Goal: Task Accomplishment & Management: Manage account settings

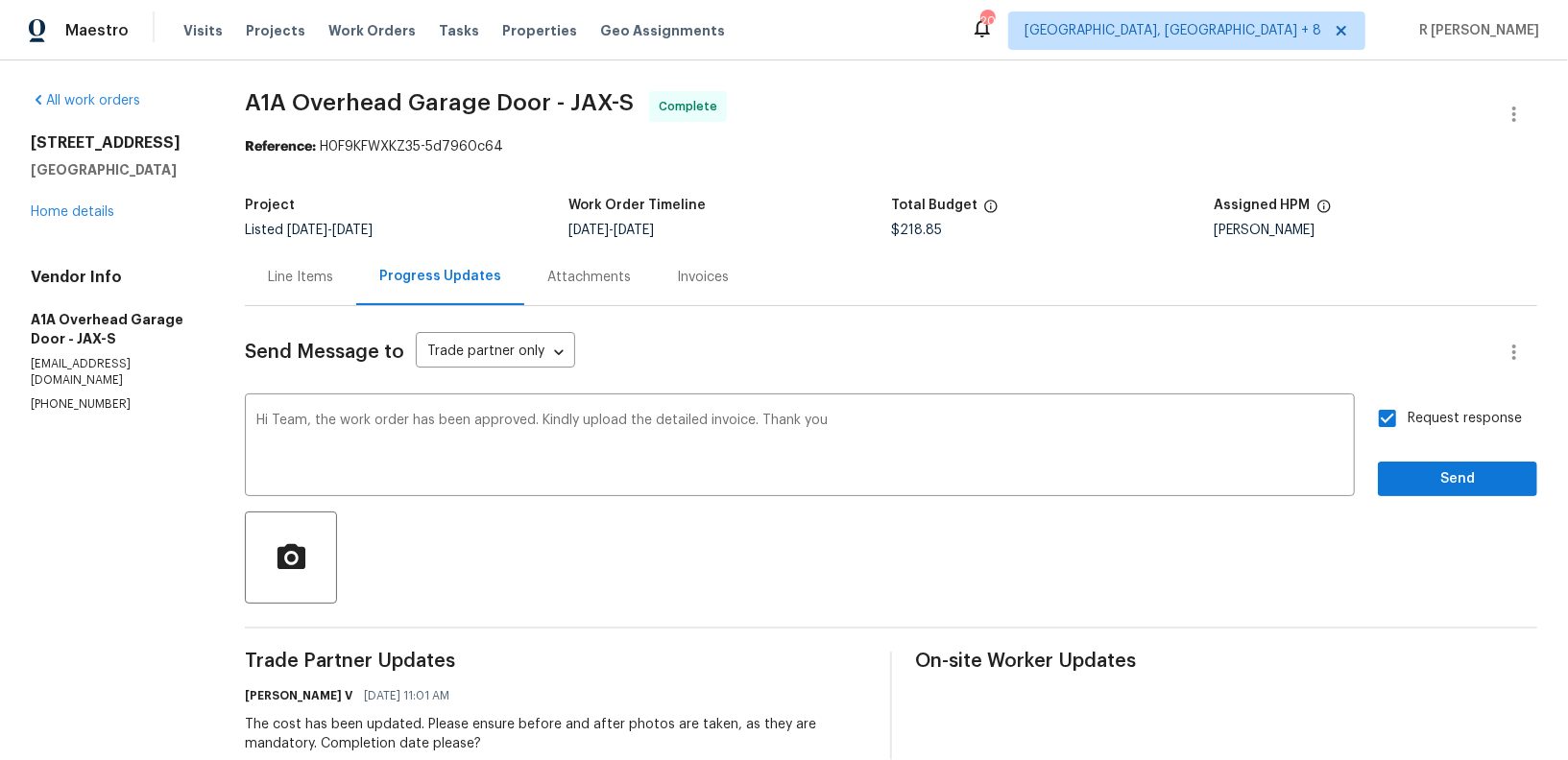
click at [327, 272] on div "Line Items" at bounding box center [301, 277] width 65 height 19
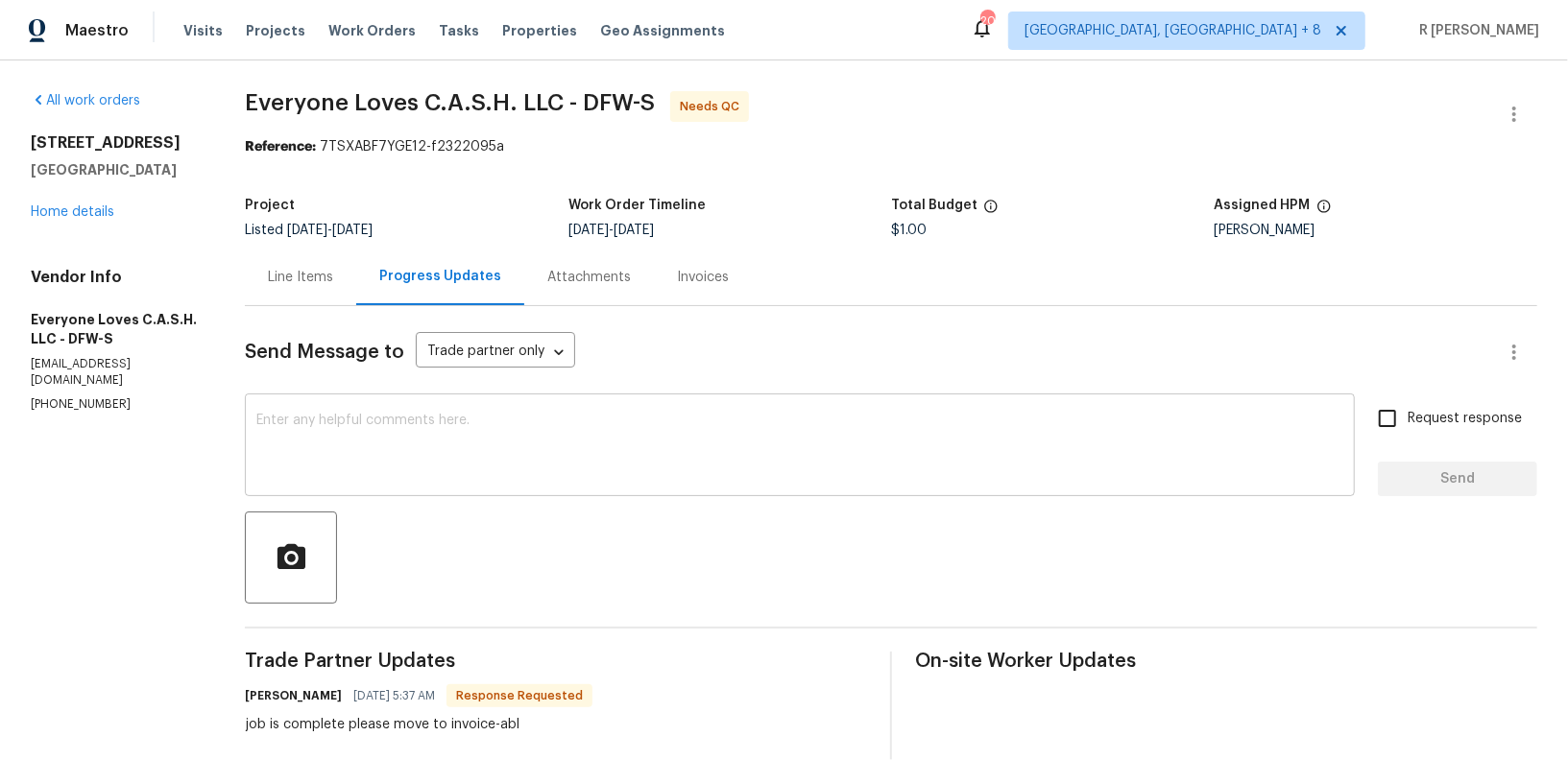
scroll to position [21, 0]
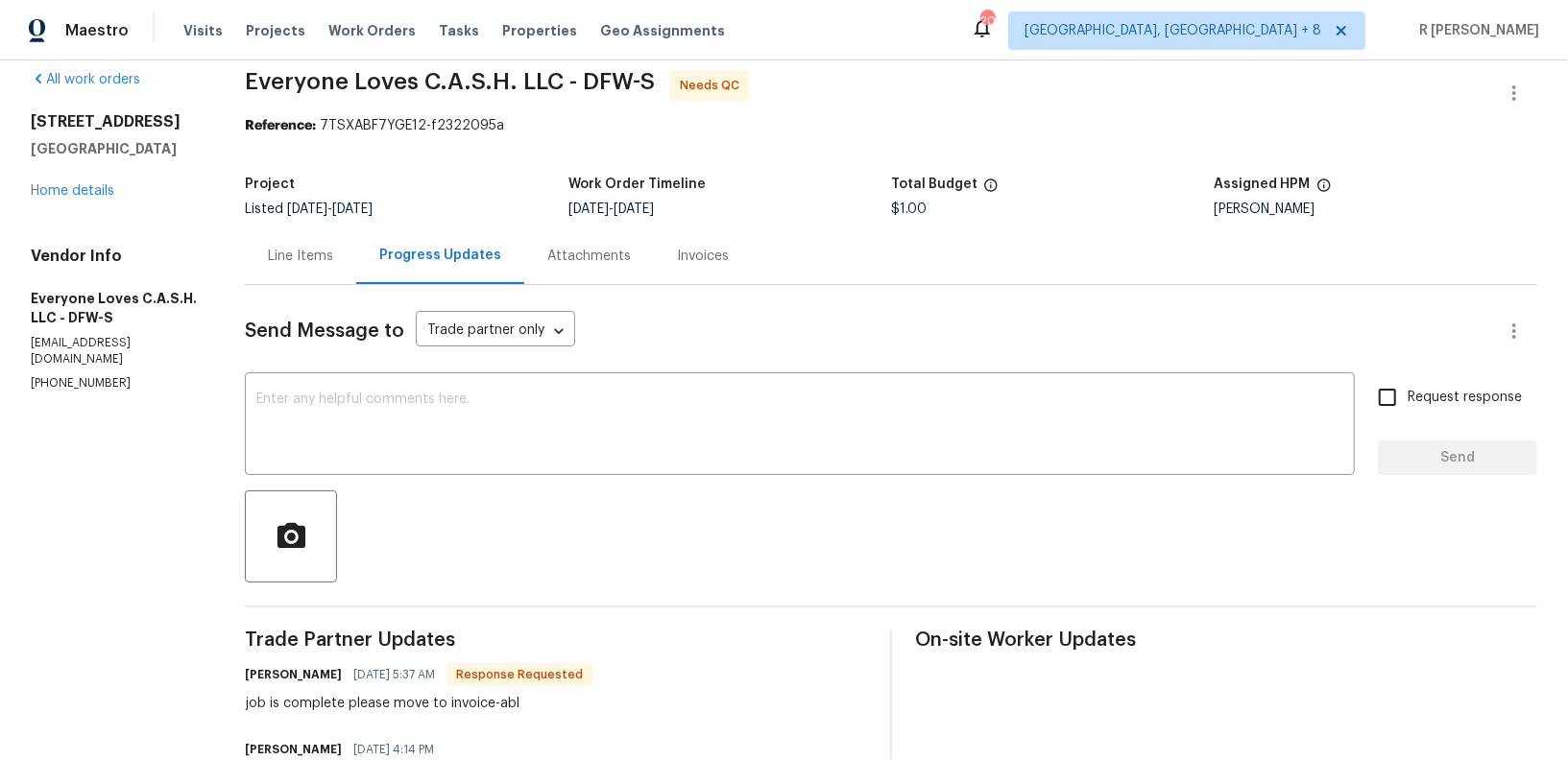
click at [308, 258] on div "Line Items" at bounding box center [301, 256] width 65 height 19
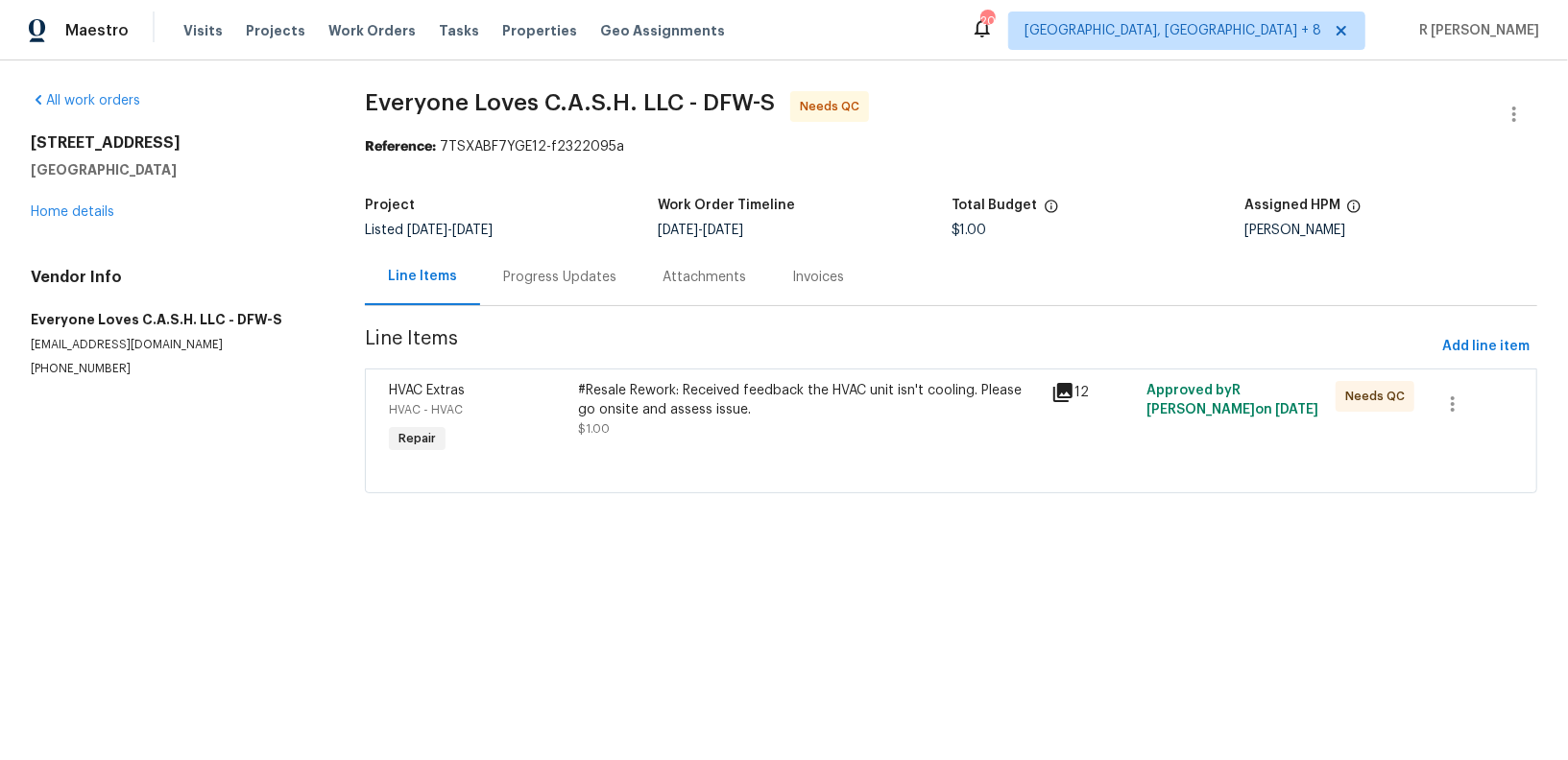
click at [730, 417] on div "#Resale Rework: Received feedback the HVAC unit isn't cooling. Please go onsite…" at bounding box center [809, 400] width 461 height 39
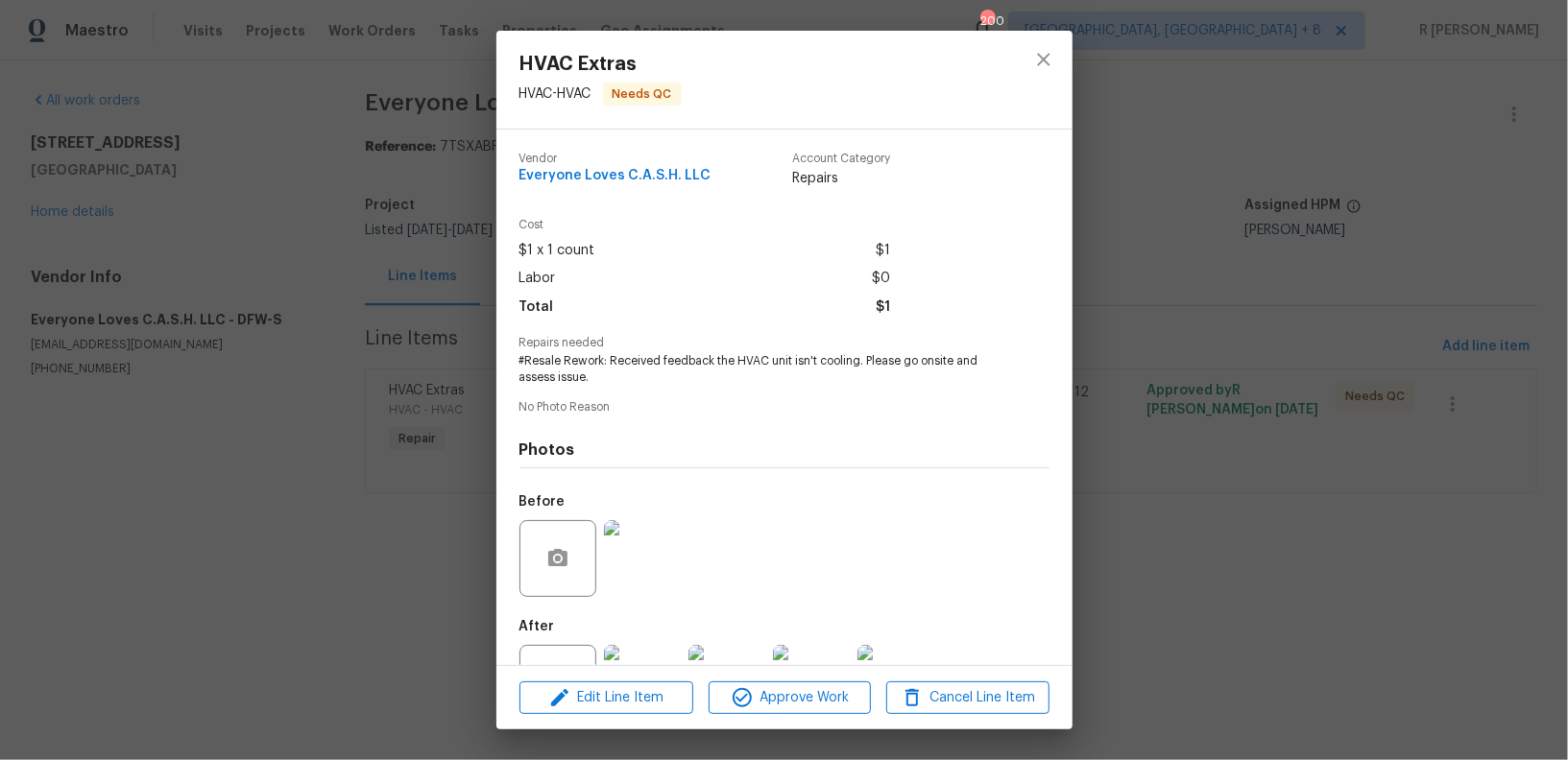
scroll to position [74, 0]
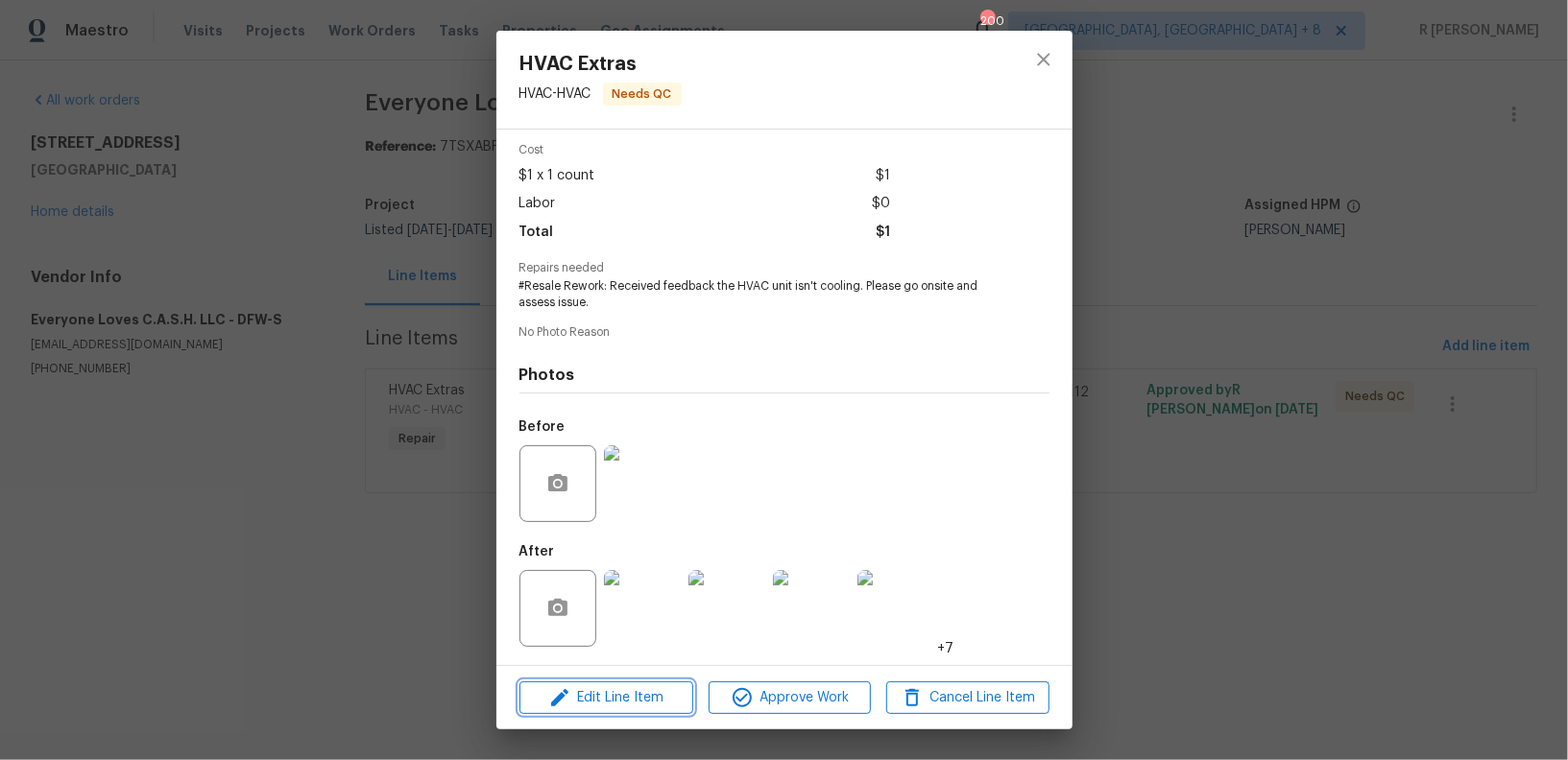
click at [591, 686] on button "Edit Line Item" at bounding box center [606, 698] width 174 height 34
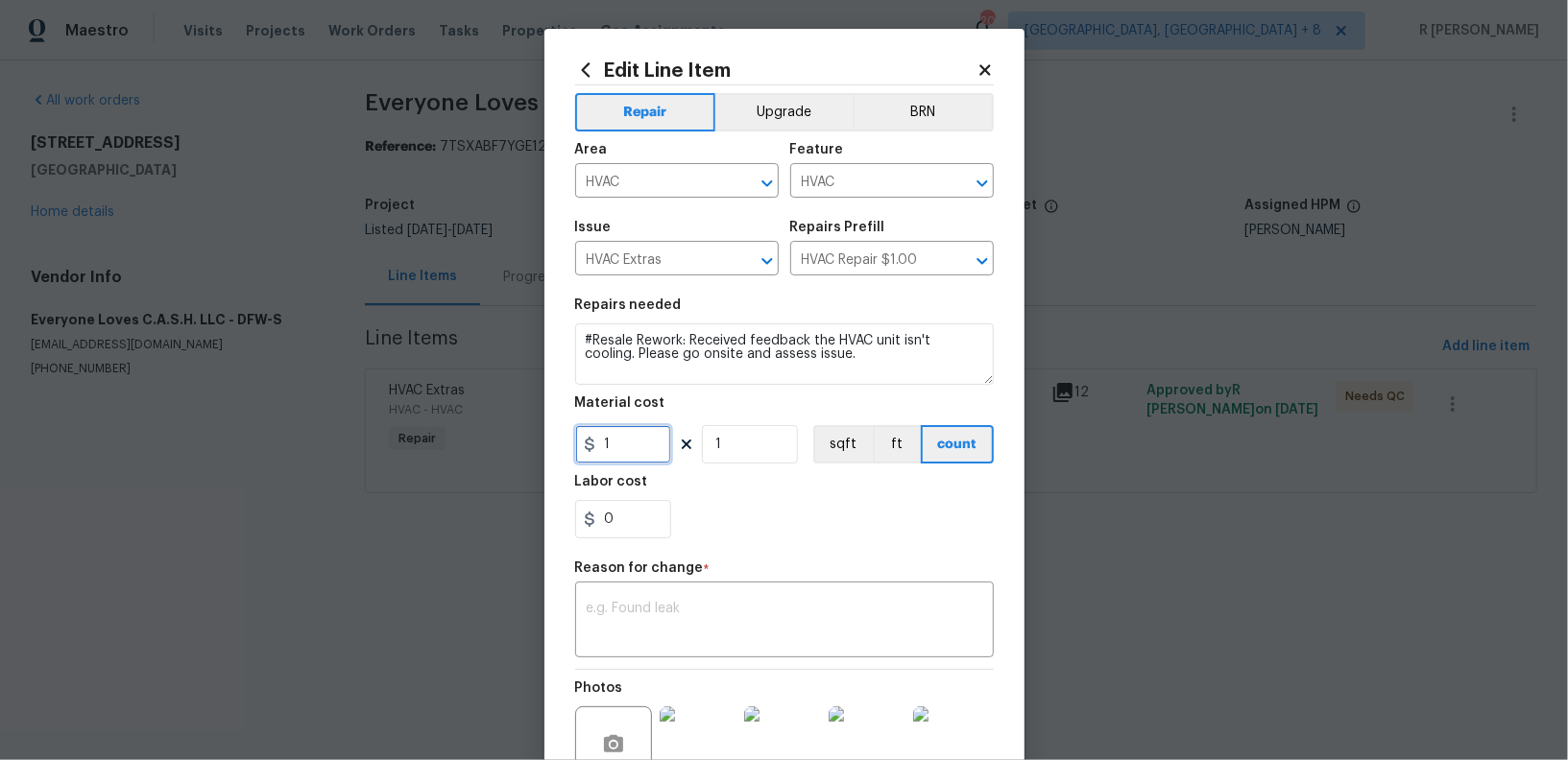
click at [621, 439] on input "1" at bounding box center [623, 444] width 96 height 39
type input "0"
click at [704, 574] on div "Reason for change *" at bounding box center [785, 573] width 419 height 25
click at [698, 589] on div "x ​" at bounding box center [785, 622] width 419 height 71
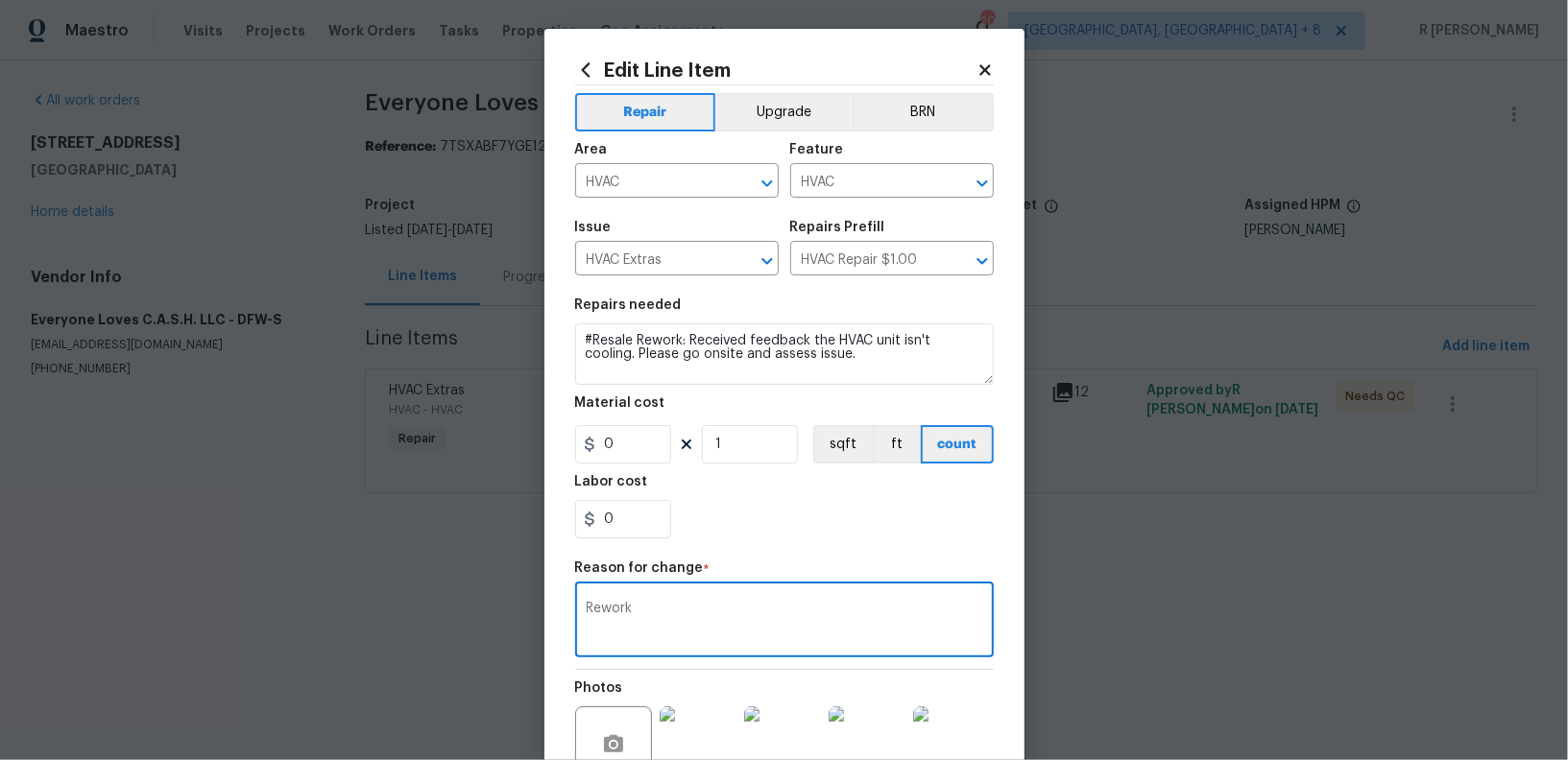
scroll to position [203, 0]
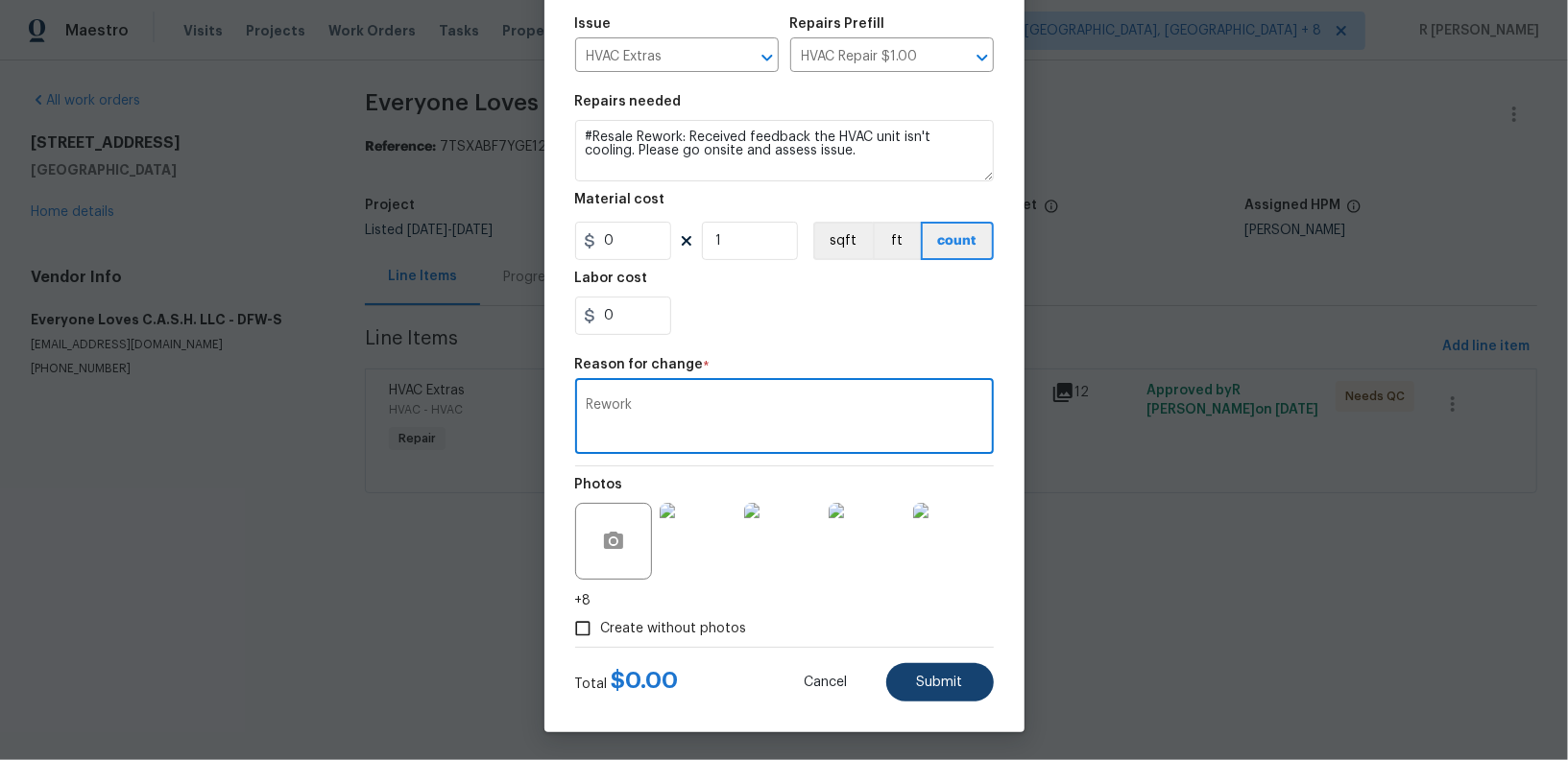
type textarea "Rework"
click at [940, 688] on span "Submit" at bounding box center [940, 683] width 46 height 15
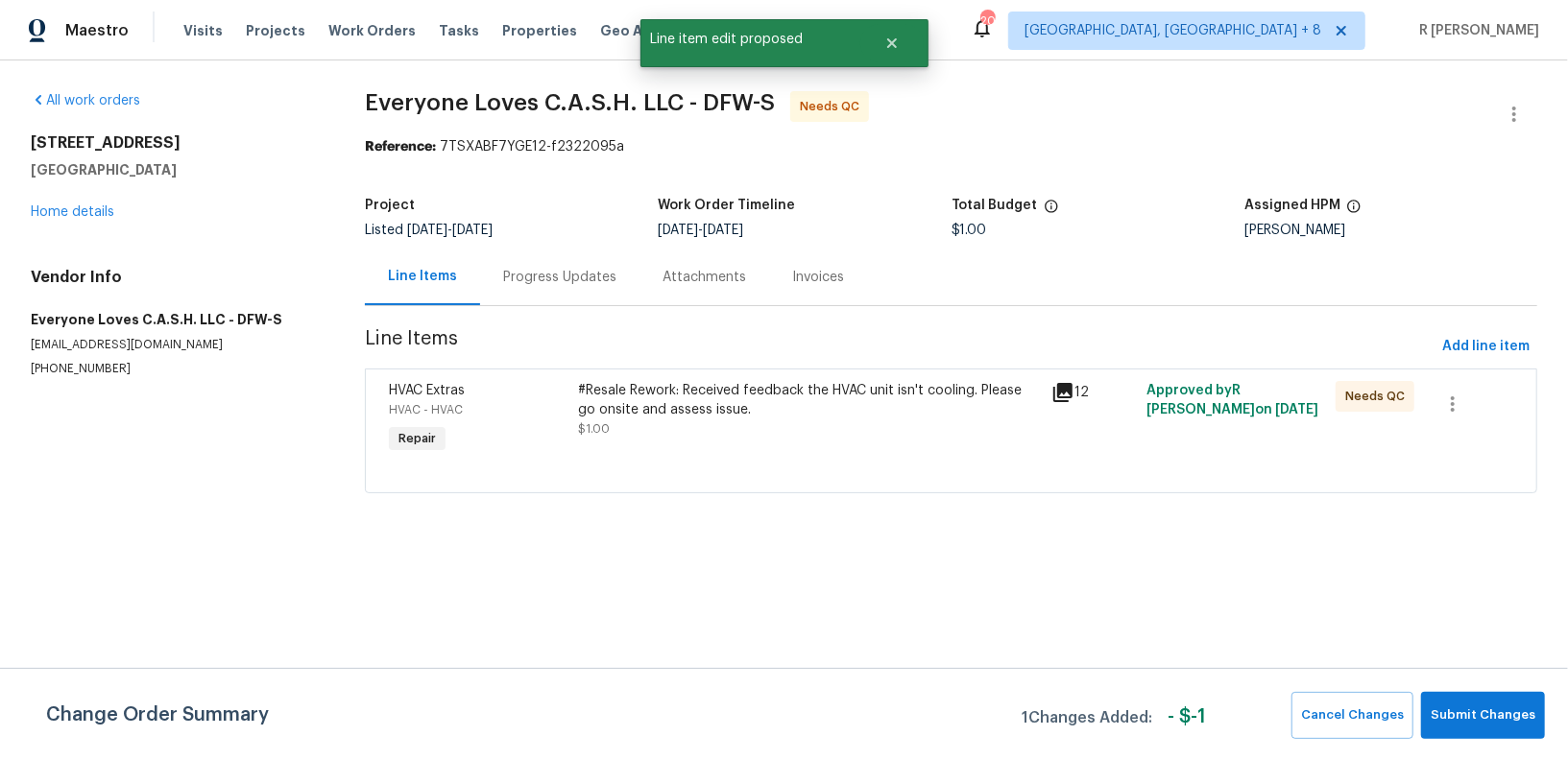
scroll to position [0, 0]
click at [1483, 702] on button "Submit Changes" at bounding box center [1483, 715] width 124 height 47
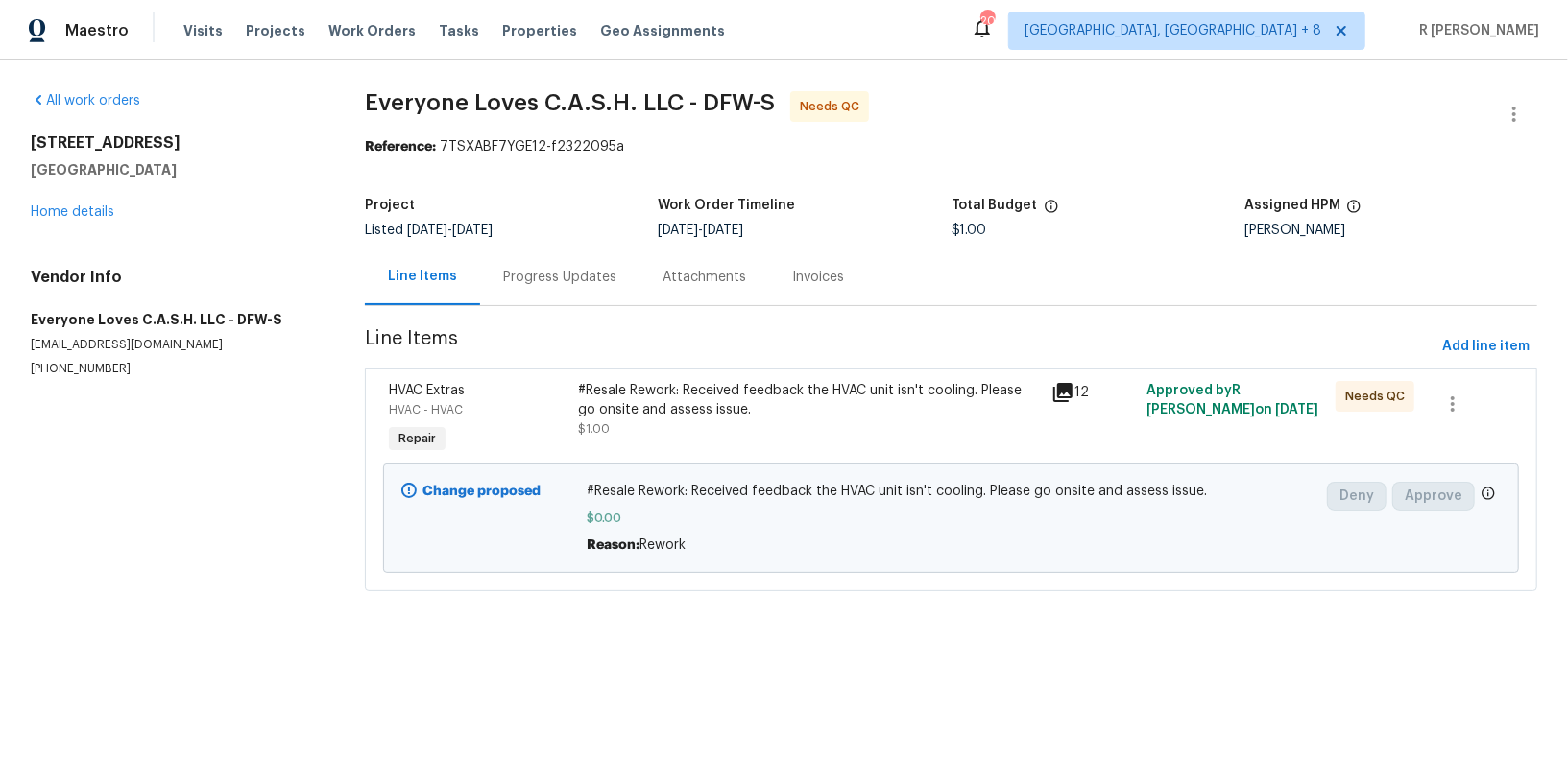
click at [670, 453] on div "#Resale Rework: Received feedback the HVAC unit isn't cooling. Please go onsite…" at bounding box center [809, 419] width 473 height 88
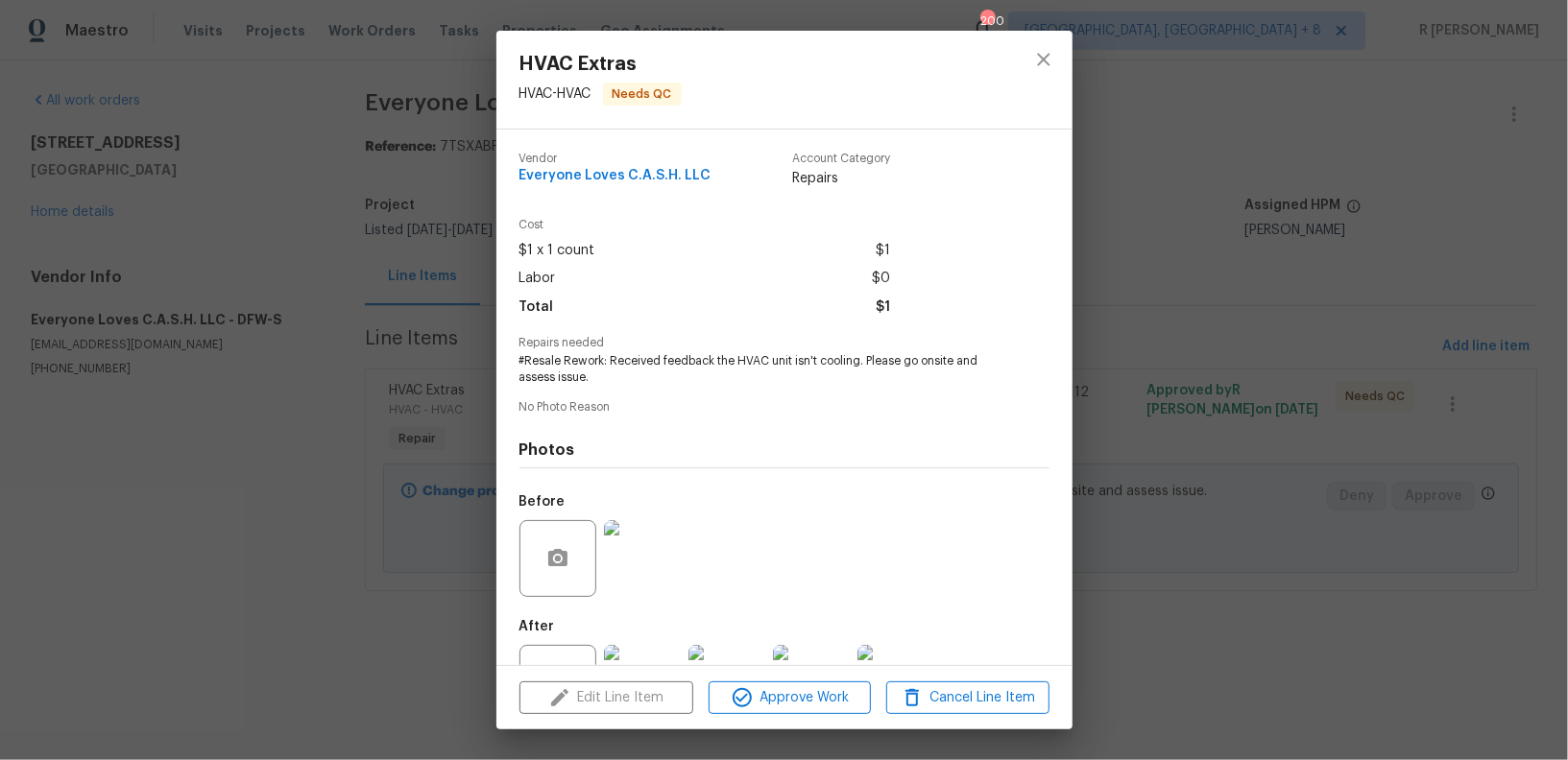
scroll to position [74, 0]
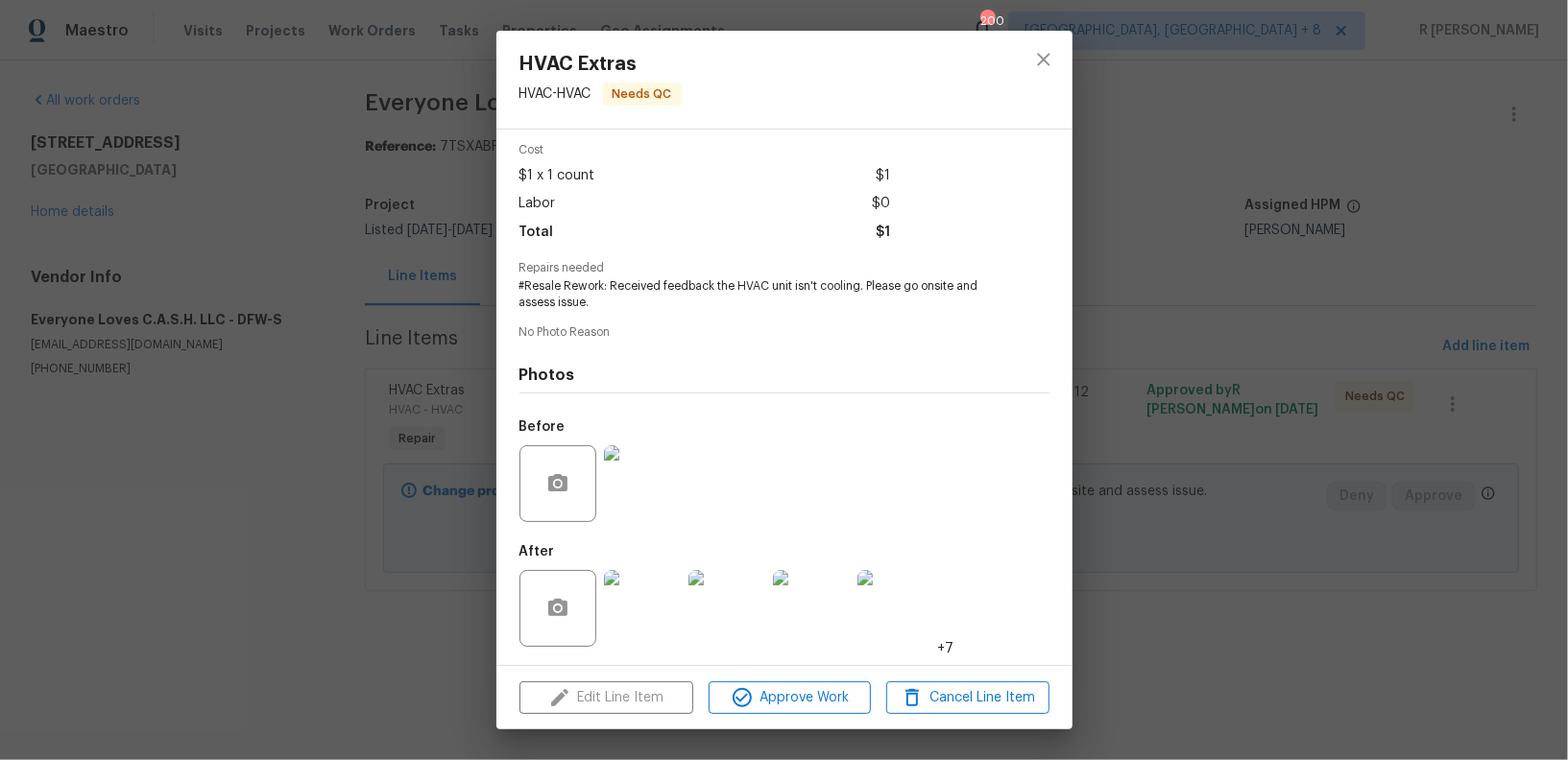
click at [617, 477] on img at bounding box center [642, 483] width 76 height 76
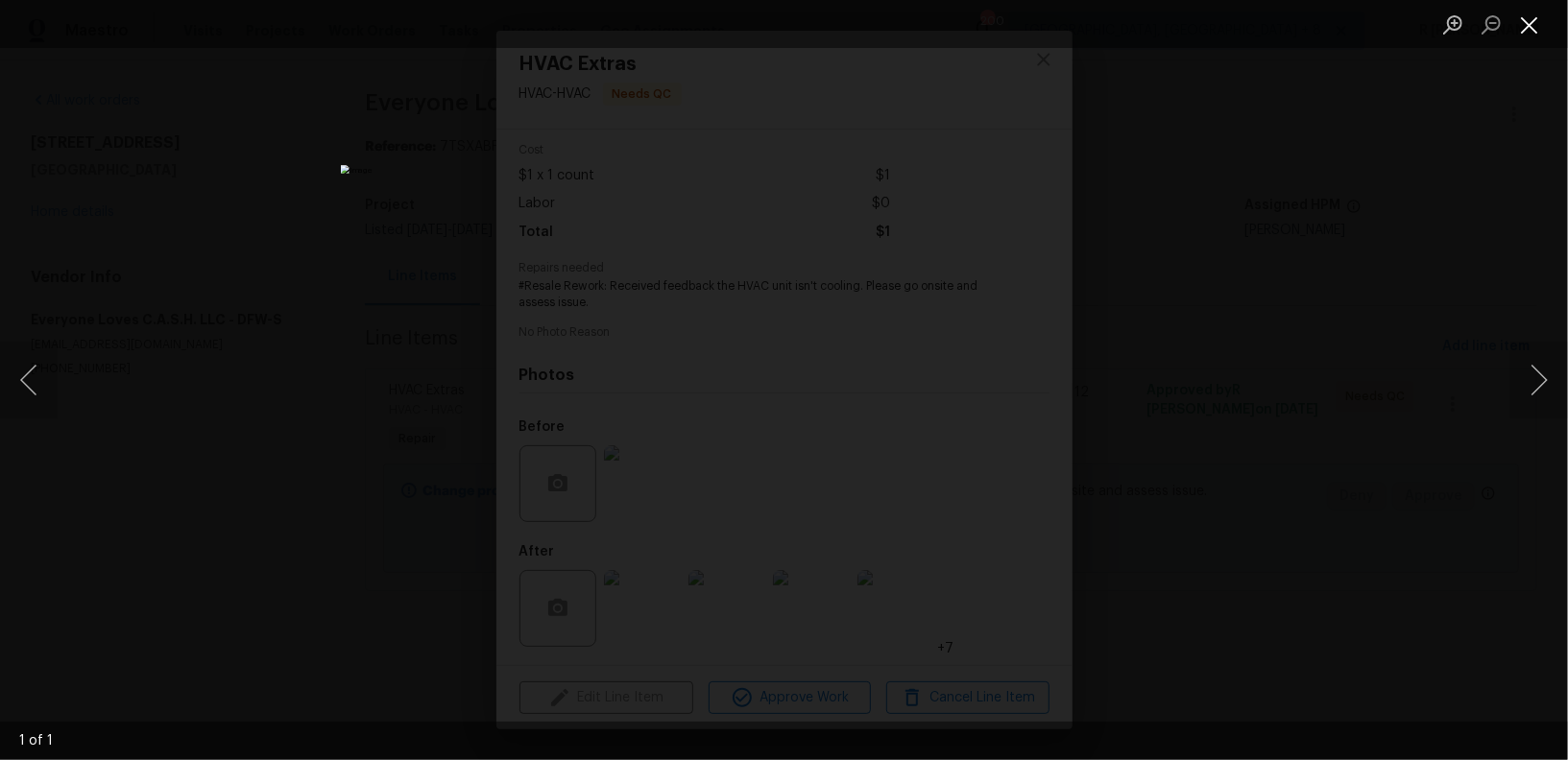
click at [1538, 34] on button "Close lightbox" at bounding box center [1529, 25] width 39 height 34
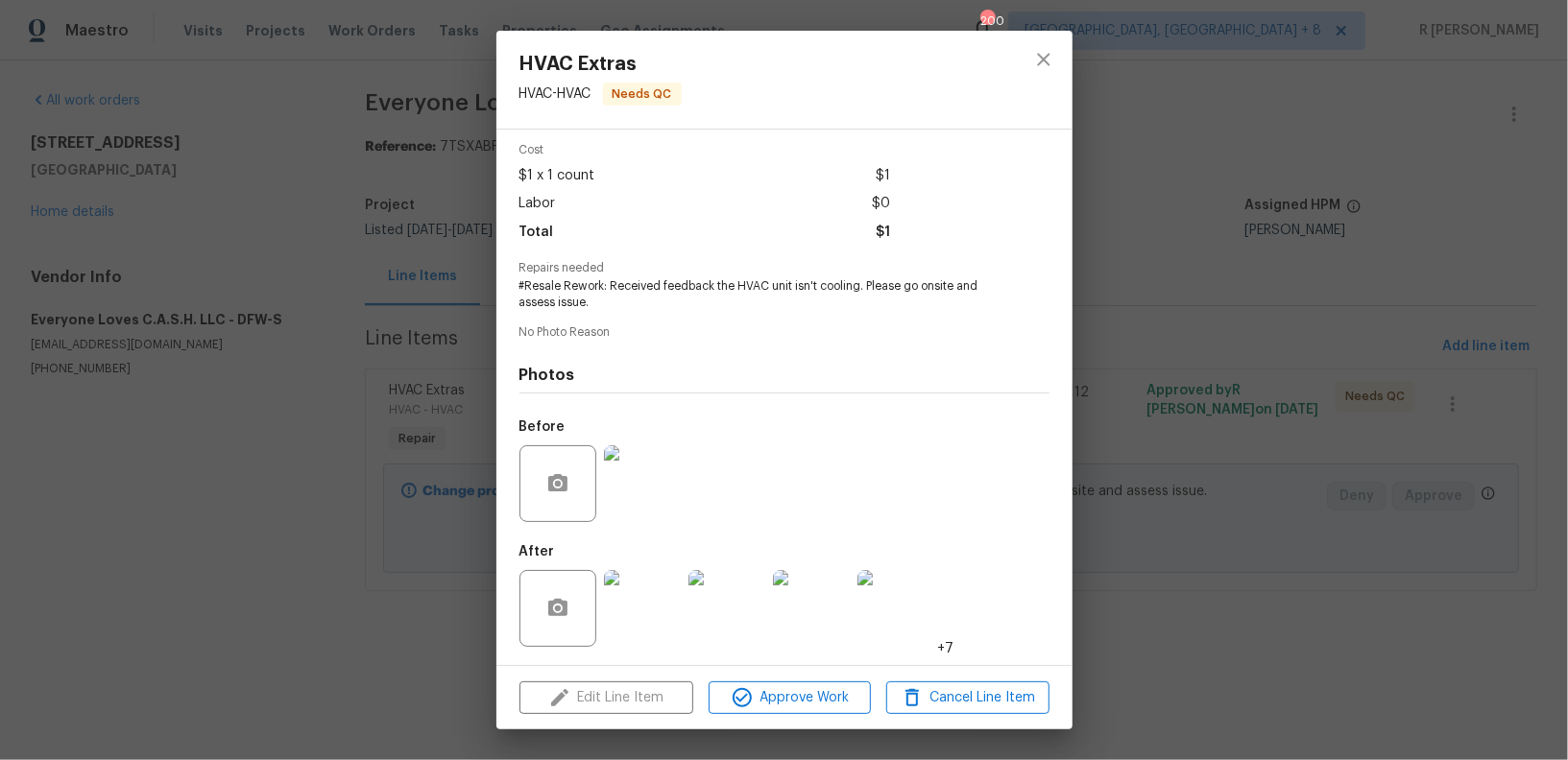
click at [656, 587] on img at bounding box center [642, 608] width 76 height 76
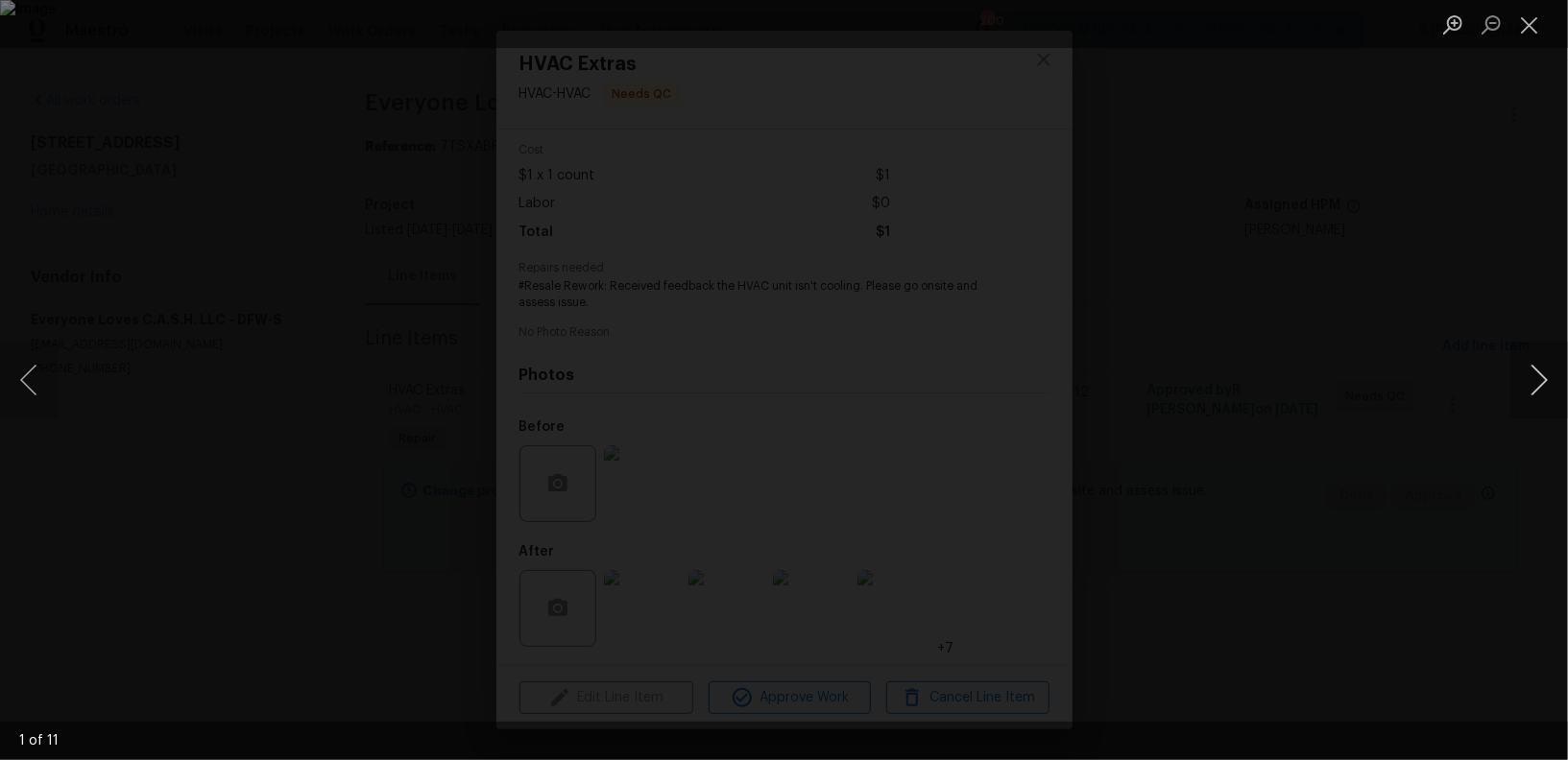
click at [1542, 375] on button "Next image" at bounding box center [1539, 380] width 58 height 76
click at [1555, 380] on button "Next image" at bounding box center [1539, 380] width 58 height 76
click at [1548, 389] on button "Next image" at bounding box center [1539, 380] width 58 height 76
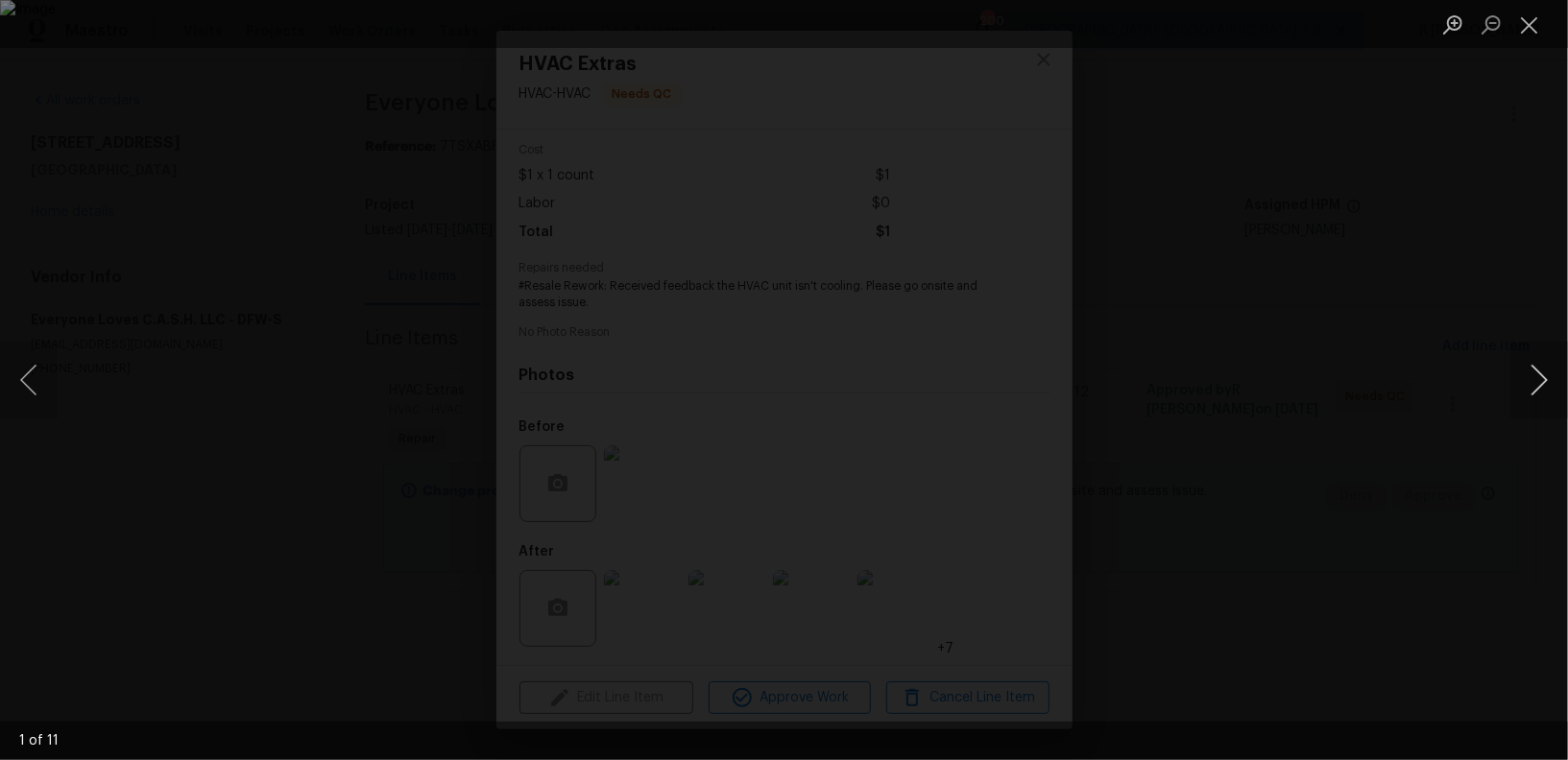
click at [1548, 389] on button "Next image" at bounding box center [1539, 380] width 58 height 76
click at [1540, 372] on button "Next image" at bounding box center [1539, 380] width 58 height 76
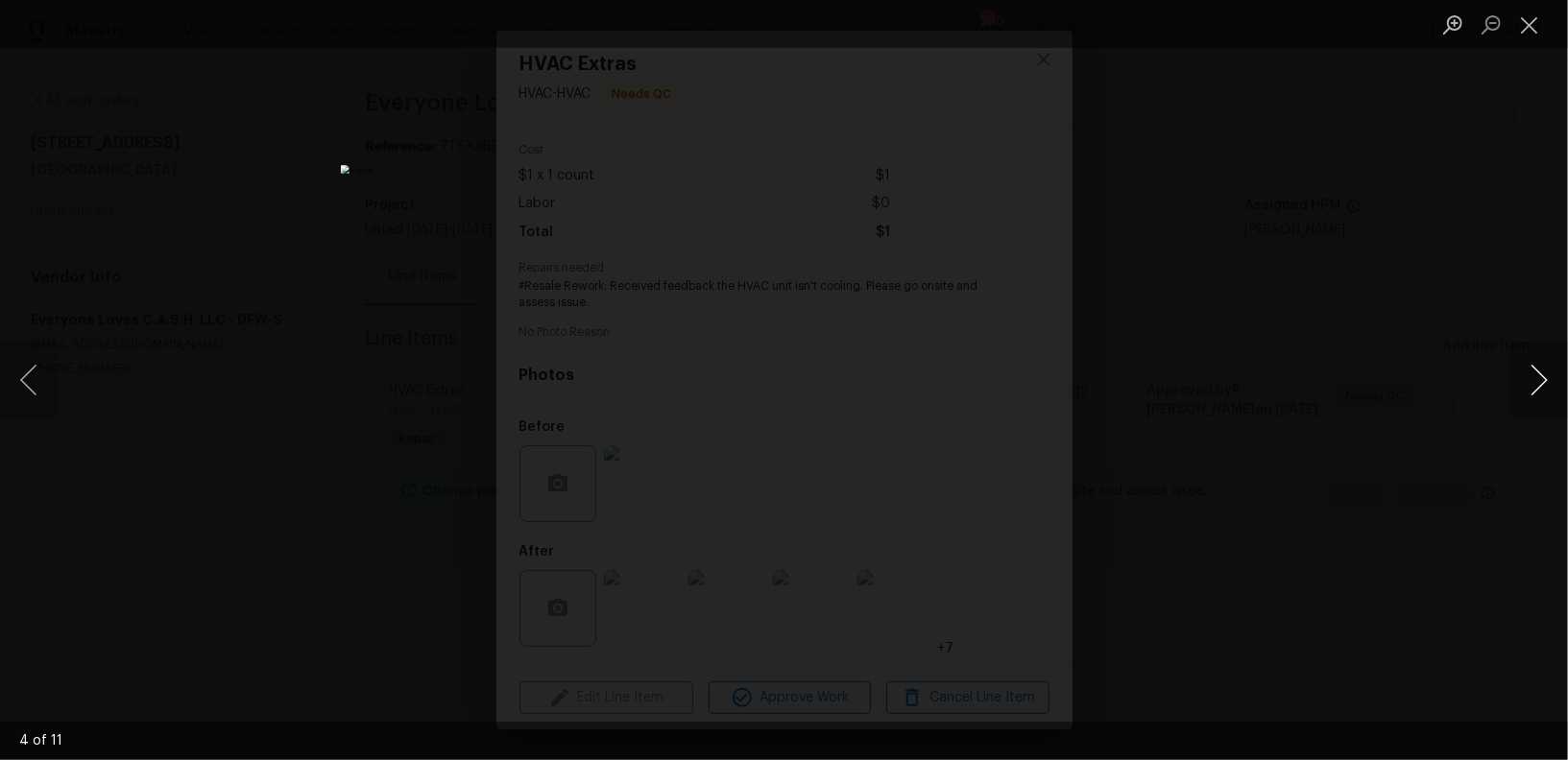
click at [1541, 379] on button "Next image" at bounding box center [1539, 380] width 58 height 76
click at [1533, 380] on button "Next image" at bounding box center [1539, 380] width 58 height 76
click at [1542, 387] on button "Next image" at bounding box center [1539, 380] width 58 height 76
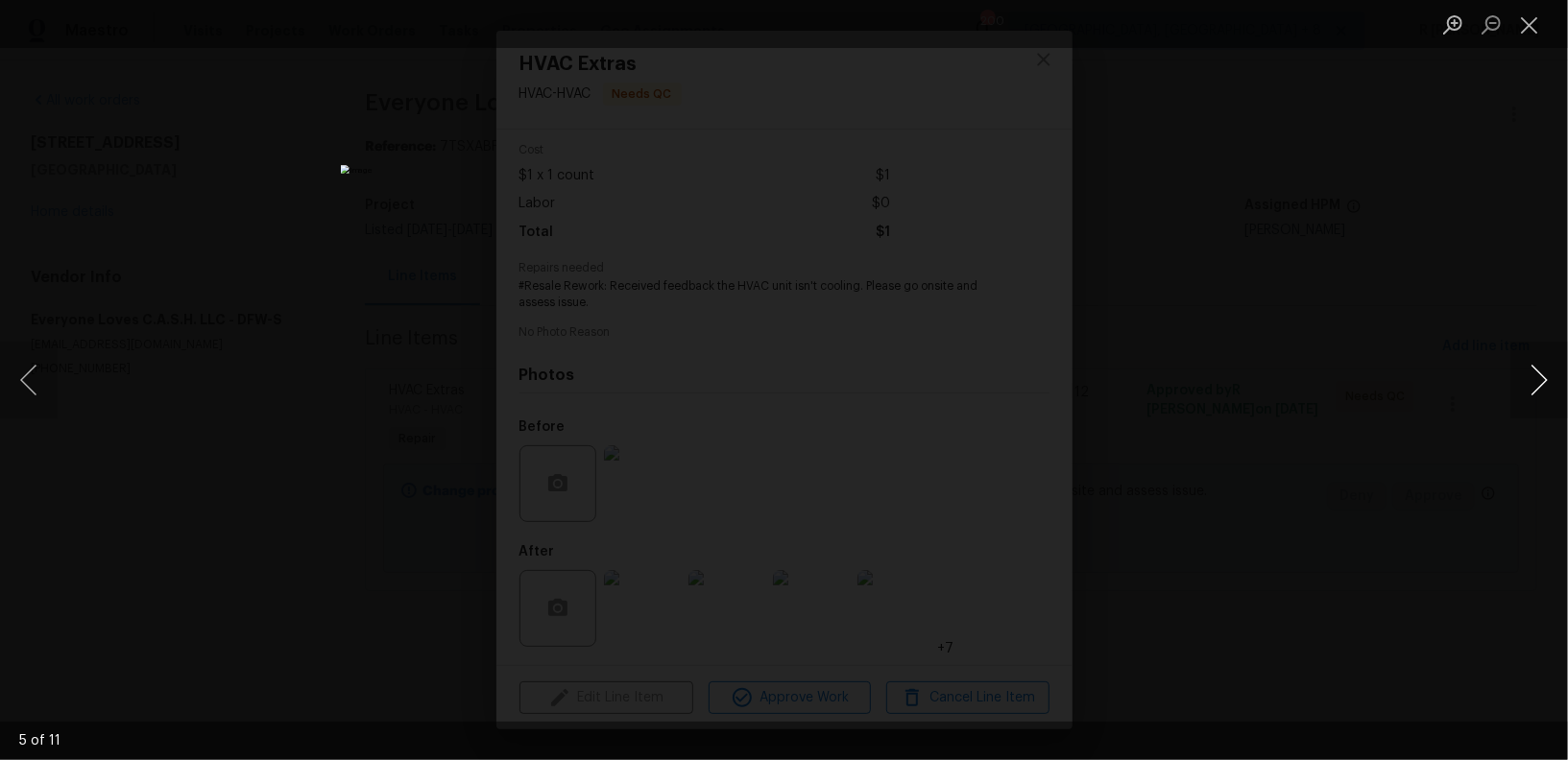
click at [1542, 387] on button "Next image" at bounding box center [1539, 380] width 58 height 76
click at [1557, 385] on button "Next image" at bounding box center [1539, 380] width 58 height 76
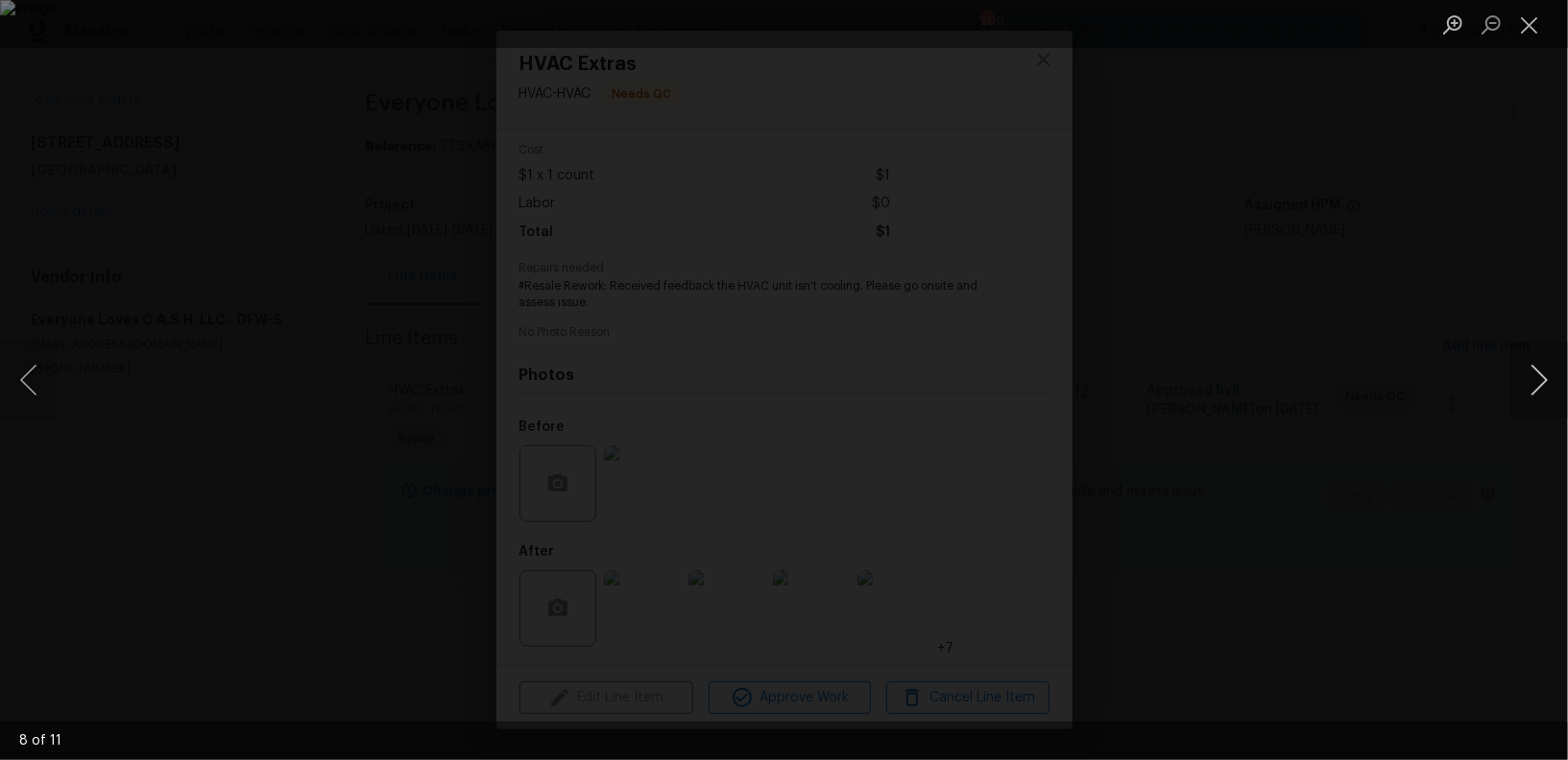
click at [1545, 383] on button "Next image" at bounding box center [1539, 380] width 58 height 76
click at [1563, 381] on button "Next image" at bounding box center [1539, 380] width 58 height 76
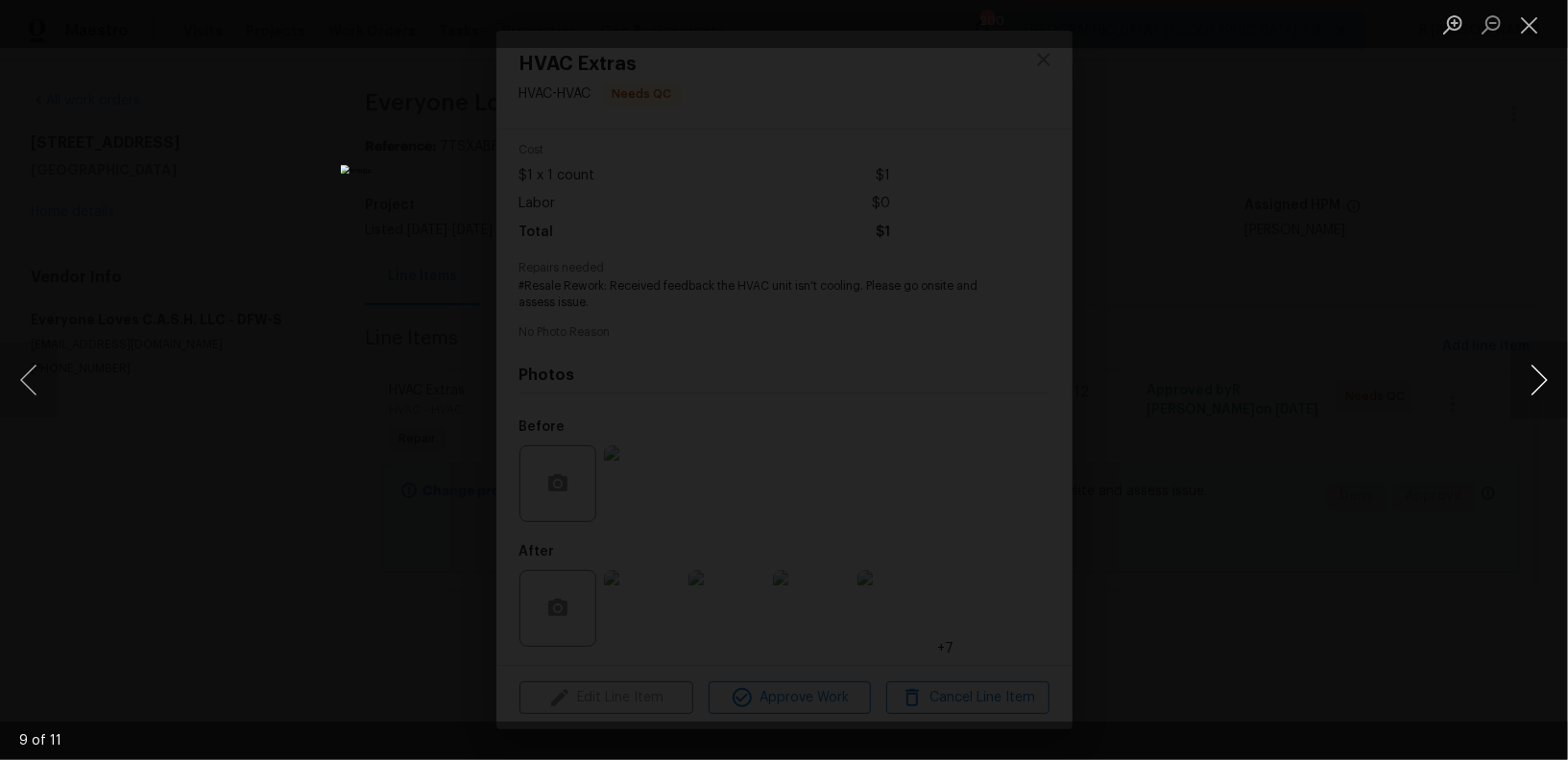
click at [1563, 381] on button "Next image" at bounding box center [1539, 380] width 58 height 76
click at [1541, 385] on button "Next image" at bounding box center [1539, 380] width 58 height 76
click at [1533, 33] on button "Close lightbox" at bounding box center [1529, 25] width 39 height 34
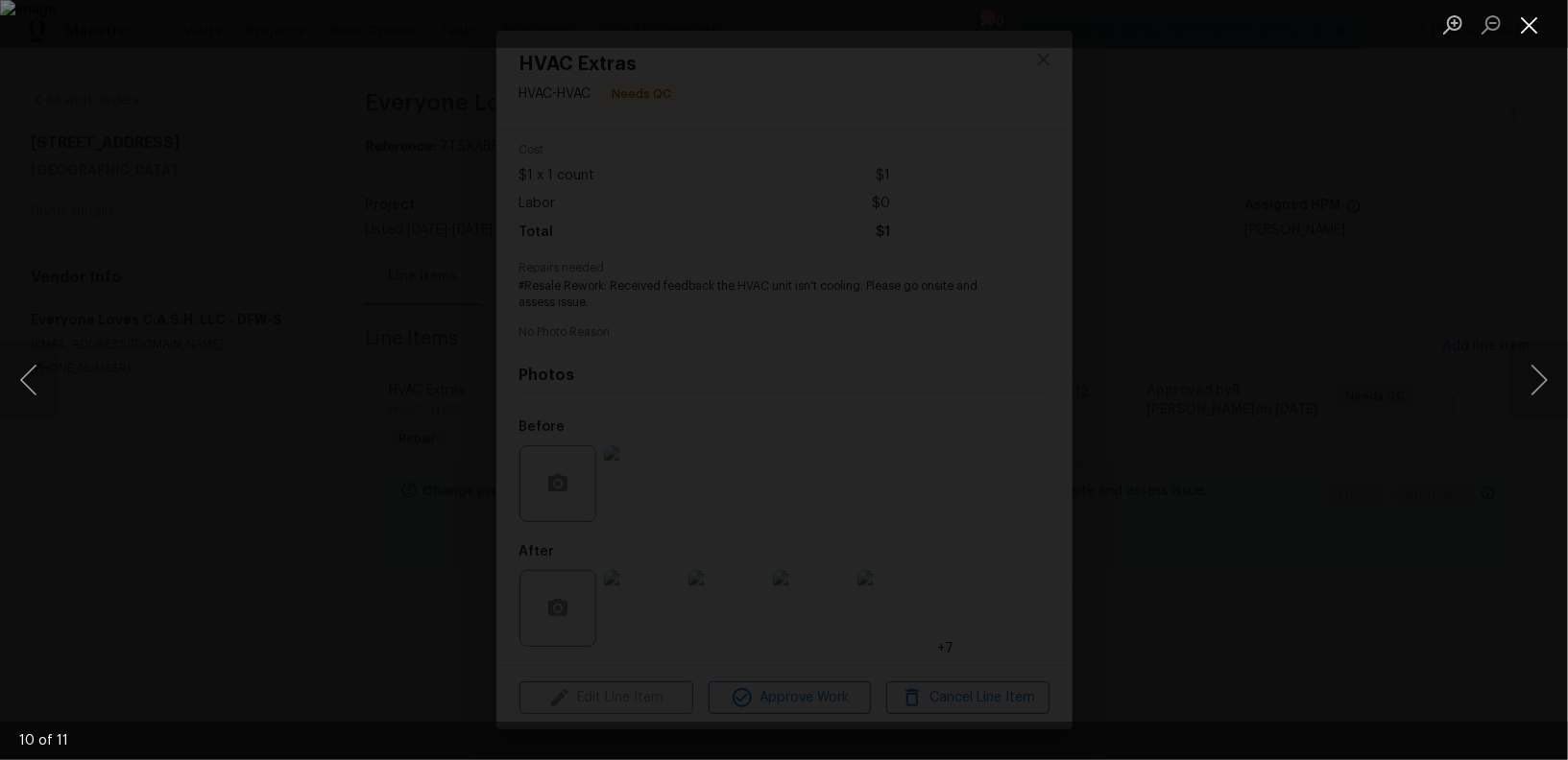
click at [1533, 33] on button "Close lightbox" at bounding box center [1529, 25] width 39 height 34
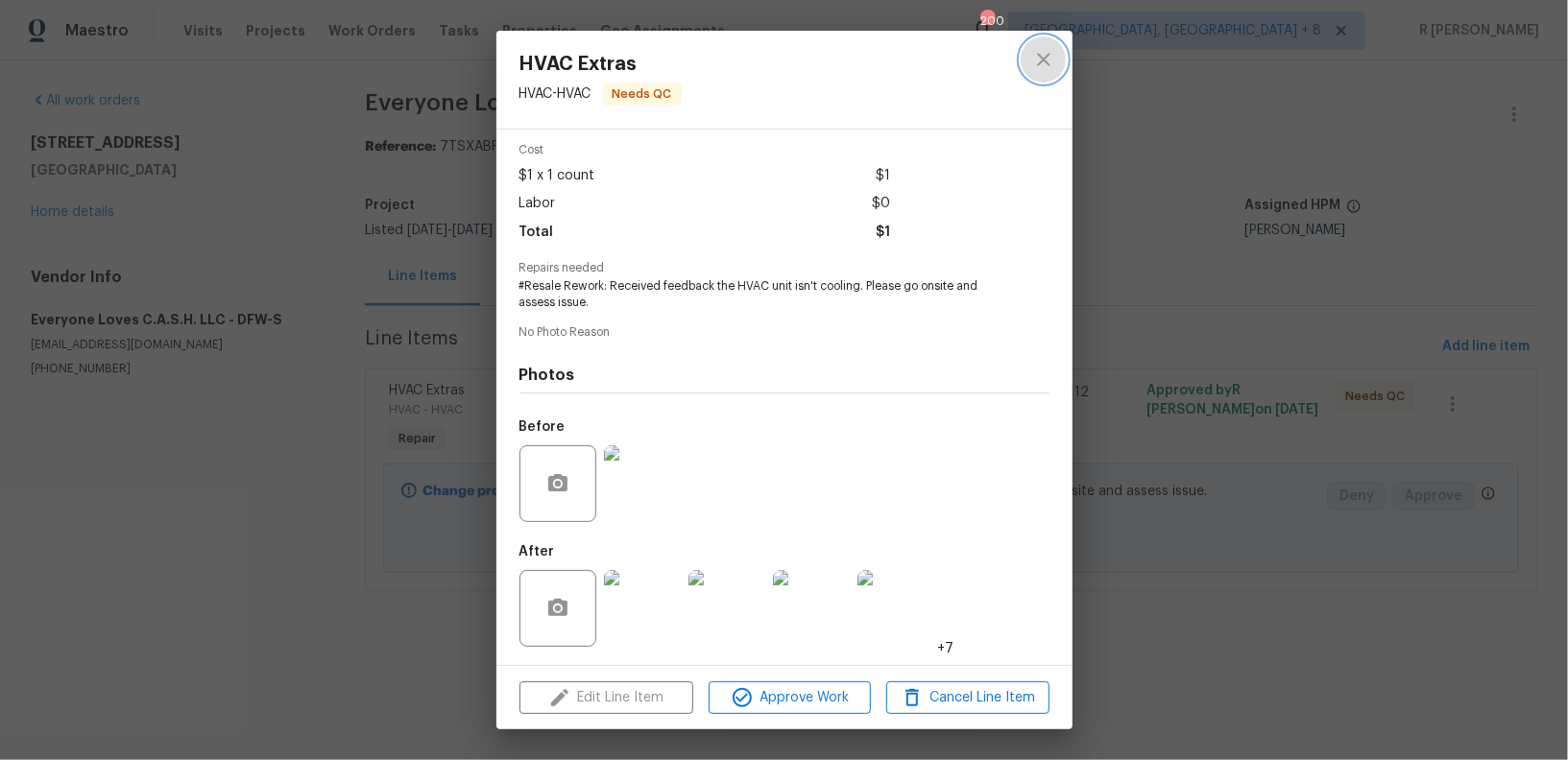
click at [1050, 63] on icon "close" at bounding box center [1043, 59] width 23 height 23
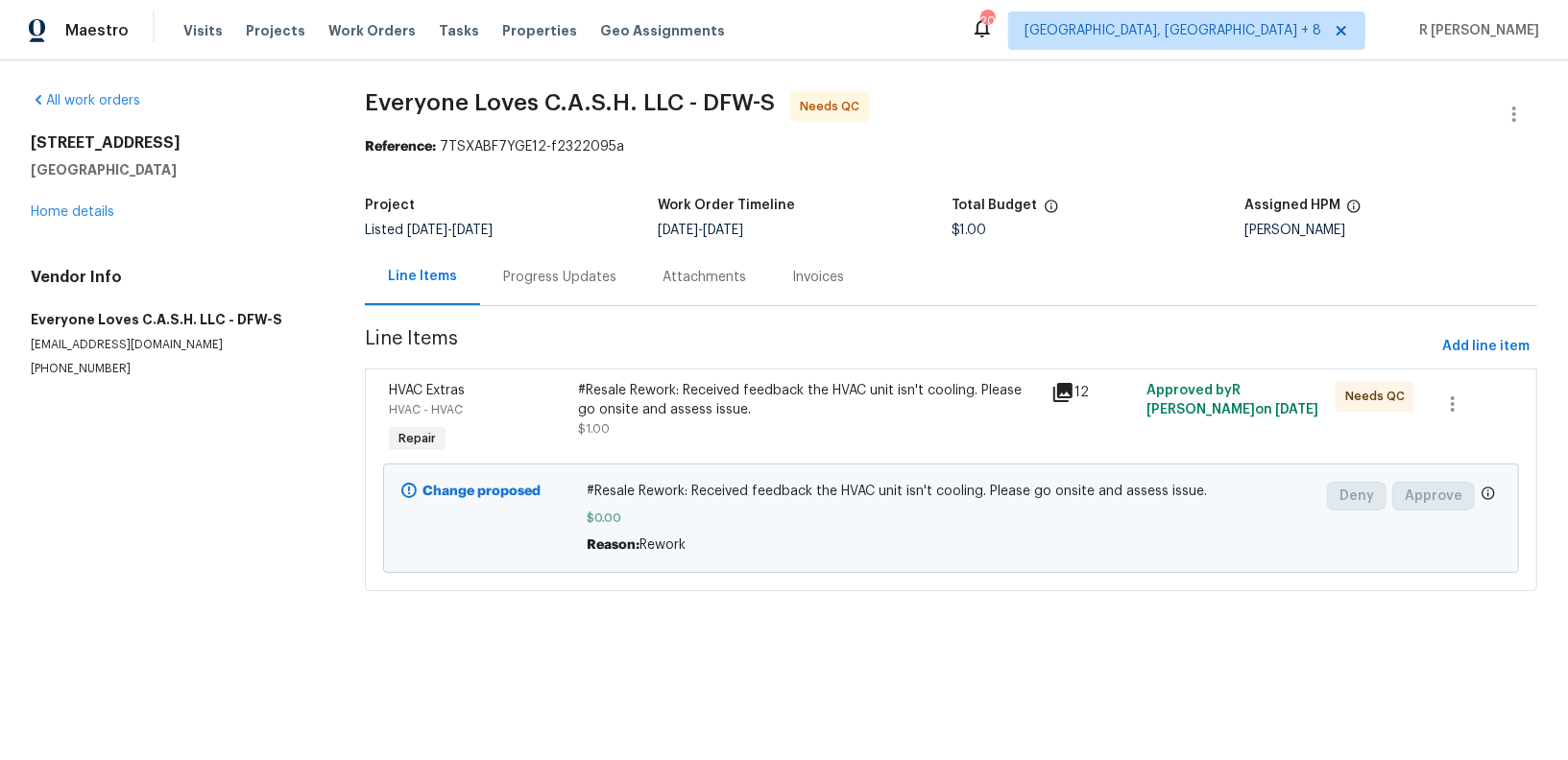
click at [586, 273] on div "Progress Updates" at bounding box center [560, 277] width 113 height 19
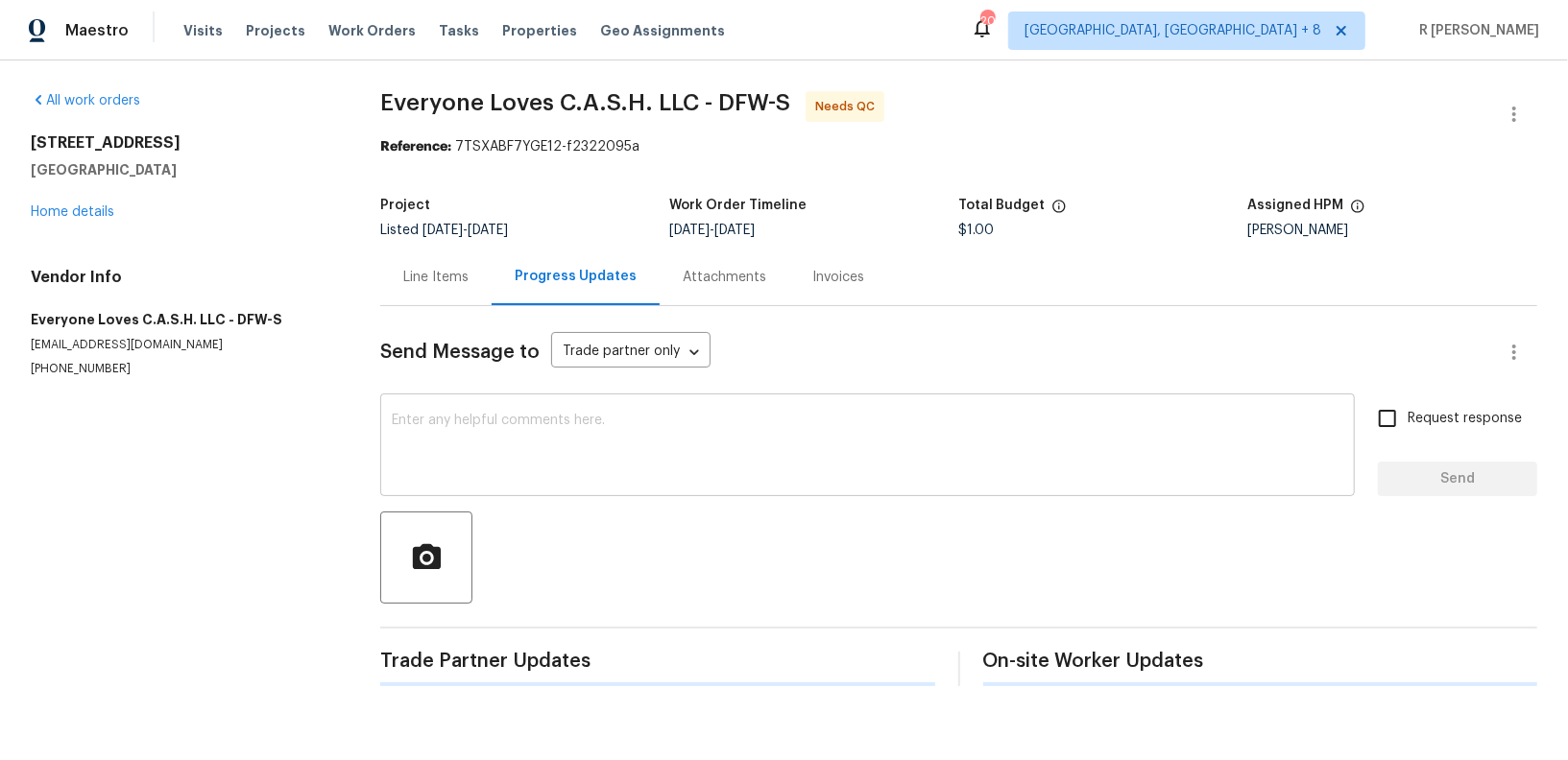
click at [698, 461] on textarea at bounding box center [867, 447] width 952 height 67
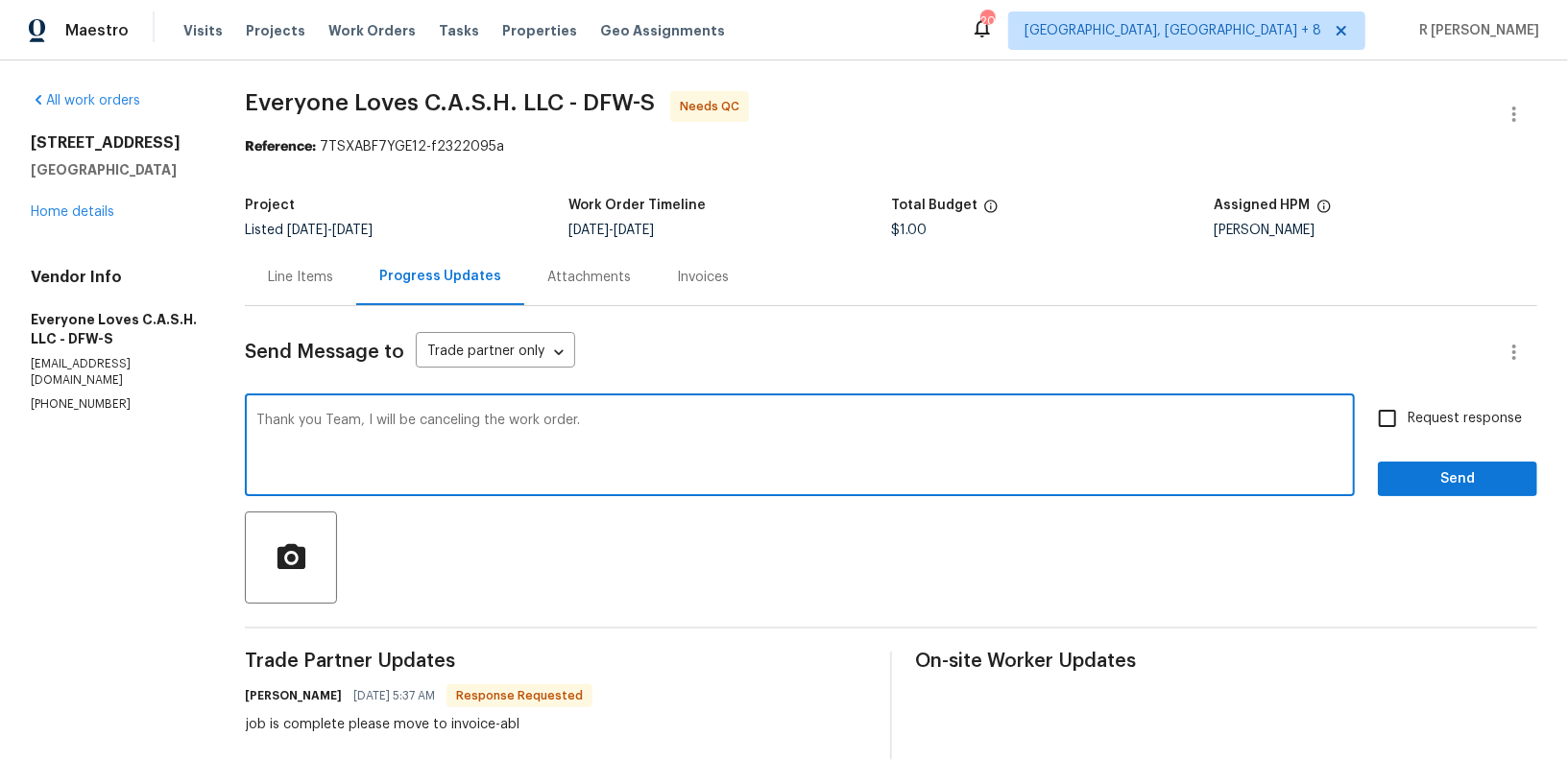
type textarea "Thank you Team, I will be canceling the work order."
click at [1400, 436] on input "Request response" at bounding box center [1387, 419] width 41 height 41
checkbox input "true"
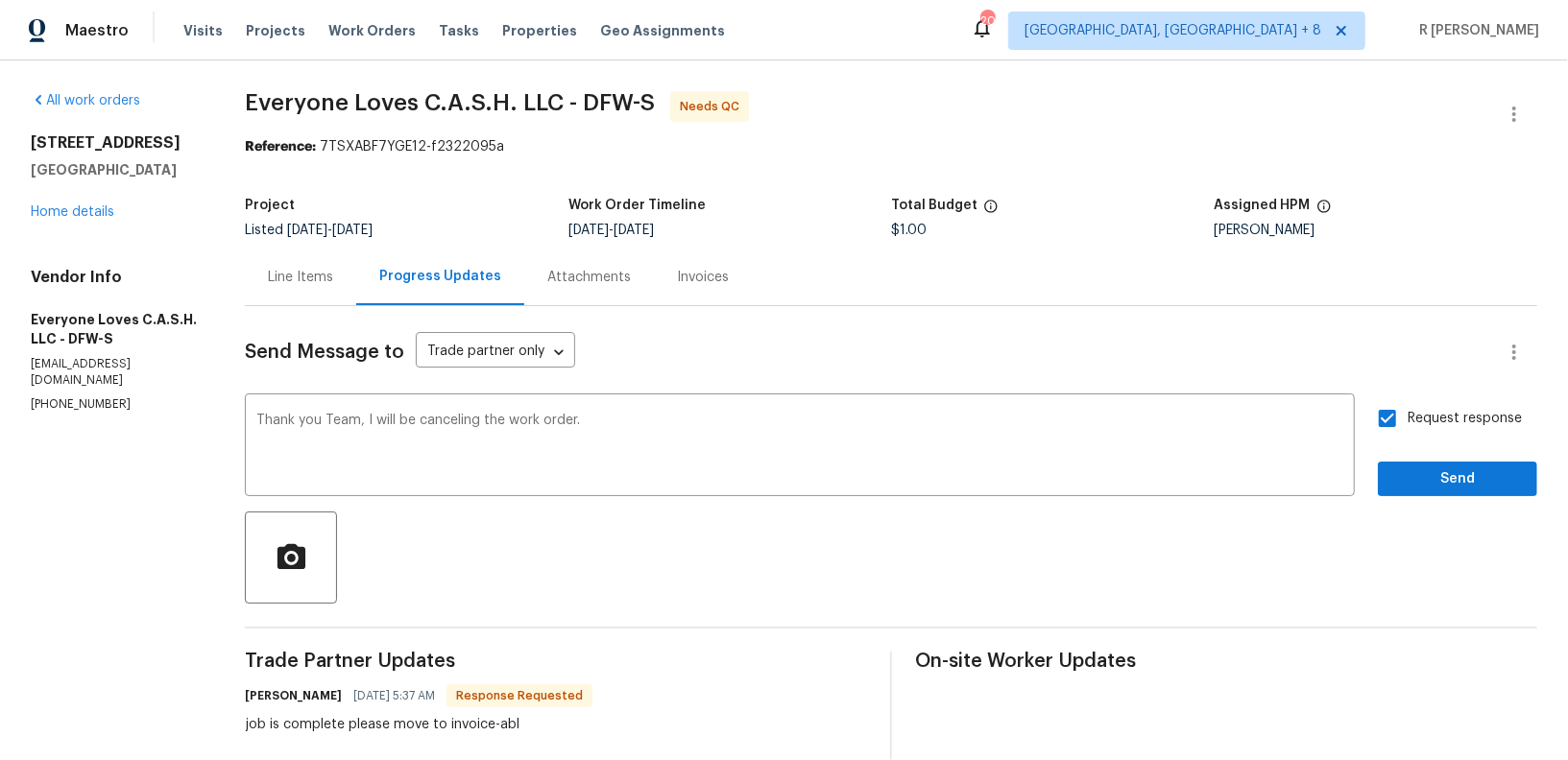
click at [1422, 499] on div "Send Message to Trade partner only Trade partner only ​ Thank you Team, I will …" at bounding box center [891, 693] width 1293 height 772
click at [1412, 485] on span "Send" at bounding box center [1458, 479] width 129 height 24
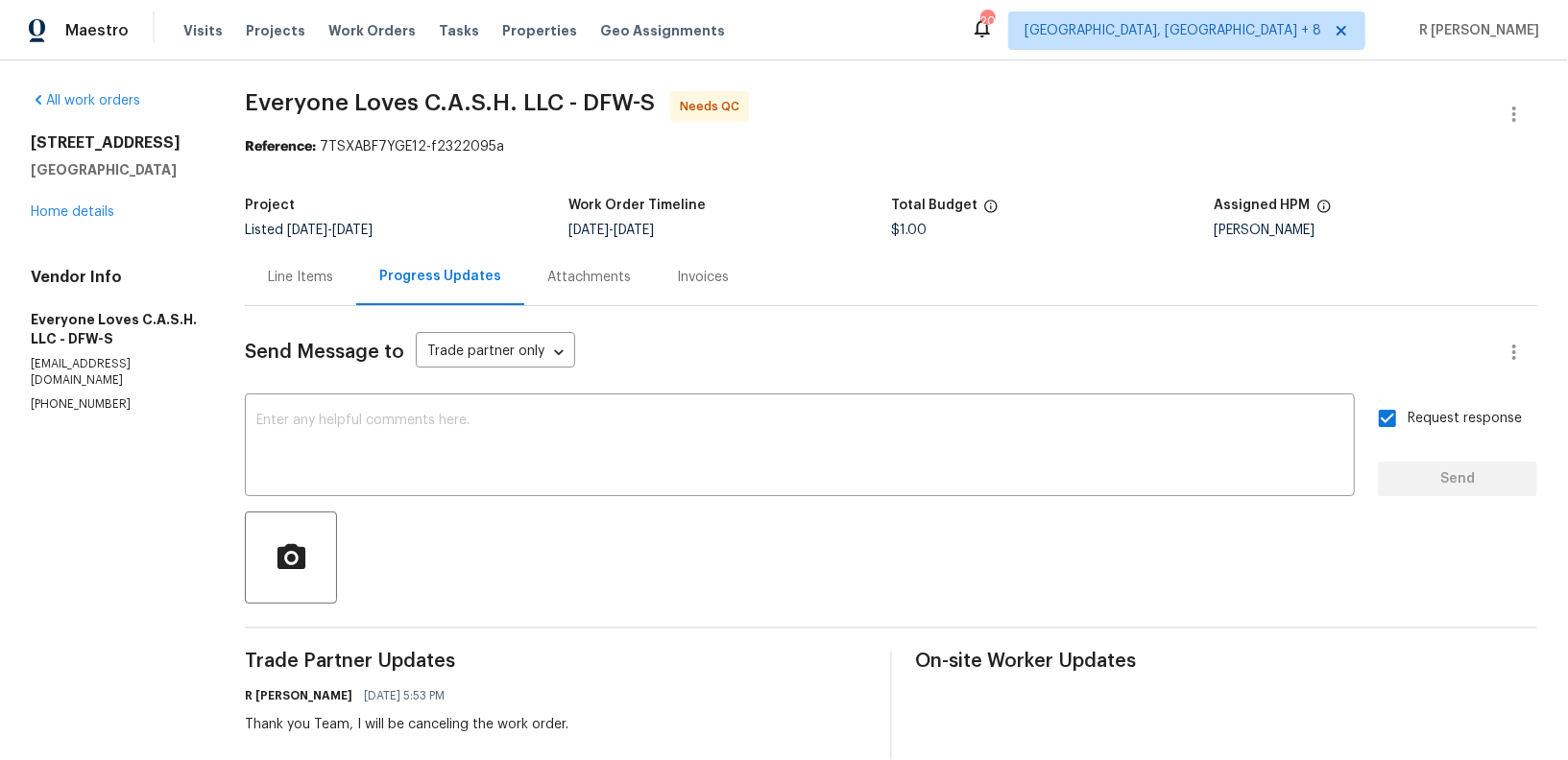
click at [317, 278] on div "Line Items" at bounding box center [301, 277] width 65 height 19
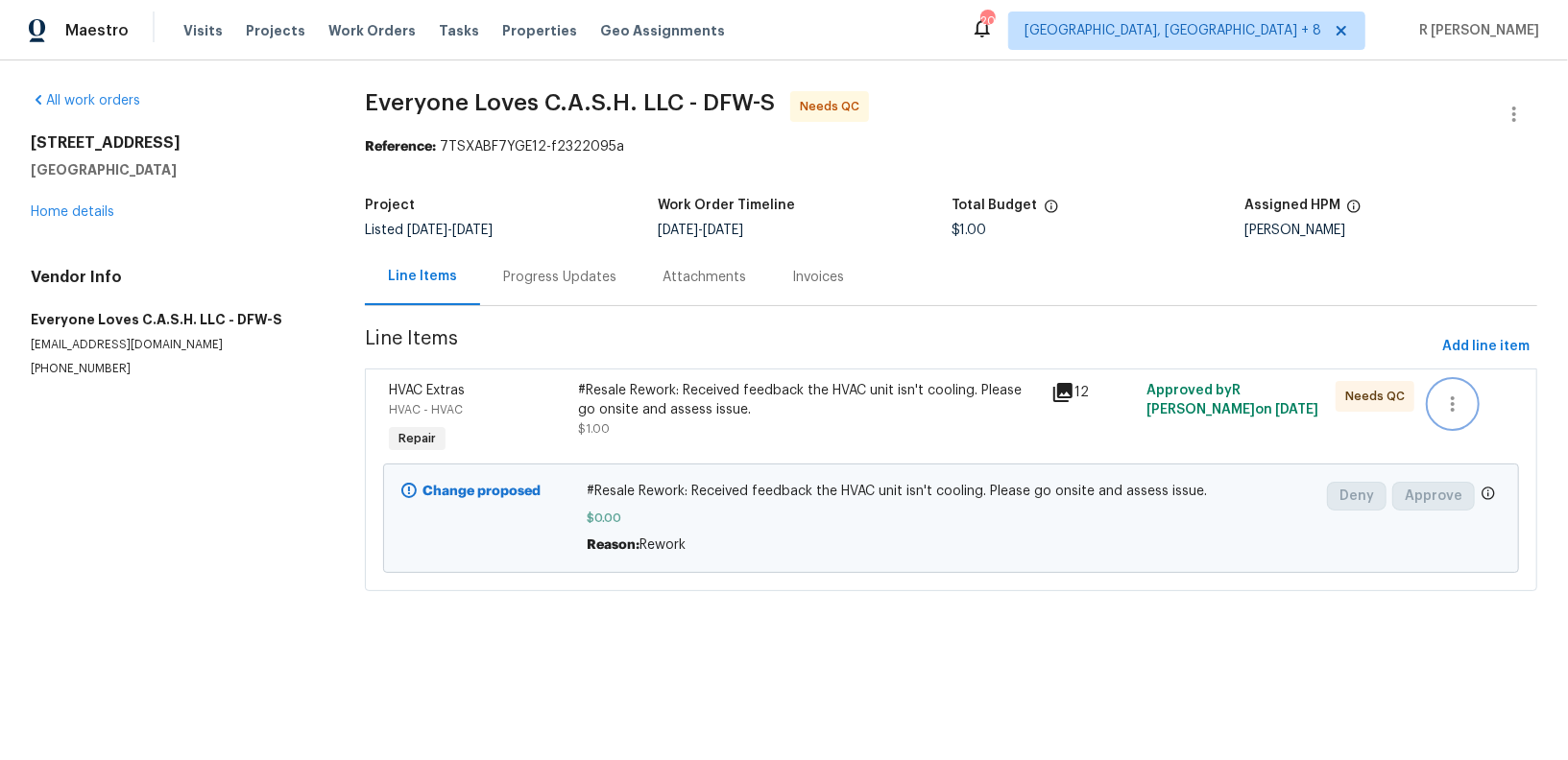
click at [1460, 409] on icon "button" at bounding box center [1453, 404] width 23 height 23
click at [1478, 407] on li "Cancel" at bounding box center [1468, 404] width 74 height 32
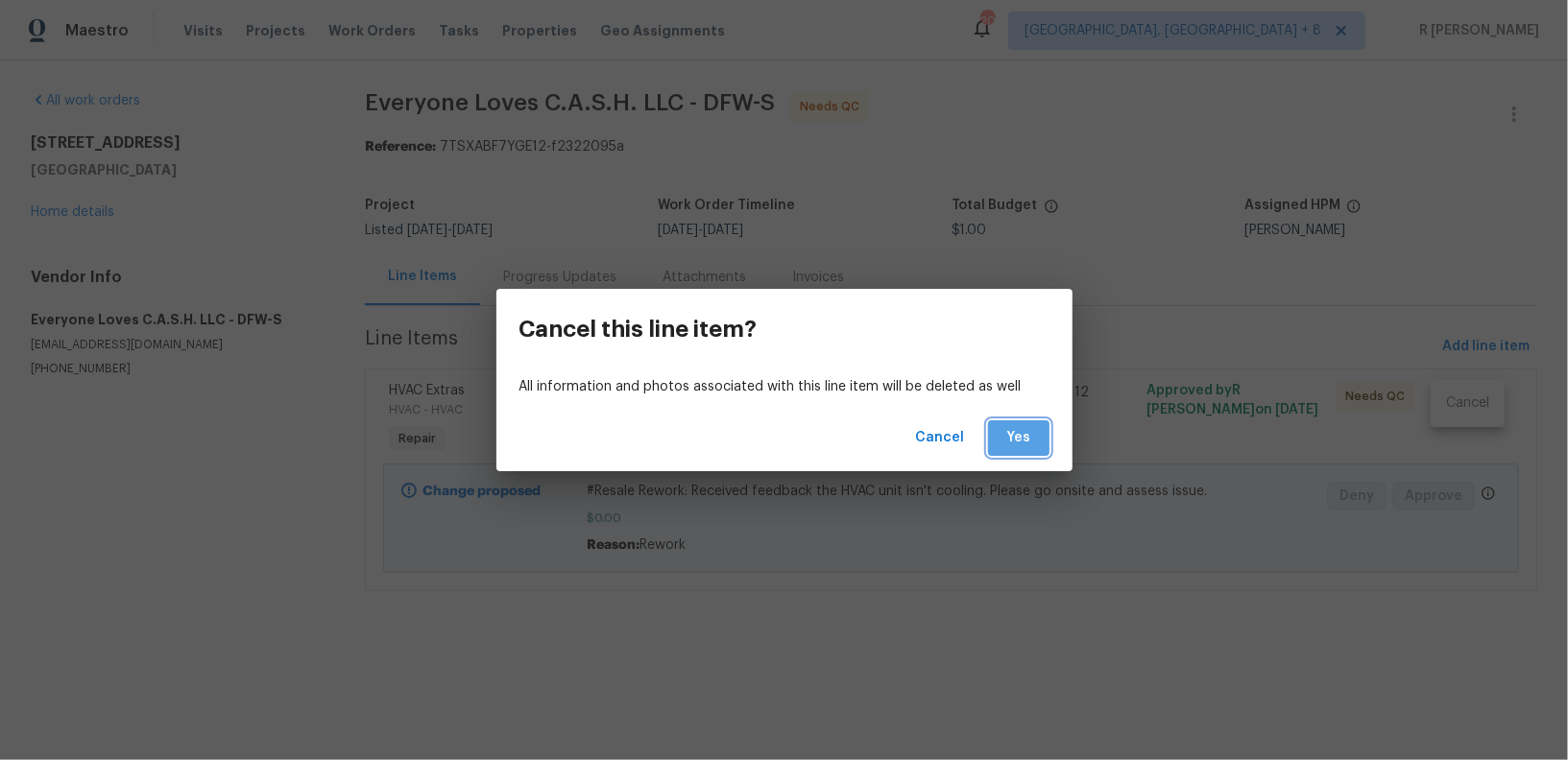
click at [1029, 434] on span "Yes" at bounding box center [1018, 439] width 31 height 24
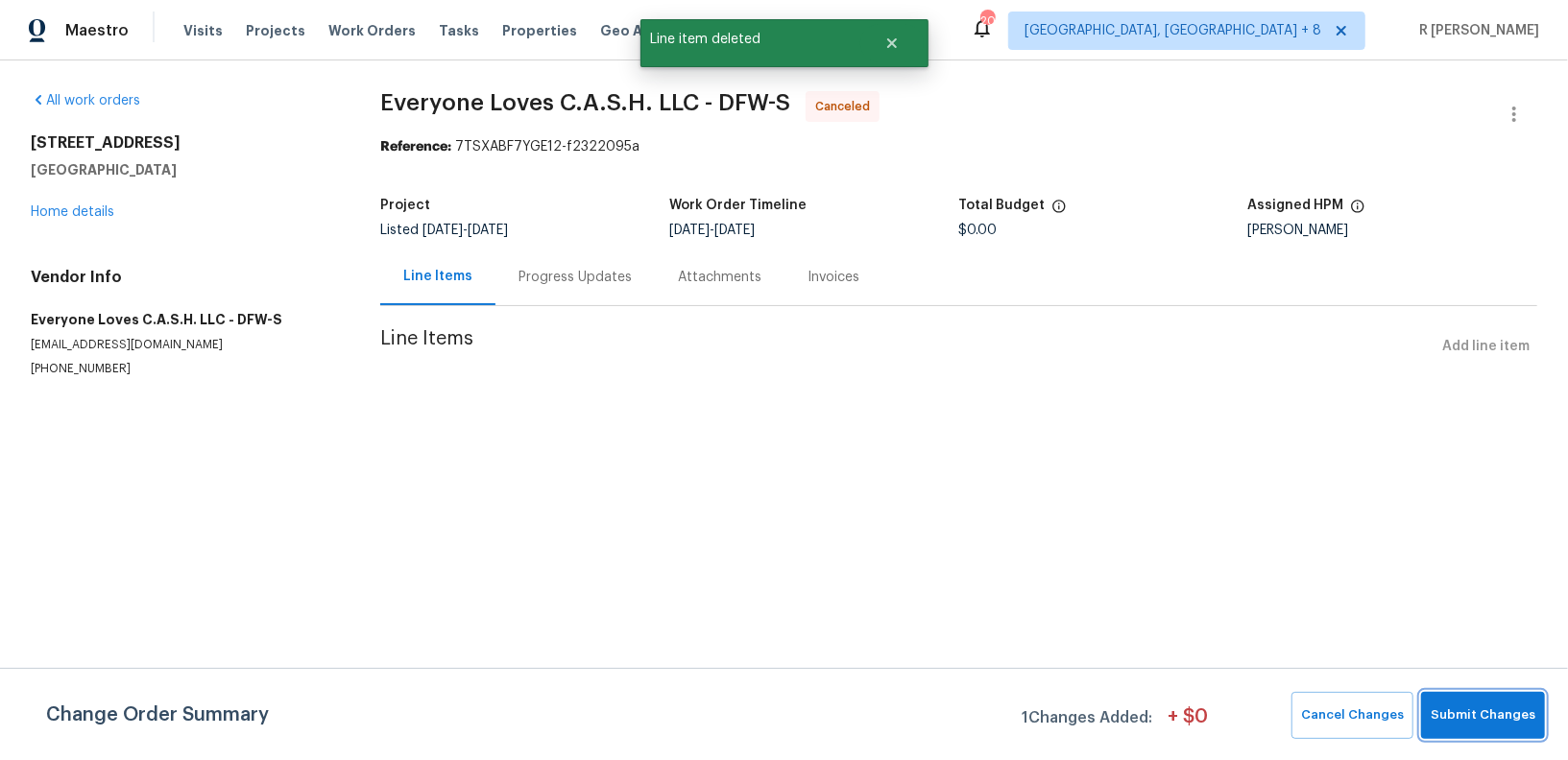
click at [1509, 700] on button "Submit Changes" at bounding box center [1483, 715] width 124 height 47
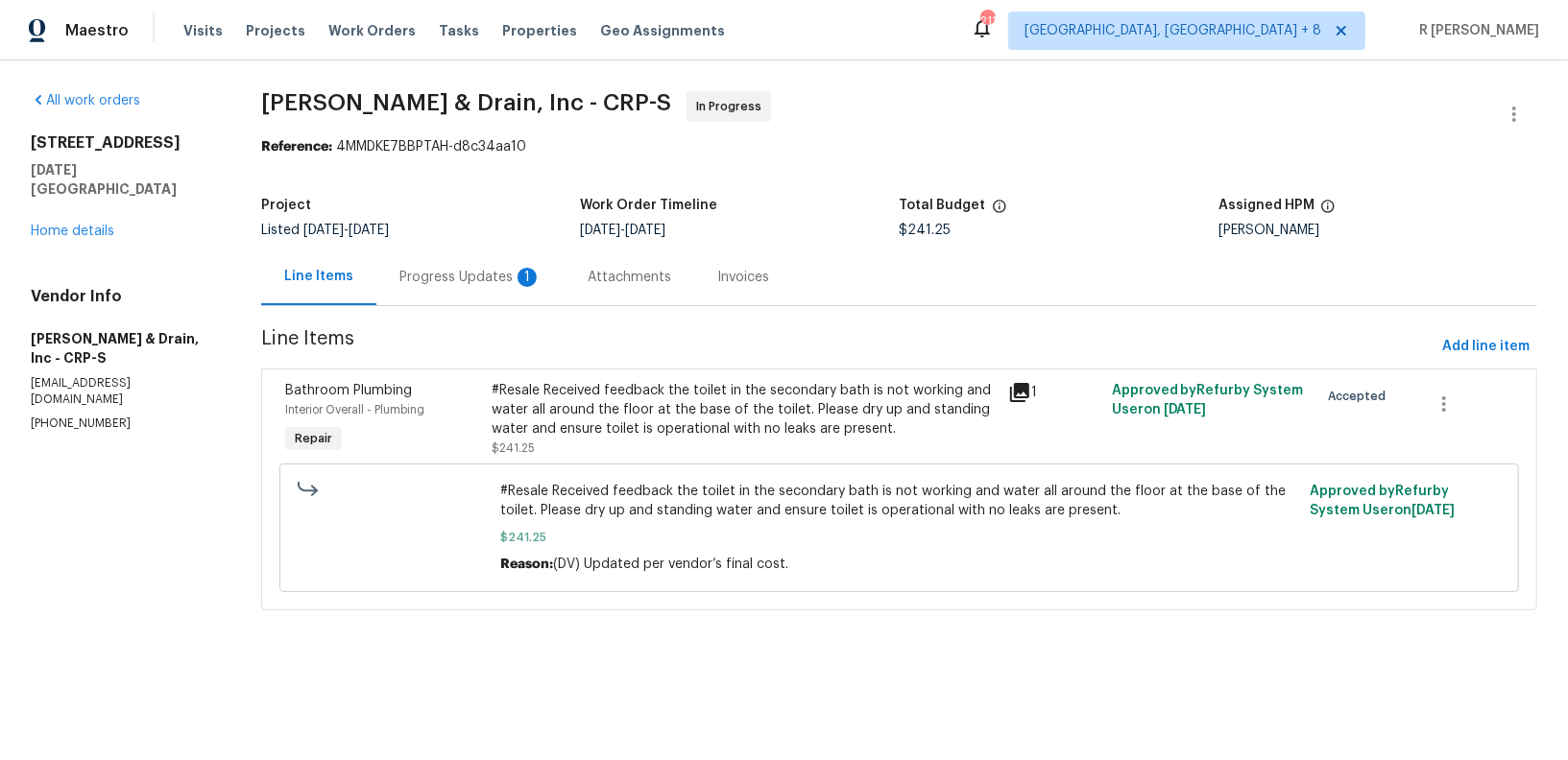
click at [457, 283] on div "Progress Updates 1" at bounding box center [470, 277] width 142 height 19
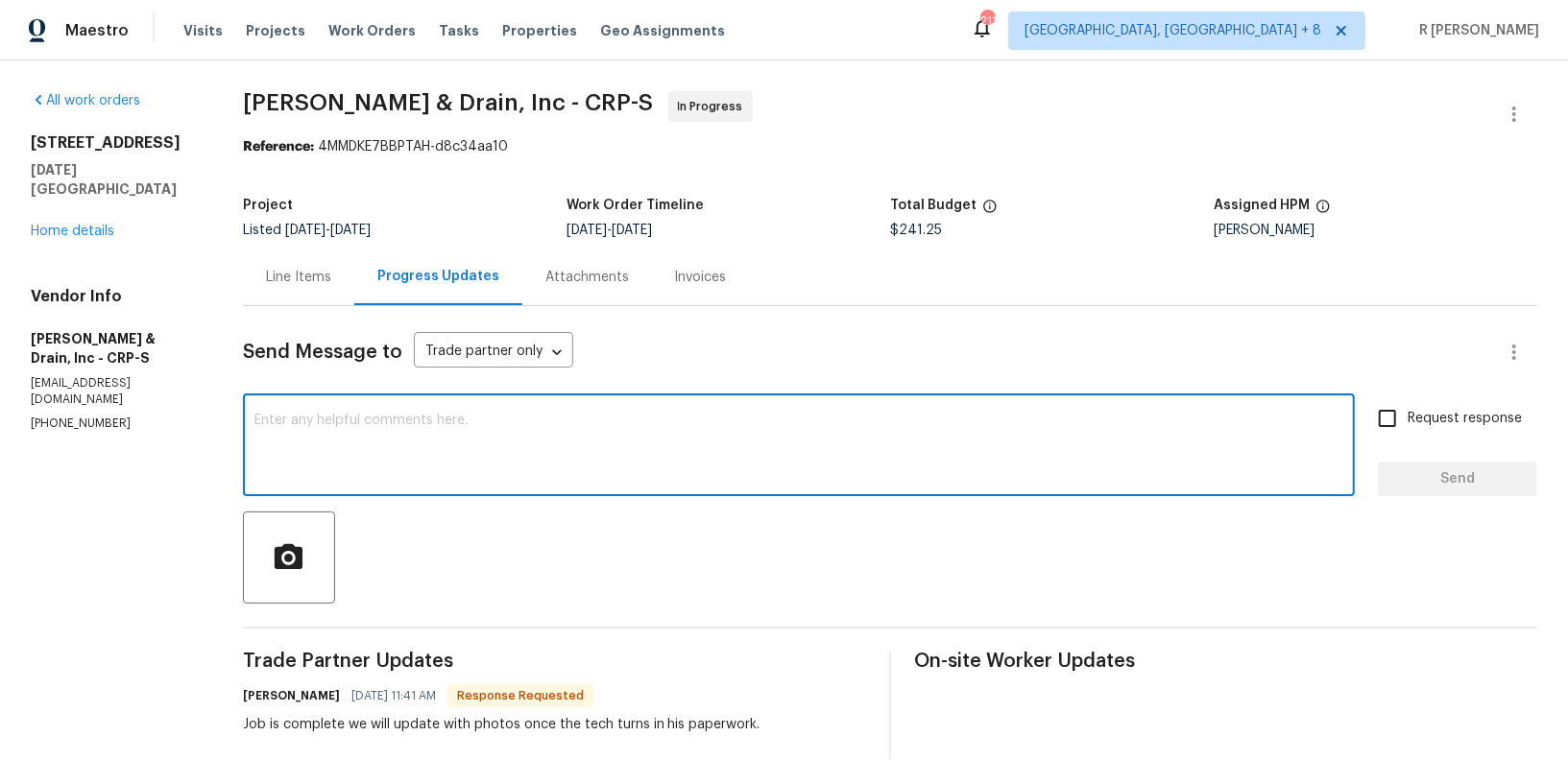
click at [554, 432] on textarea at bounding box center [798, 447] width 1089 height 67
paste textarea "Hi Team, can we get a status update on the work order? Thanks!"
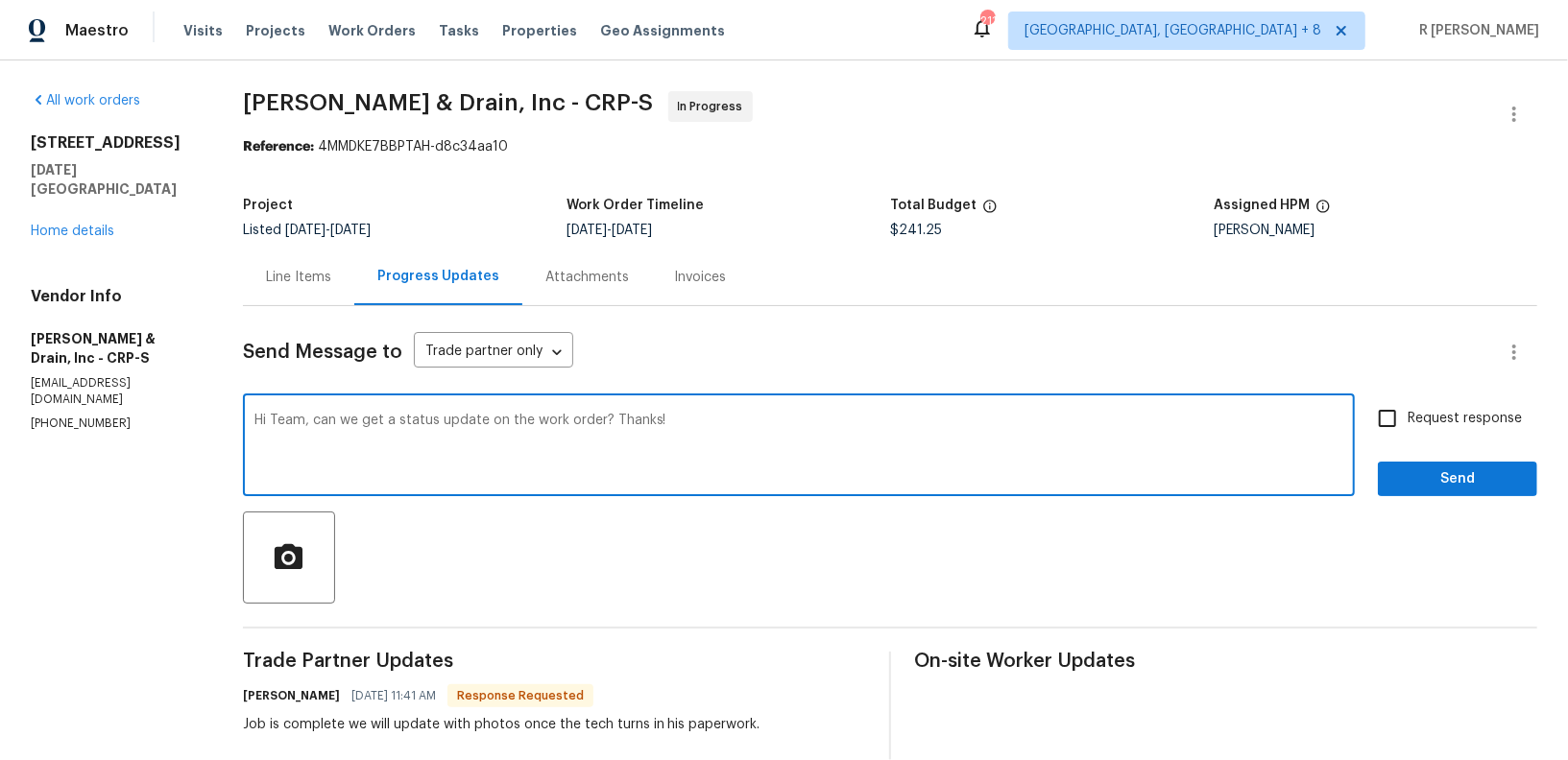
type textarea "Hi Team, can we get a status update on the work order? Thanks!"
click at [1475, 426] on span "Request response" at bounding box center [1465, 419] width 114 height 20
click at [1408, 426] on input "Request response" at bounding box center [1387, 419] width 41 height 41
checkbox input "true"
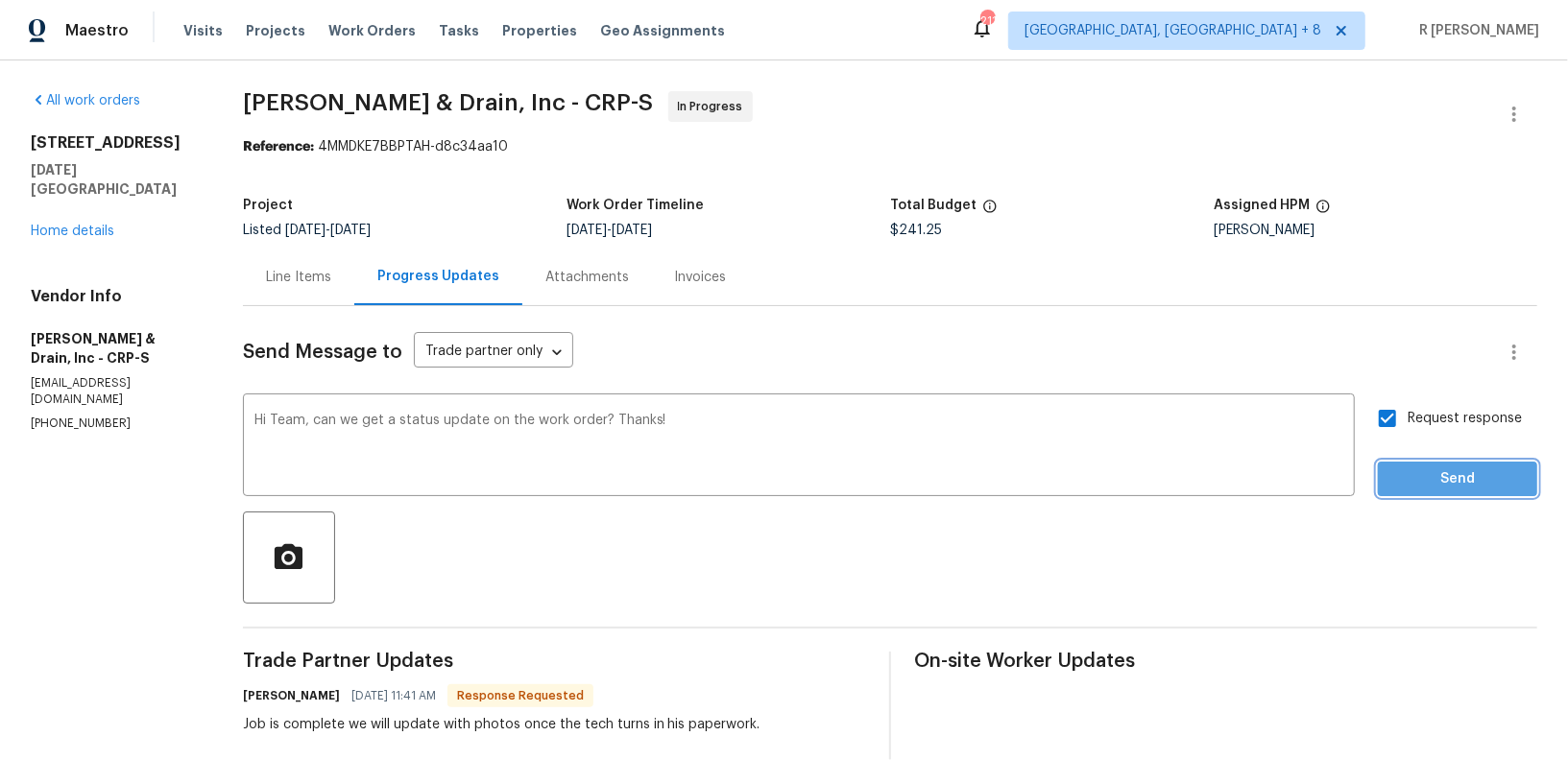
click at [1464, 472] on span "Send" at bounding box center [1458, 479] width 129 height 24
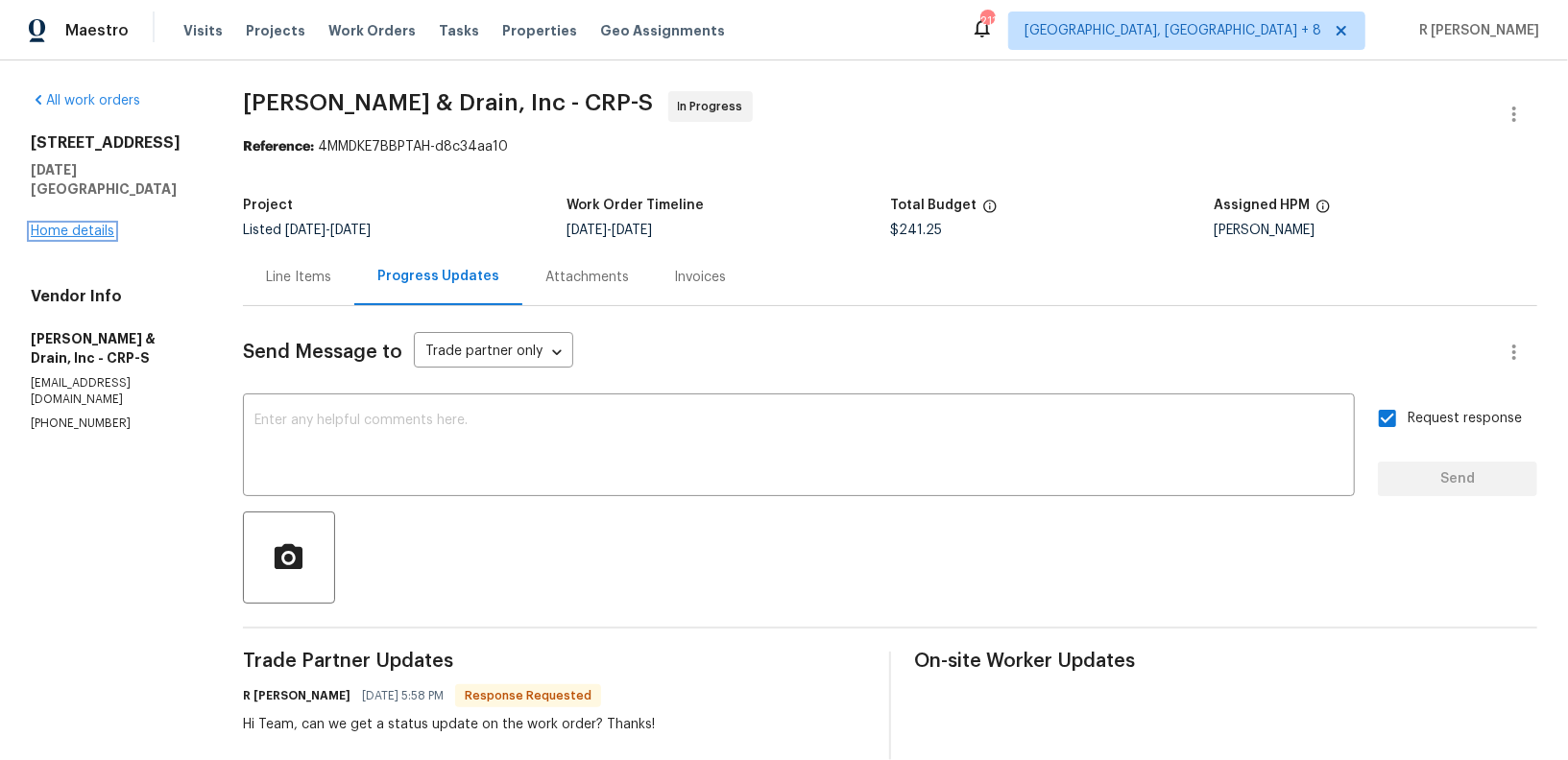
click at [61, 224] on link "Home details" at bounding box center [72, 231] width 83 height 14
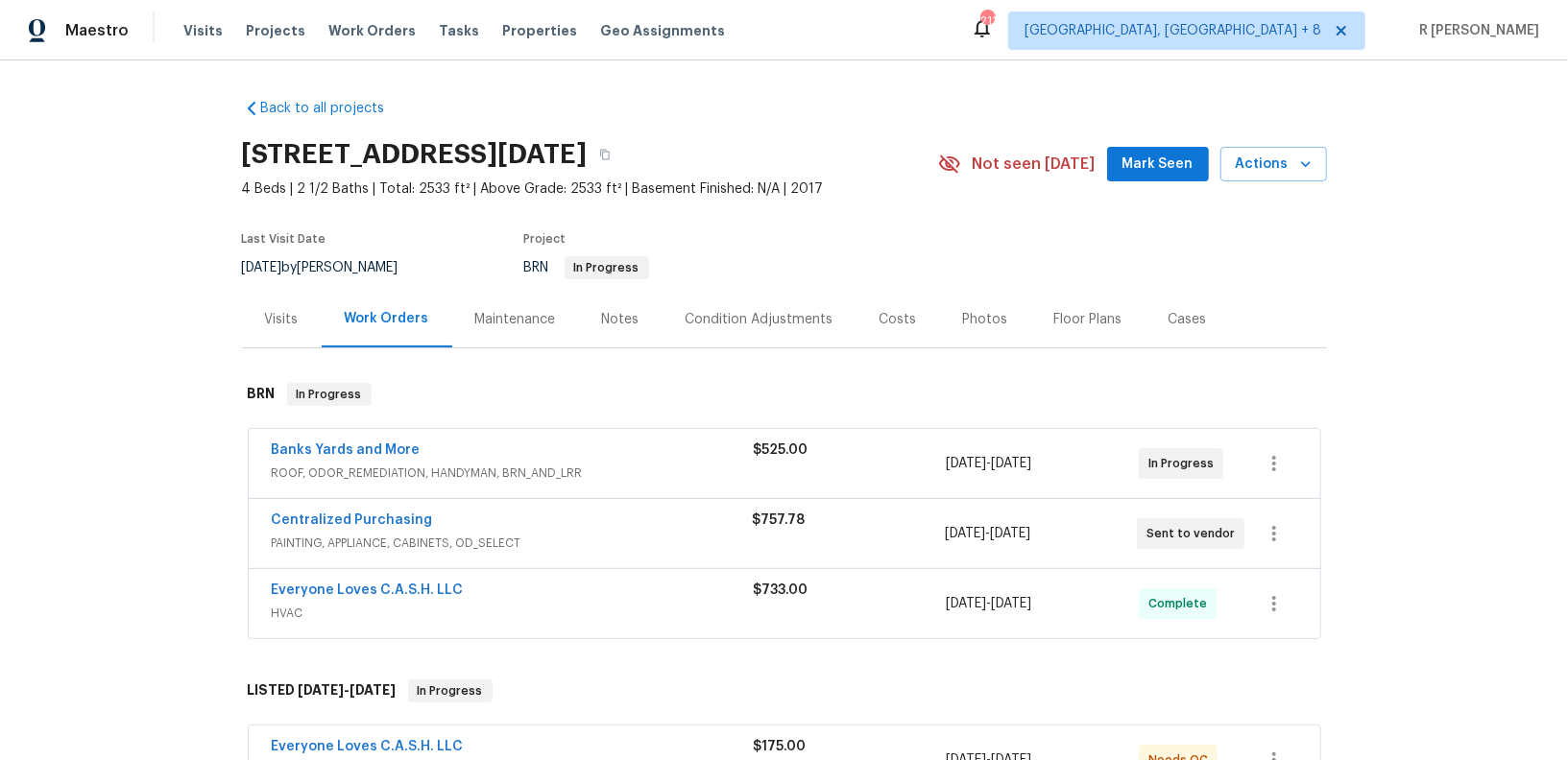
click at [592, 580] on div "Everyone Loves C.A.S.H. LLC" at bounding box center [513, 591] width 482 height 23
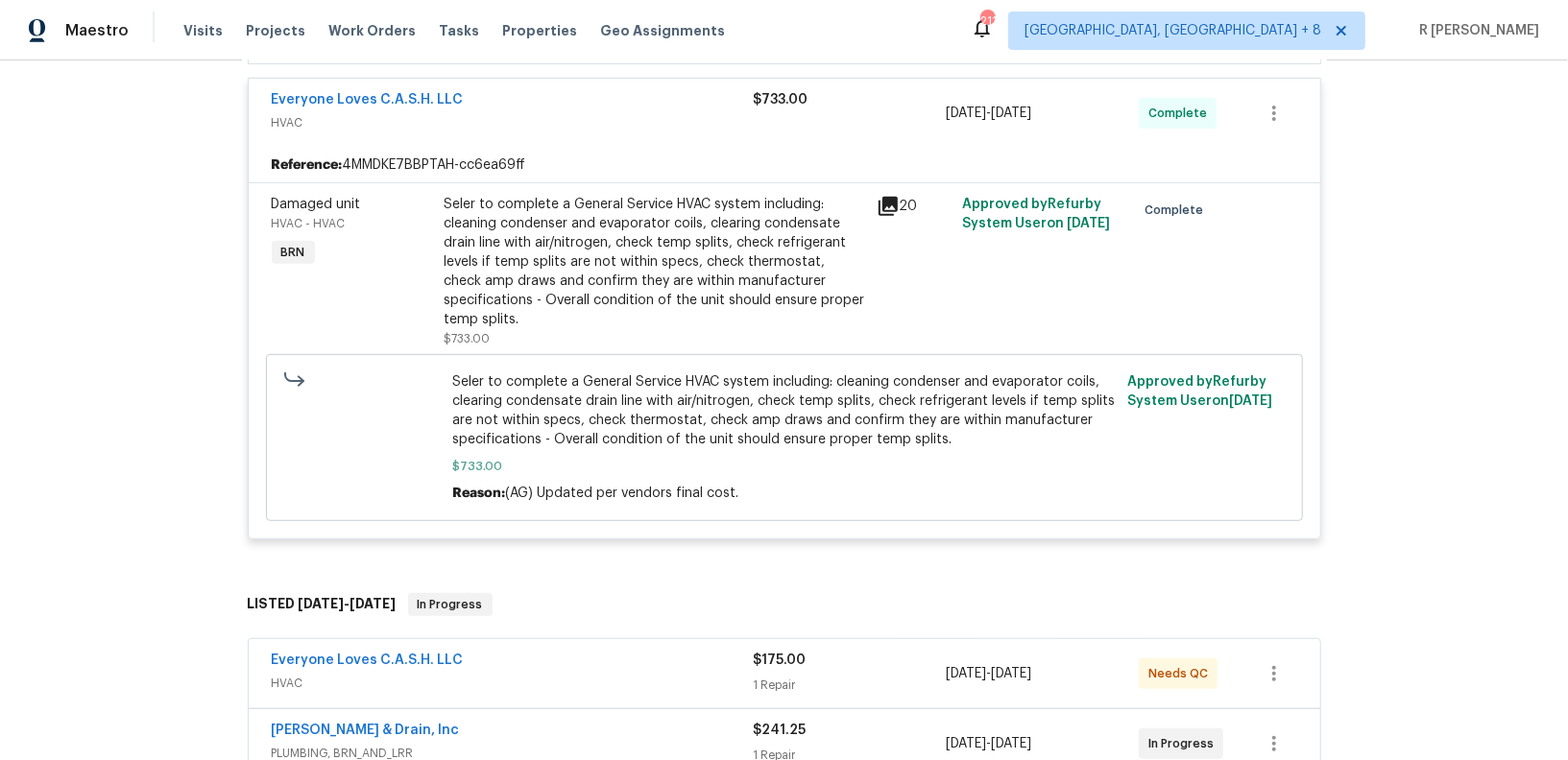
scroll to position [776, 0]
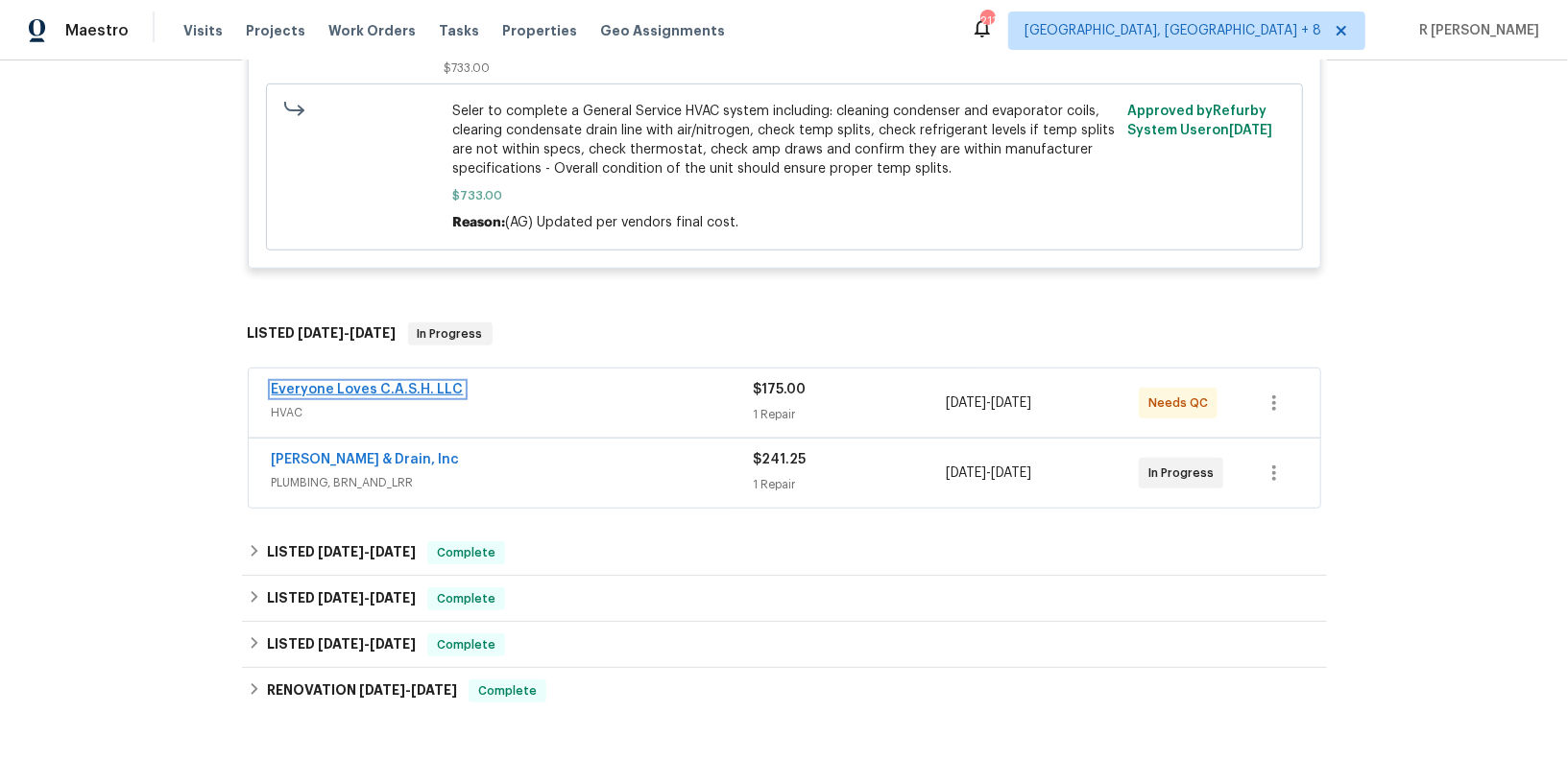
click at [326, 388] on link "Everyone Loves C.A.S.H. LLC" at bounding box center [368, 390] width 193 height 14
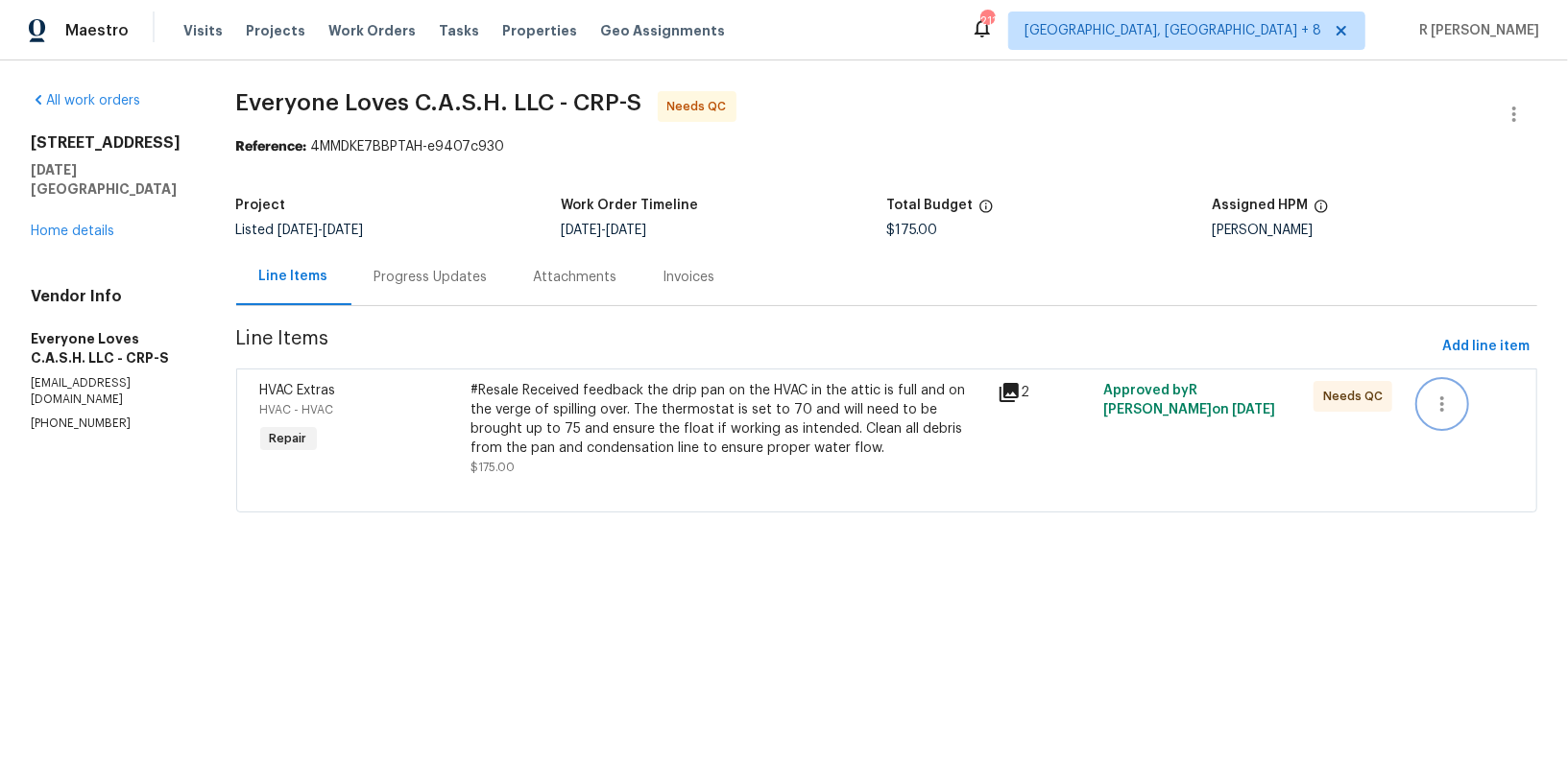
click at [1440, 406] on icon "button" at bounding box center [1442, 404] width 23 height 23
click at [1450, 406] on li "Cancel" at bounding box center [1459, 404] width 74 height 32
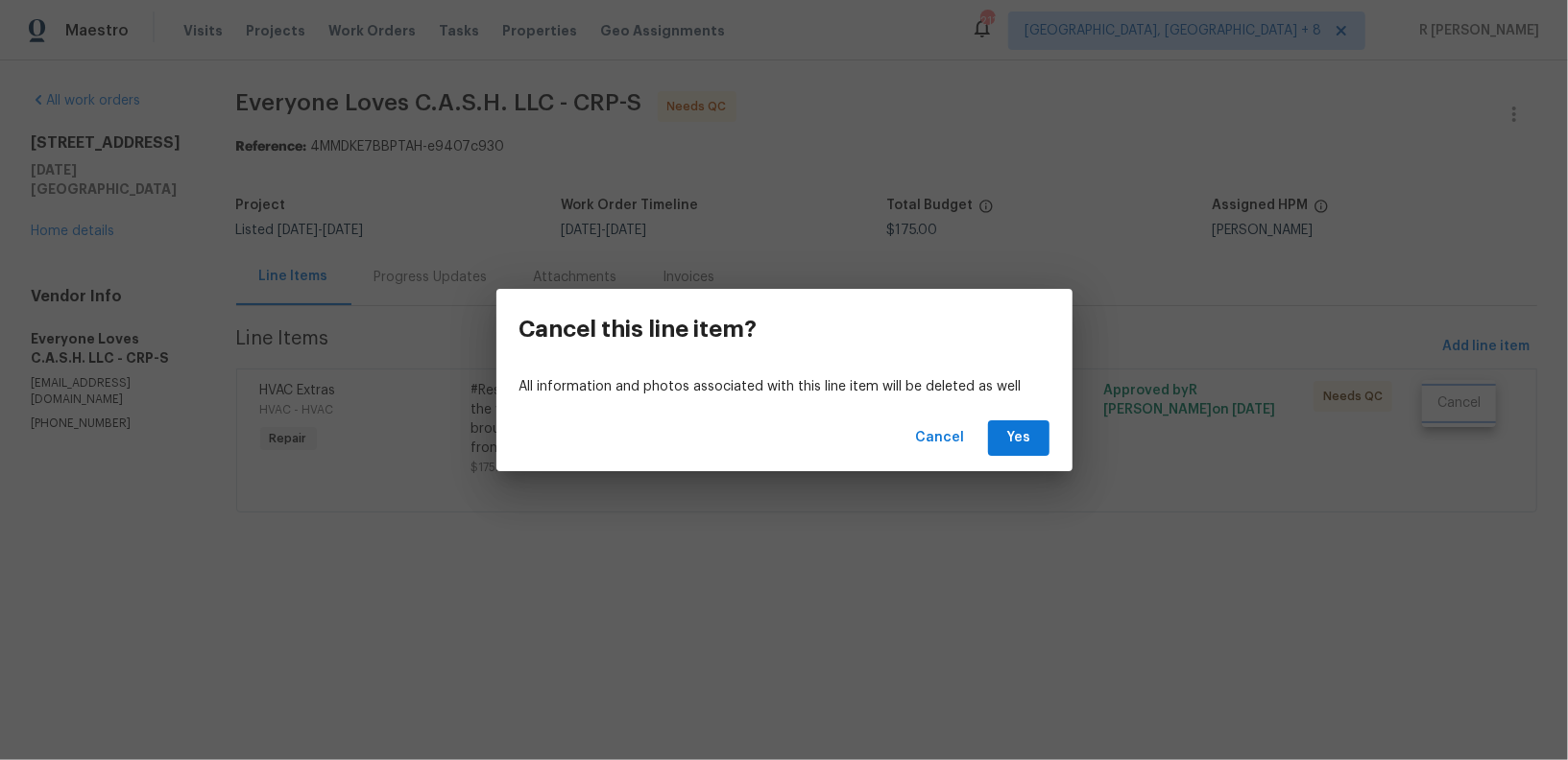
click at [1182, 247] on div "Cancel this line item? All information and photos associated with this line ite…" at bounding box center [784, 380] width 1568 height 760
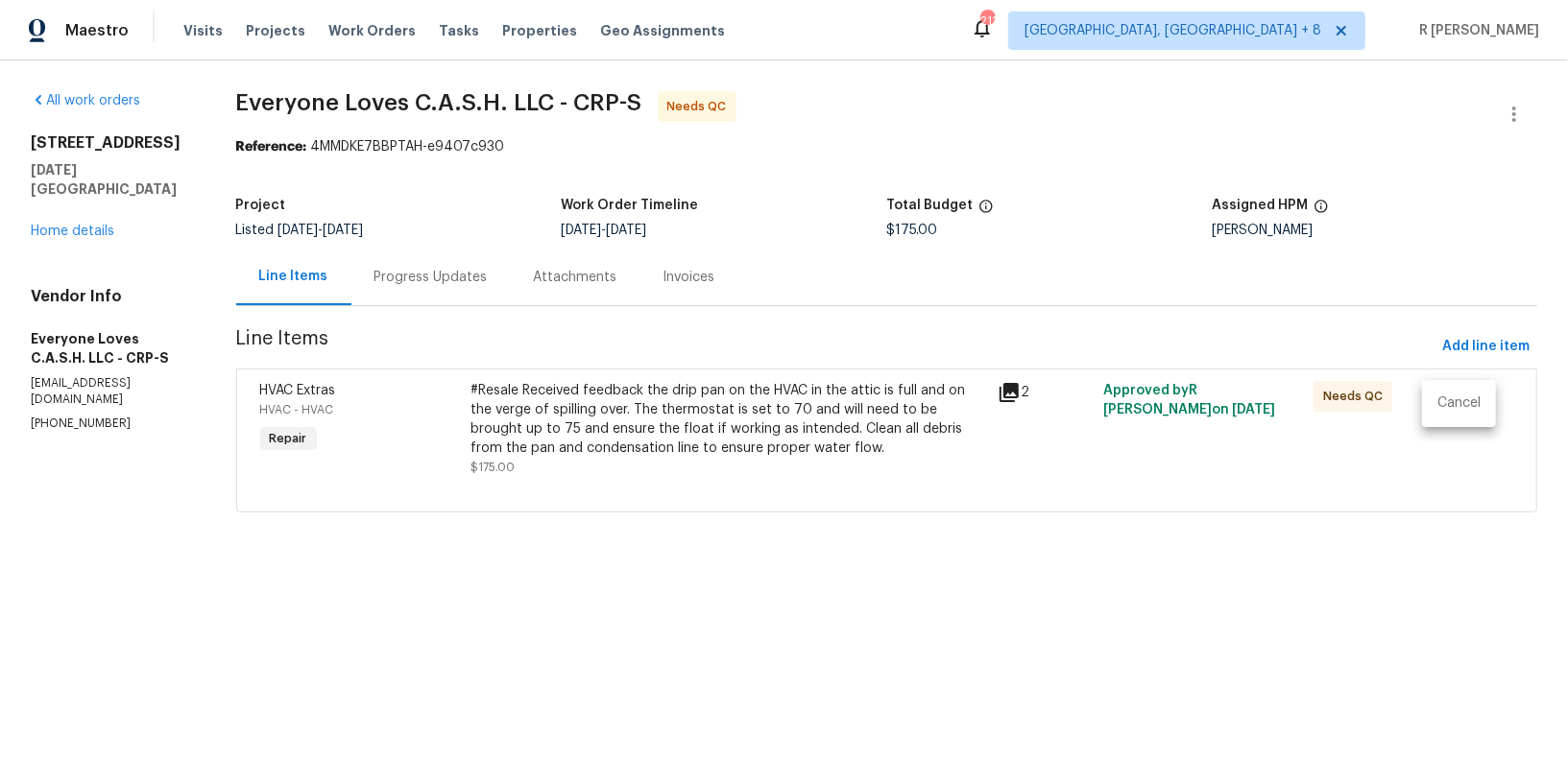
click at [1494, 428] on div "Cancel" at bounding box center [784, 380] width 1568 height 760
click at [1445, 402] on li "Cancel" at bounding box center [1459, 404] width 74 height 32
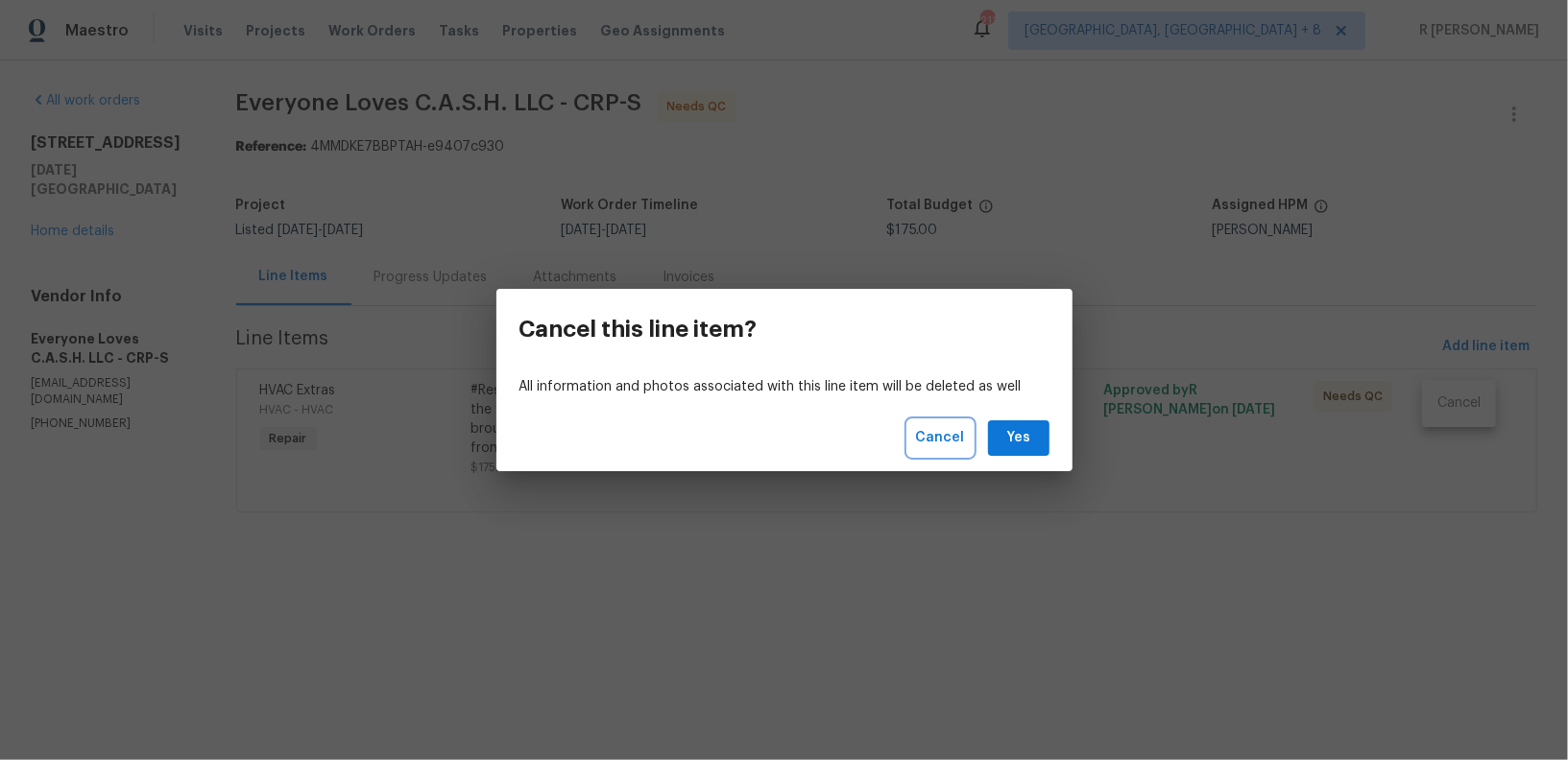
click at [938, 441] on span "Cancel" at bounding box center [940, 439] width 49 height 24
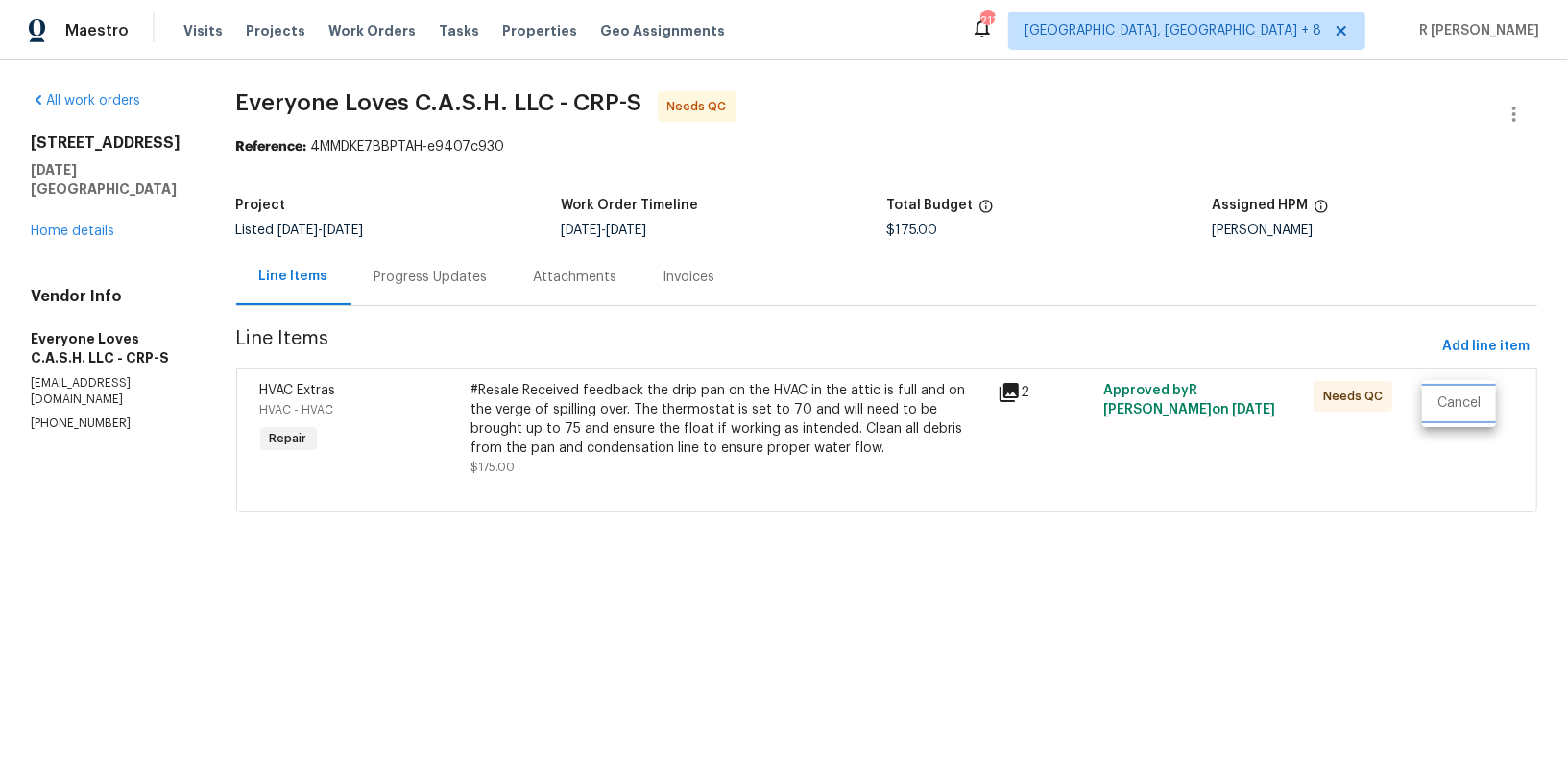
click at [1475, 399] on li "Cancel" at bounding box center [1459, 404] width 74 height 32
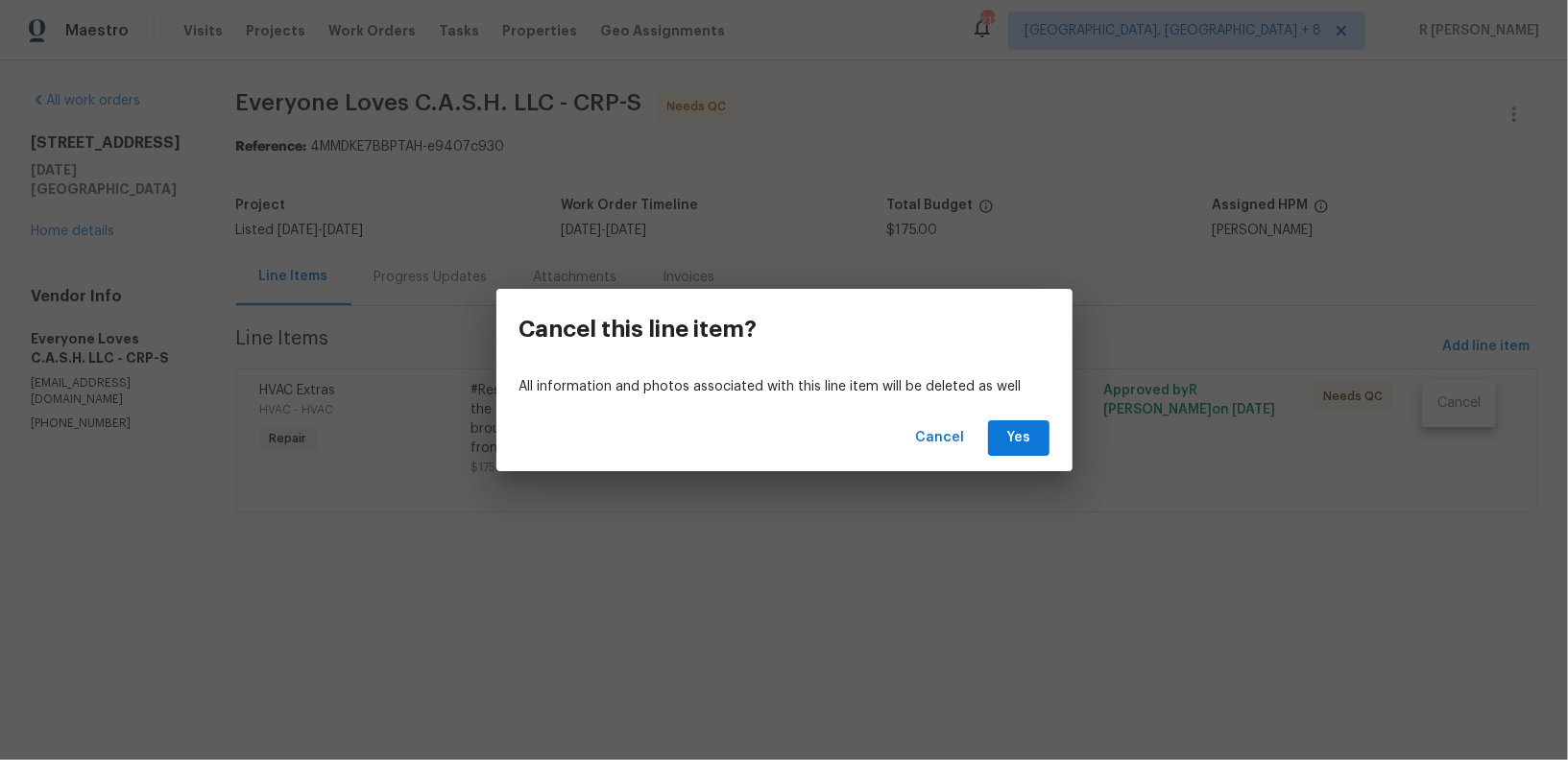
click at [1055, 453] on div "Cancel Yes" at bounding box center [784, 438] width 577 height 66
click at [1028, 445] on span "Yes" at bounding box center [1018, 439] width 31 height 24
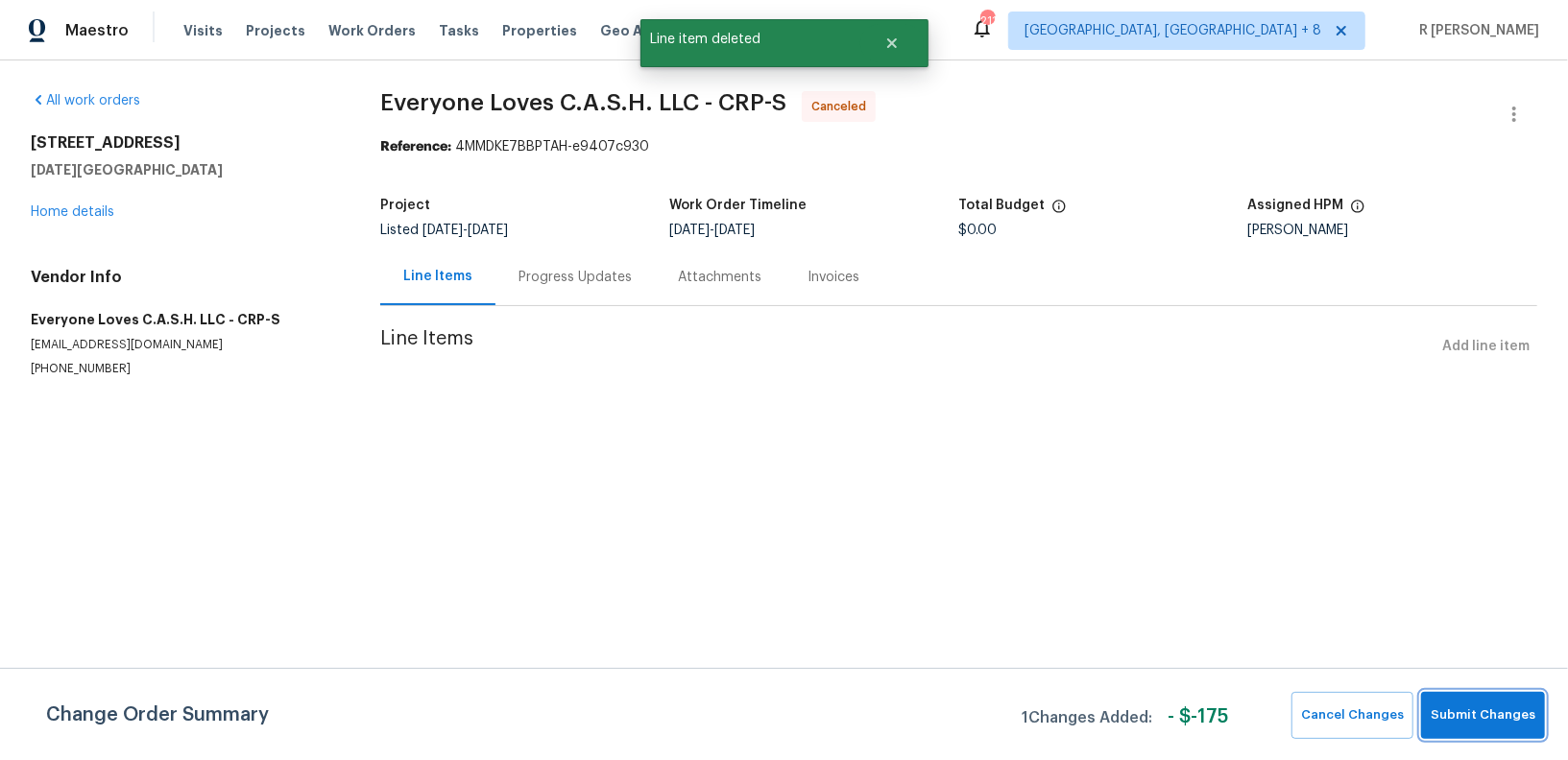
click at [1482, 712] on span "Submit Changes" at bounding box center [1483, 715] width 104 height 22
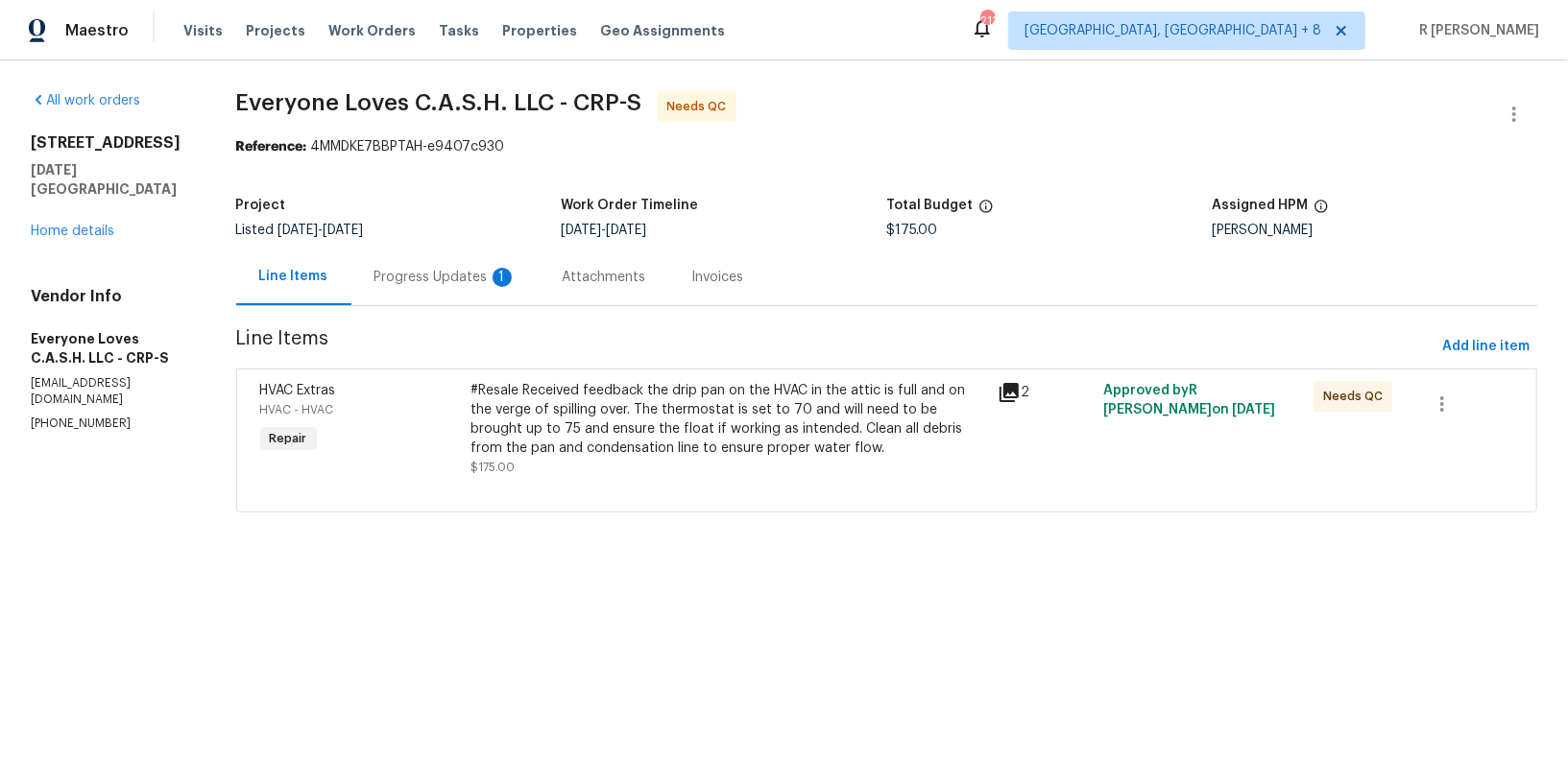
click at [455, 270] on div "Progress Updates 1" at bounding box center [445, 277] width 142 height 19
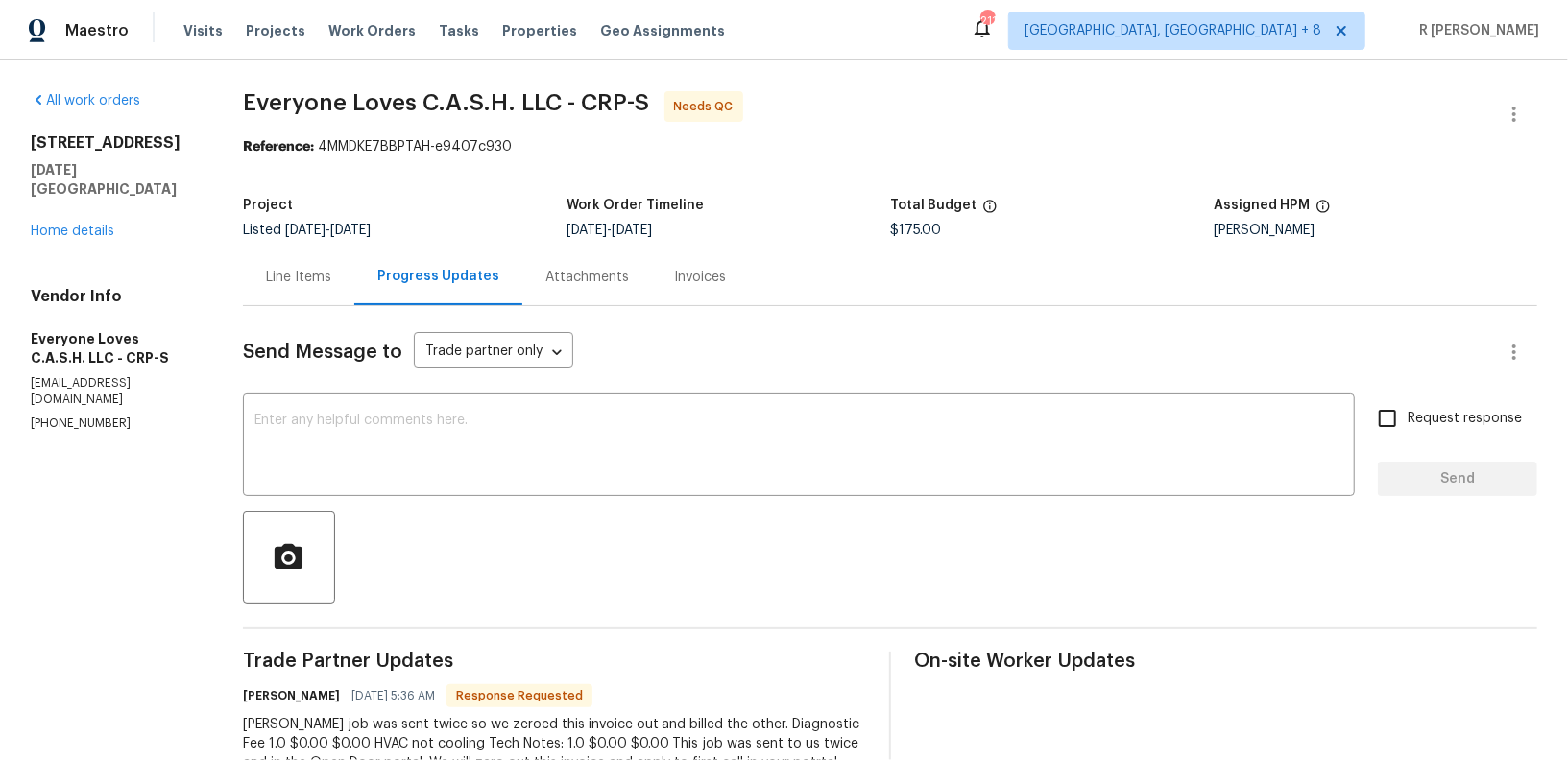
click at [315, 285] on div "Line Items" at bounding box center [299, 277] width 65 height 19
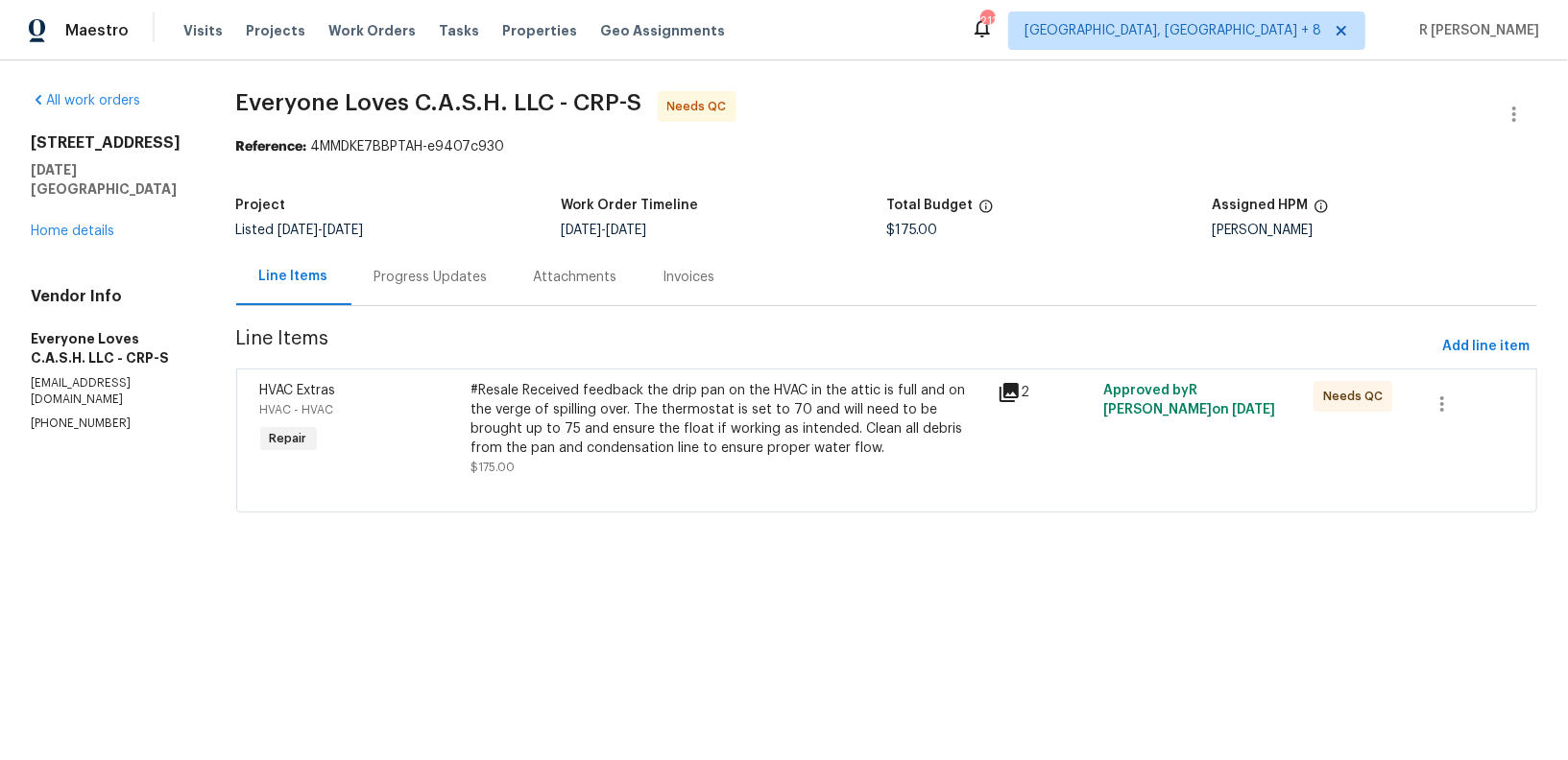
click at [488, 298] on div "Progress Updates" at bounding box center [431, 277] width 160 height 57
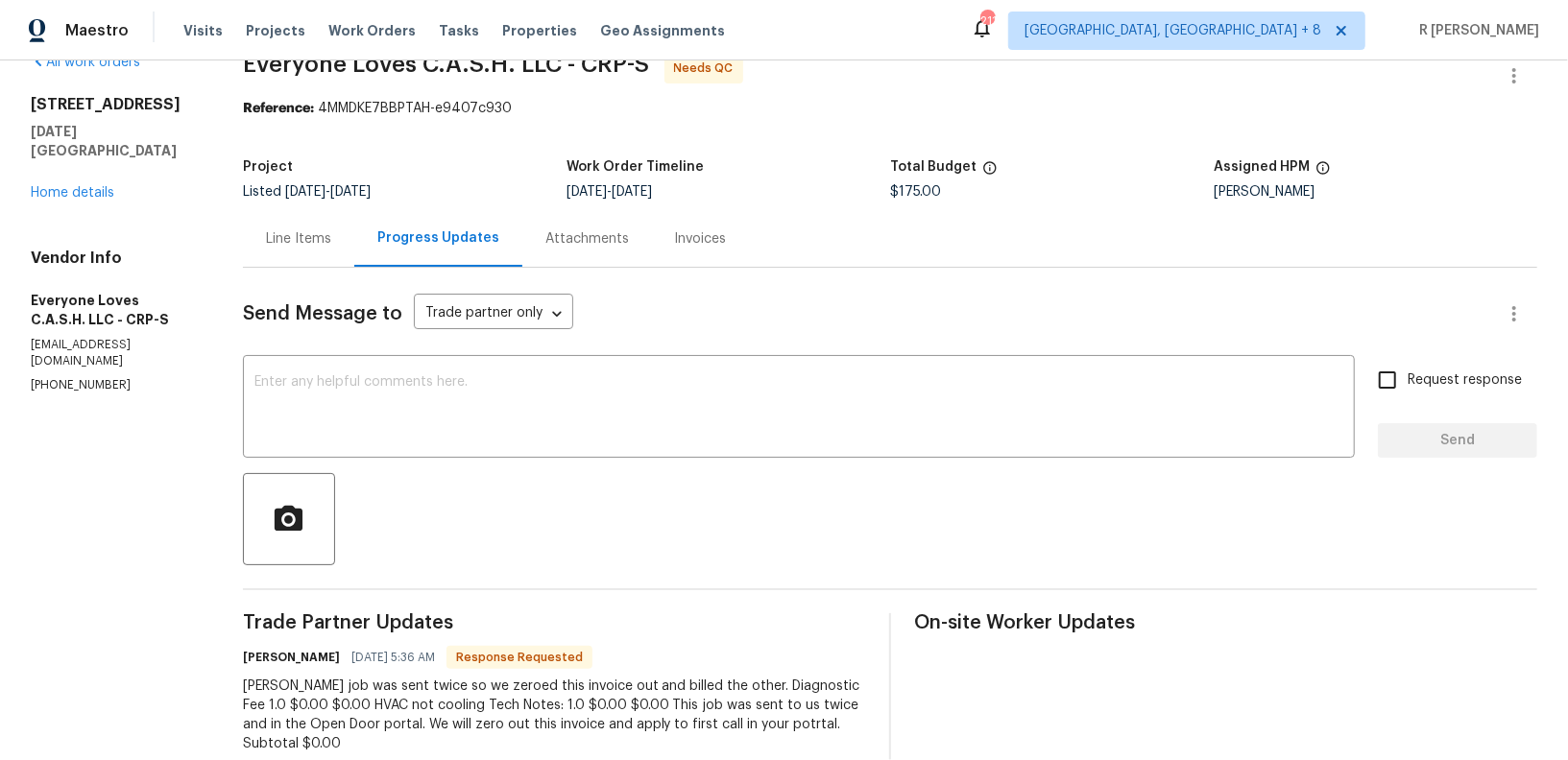
scroll to position [51, 0]
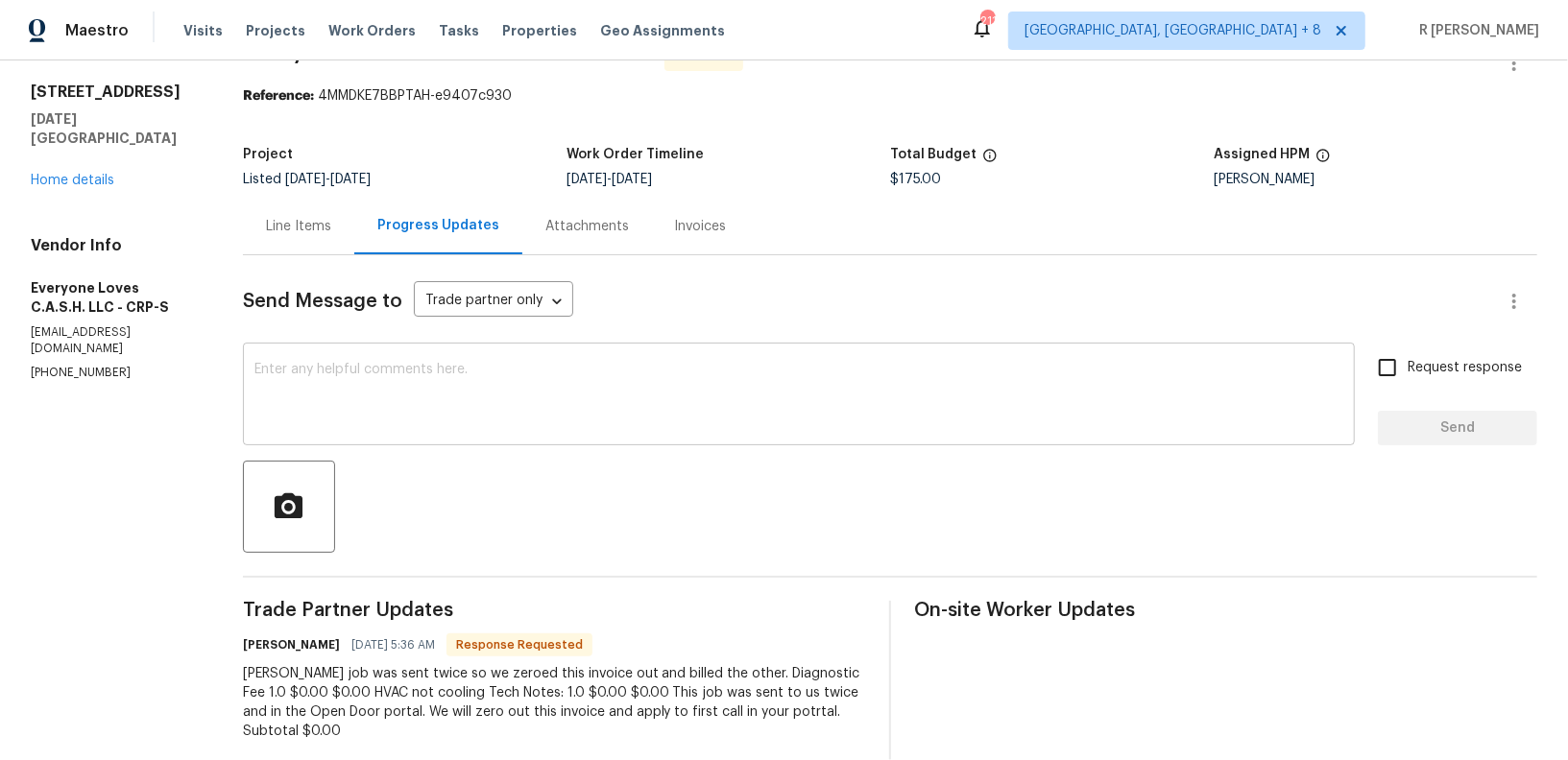
click at [609, 436] on div "x ​" at bounding box center [799, 396] width 1112 height 98
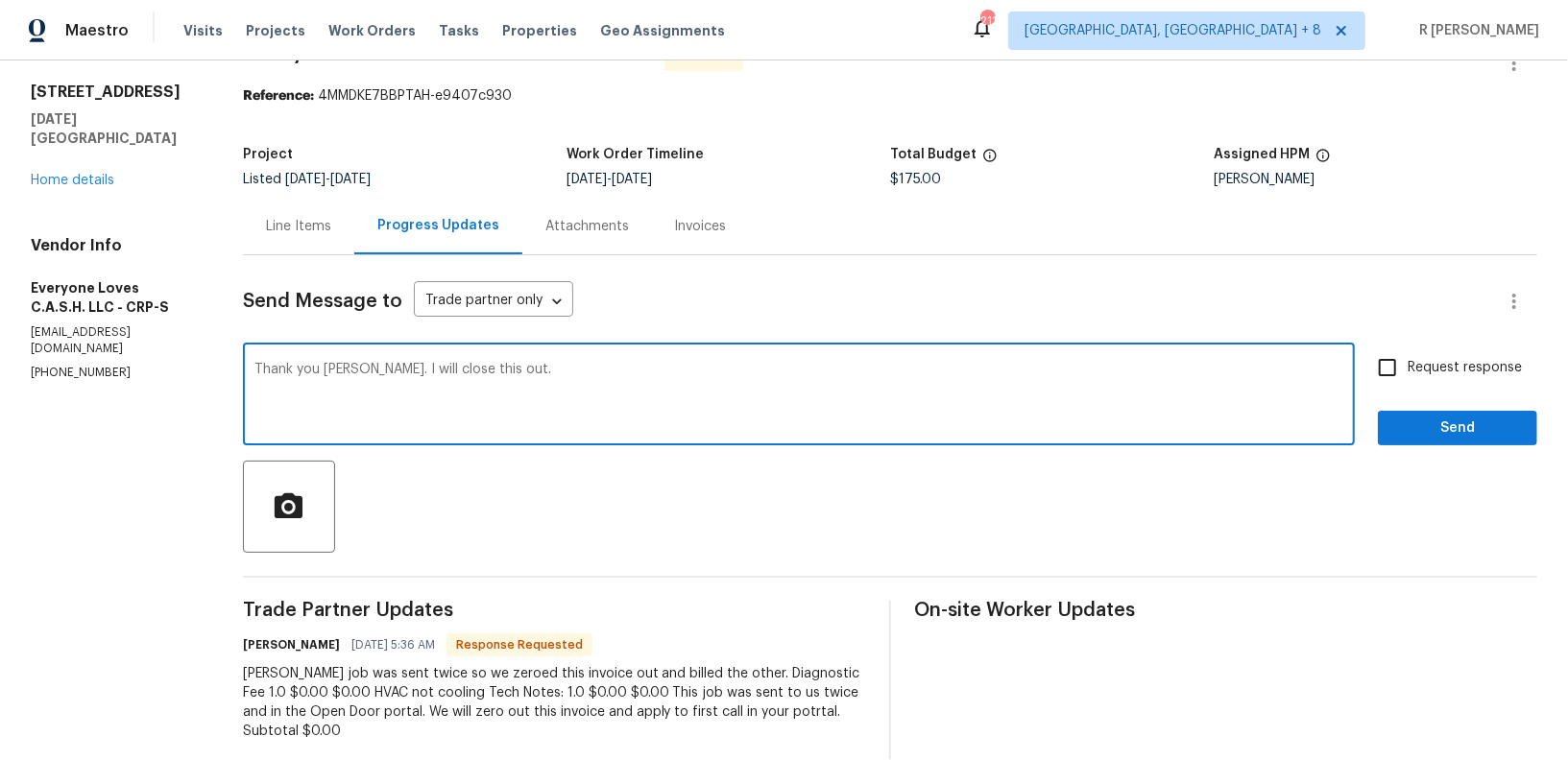
type textarea "Thank you Tim. I will close this out."
click at [1450, 406] on div "Request response Send" at bounding box center [1458, 396] width 160 height 98
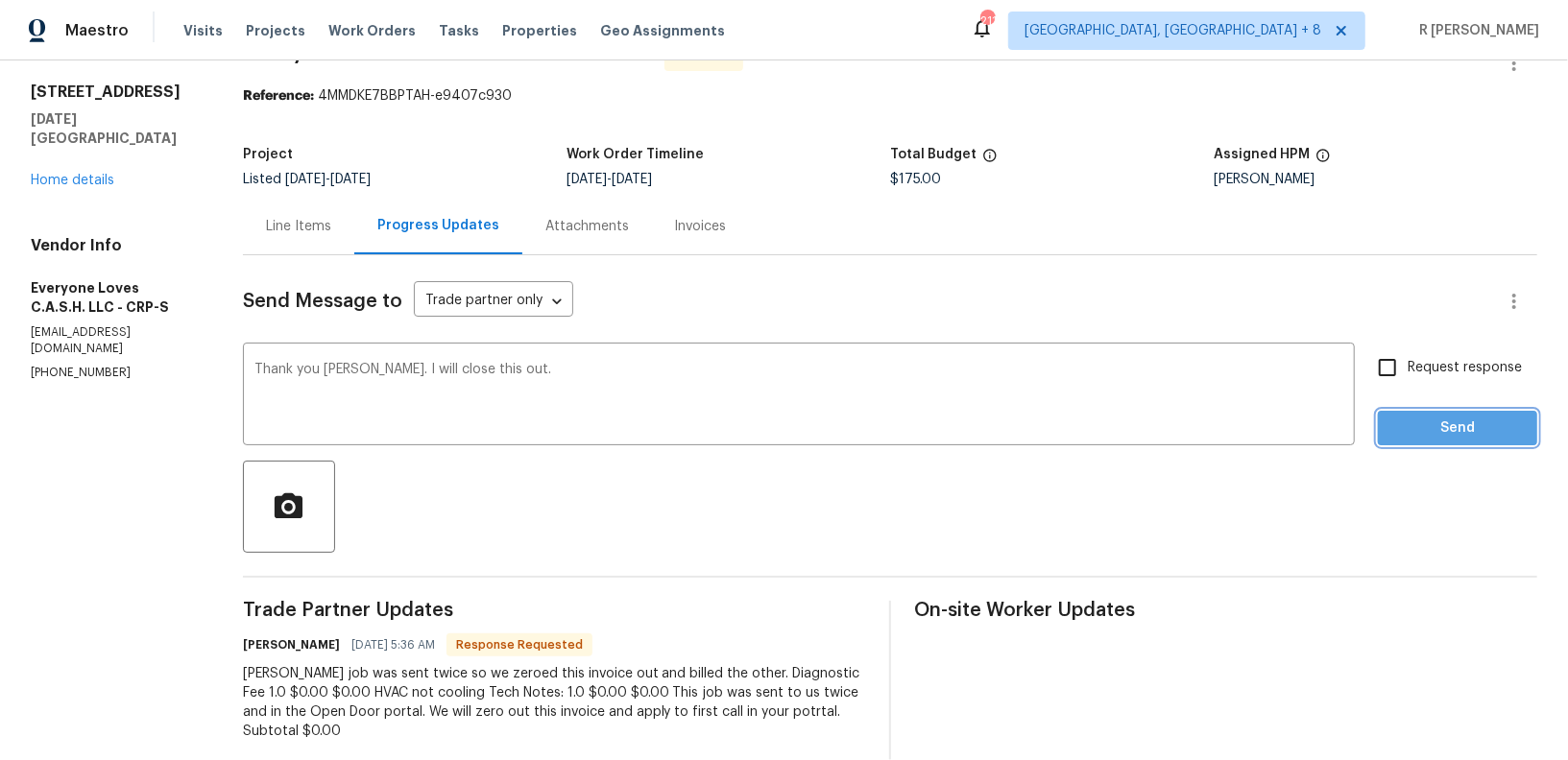
click at [1472, 435] on span "Send" at bounding box center [1458, 429] width 129 height 24
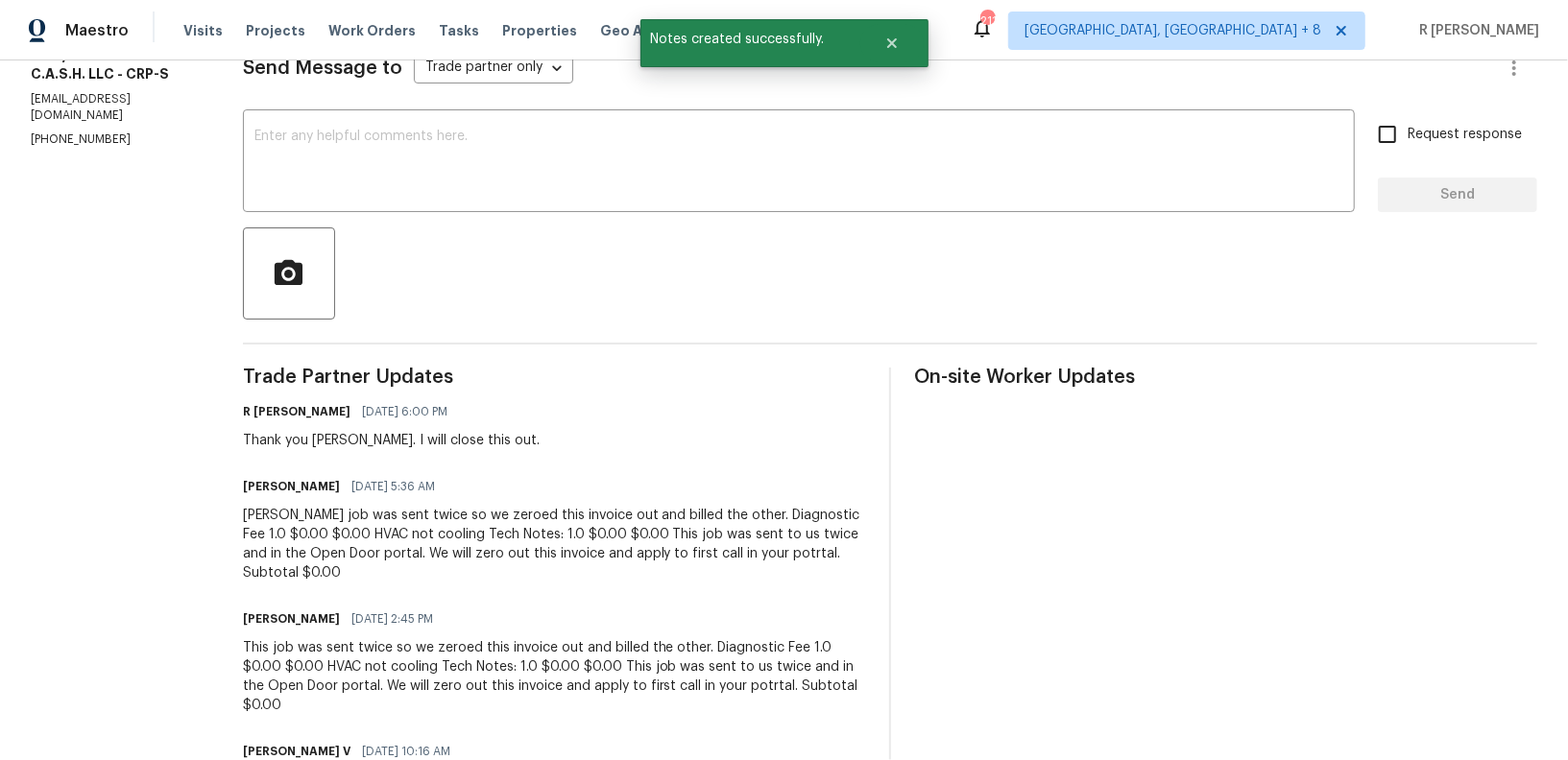
scroll to position [311, 0]
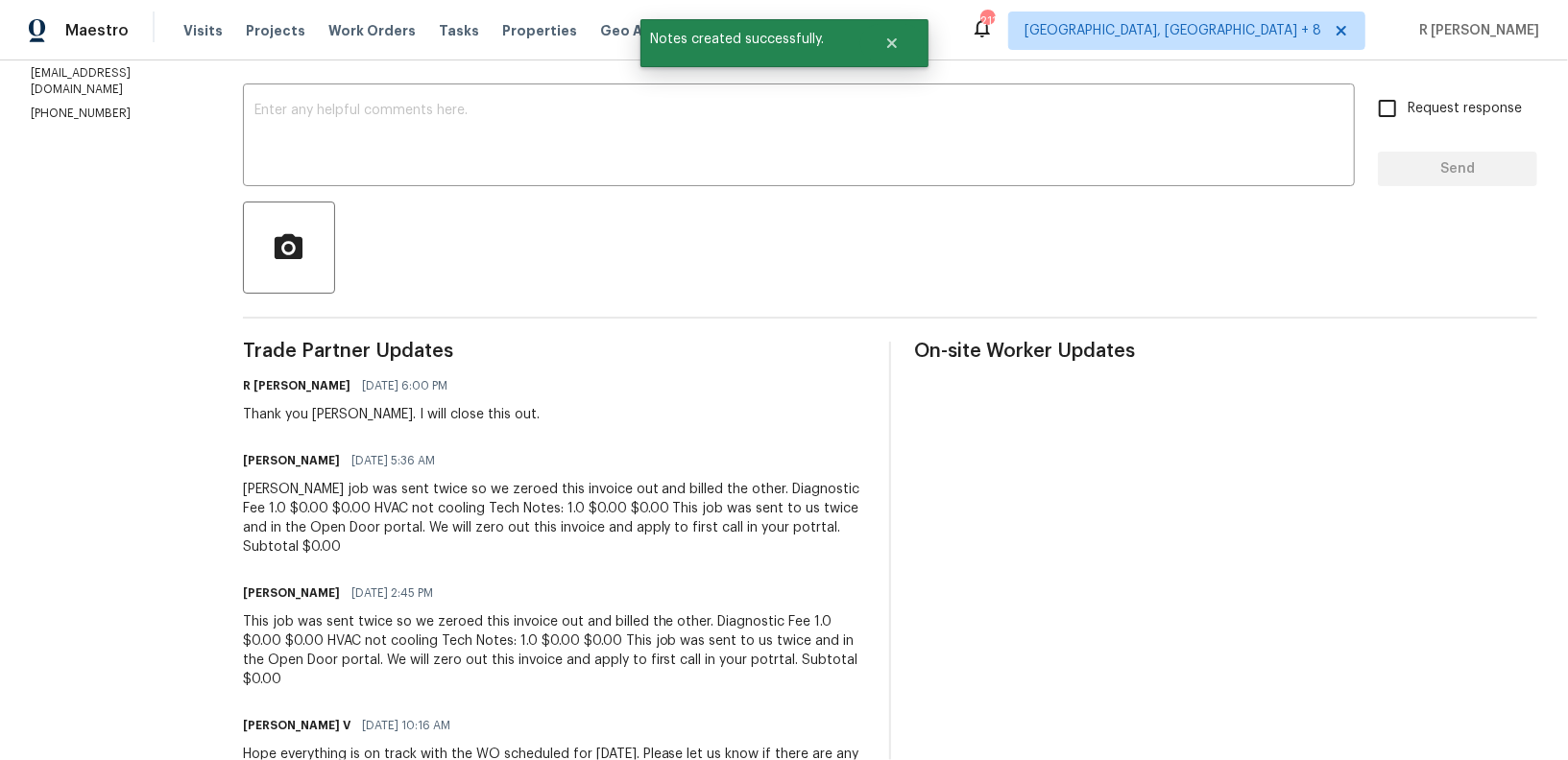
click at [392, 538] on div "Glenn HiltonThis job was sent twice so we zeroed this invoice out and billed th…" at bounding box center [555, 518] width 623 height 76
click at [343, 518] on div "Glenn HiltonThis job was sent twice so we zeroed this invoice out and billed th…" at bounding box center [555, 518] width 623 height 76
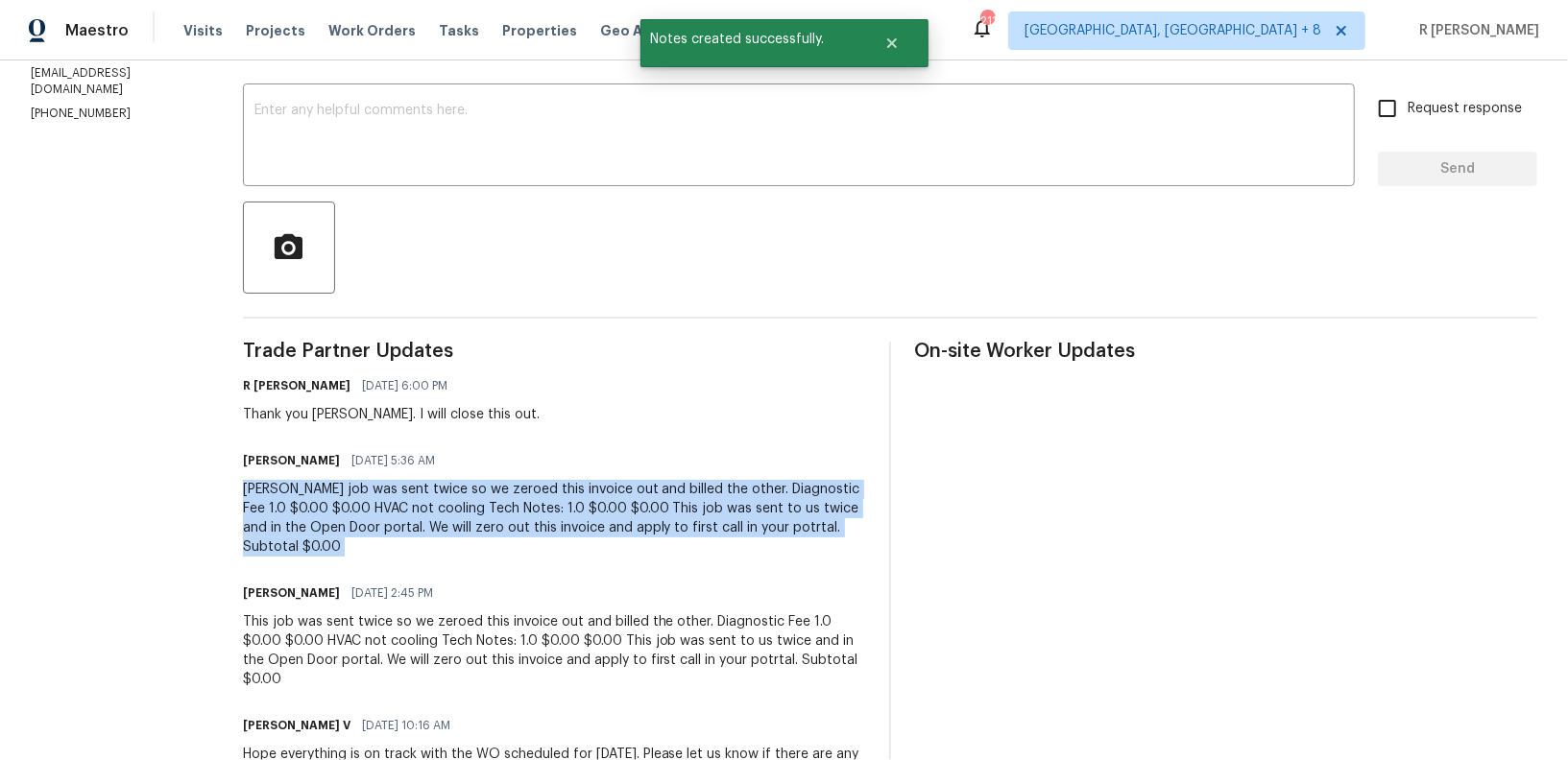
click at [343, 518] on div "Glenn HiltonThis job was sent twice so we zeroed this invoice out and billed th…" at bounding box center [555, 518] width 623 height 76
copy div "Glenn HiltonThis job was sent twice so we zeroed this invoice out and billed th…"
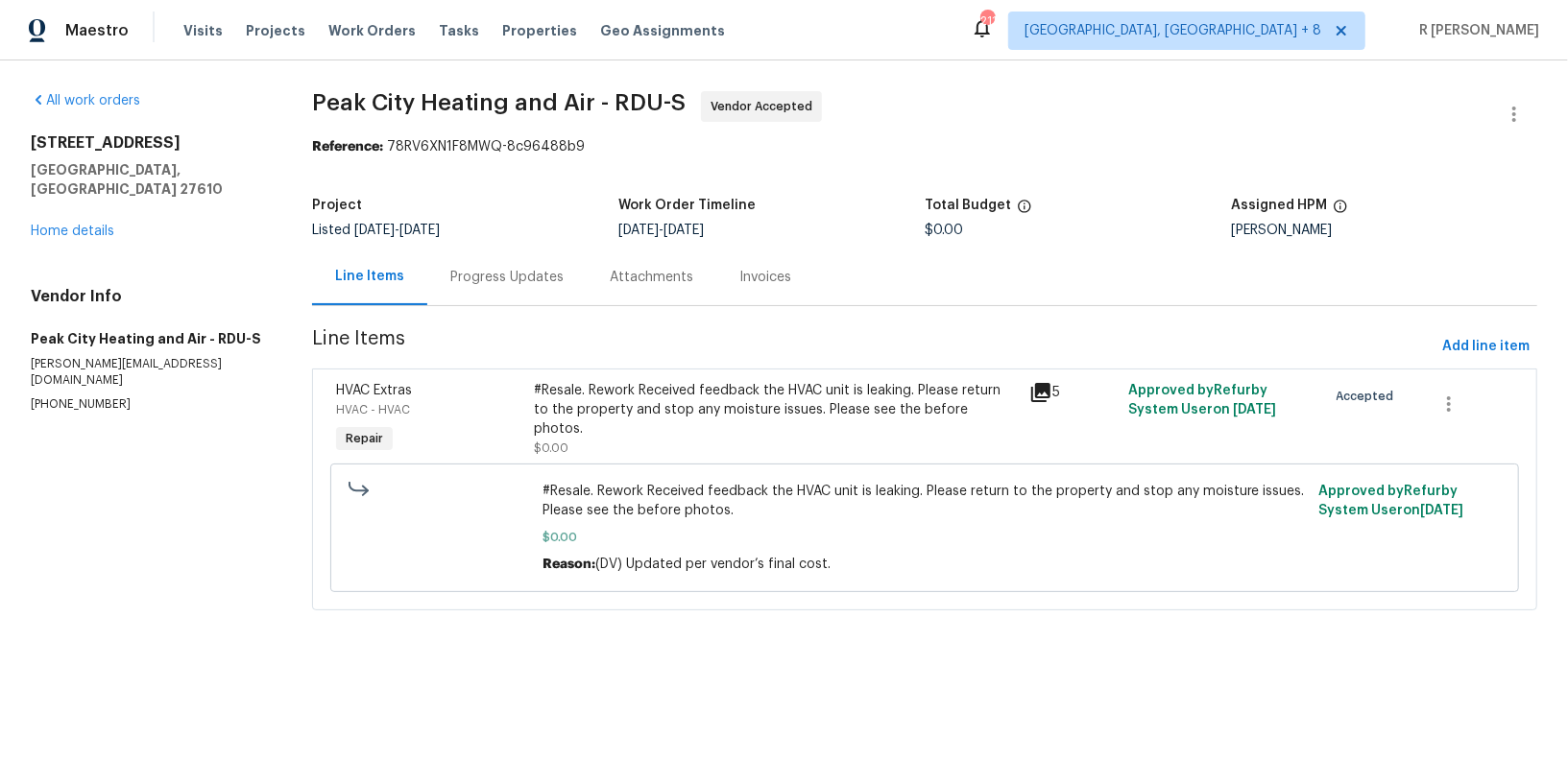
click at [478, 278] on div "Progress Updates" at bounding box center [507, 277] width 113 height 19
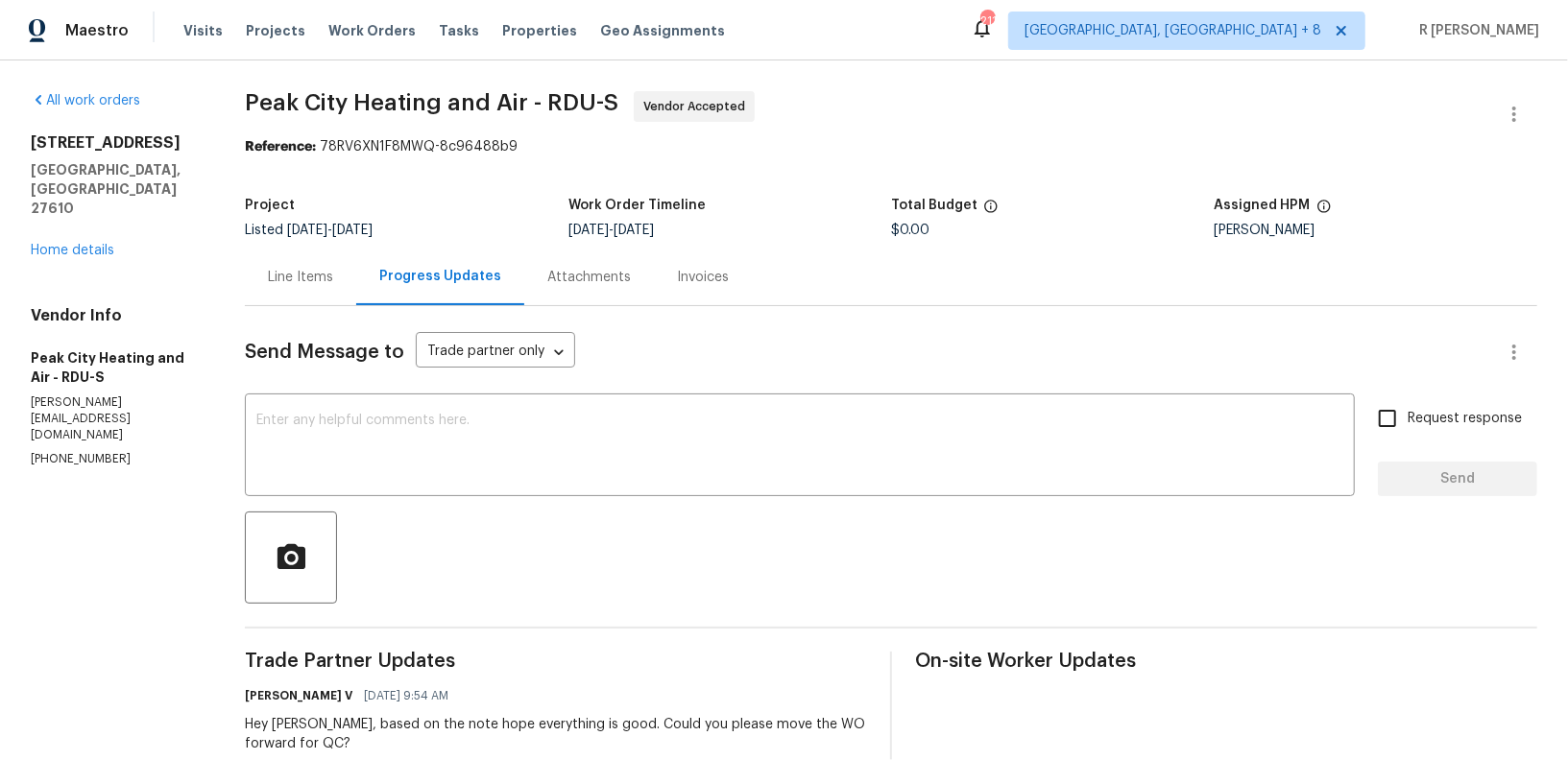
click at [298, 279] on div "Line Items" at bounding box center [301, 277] width 65 height 19
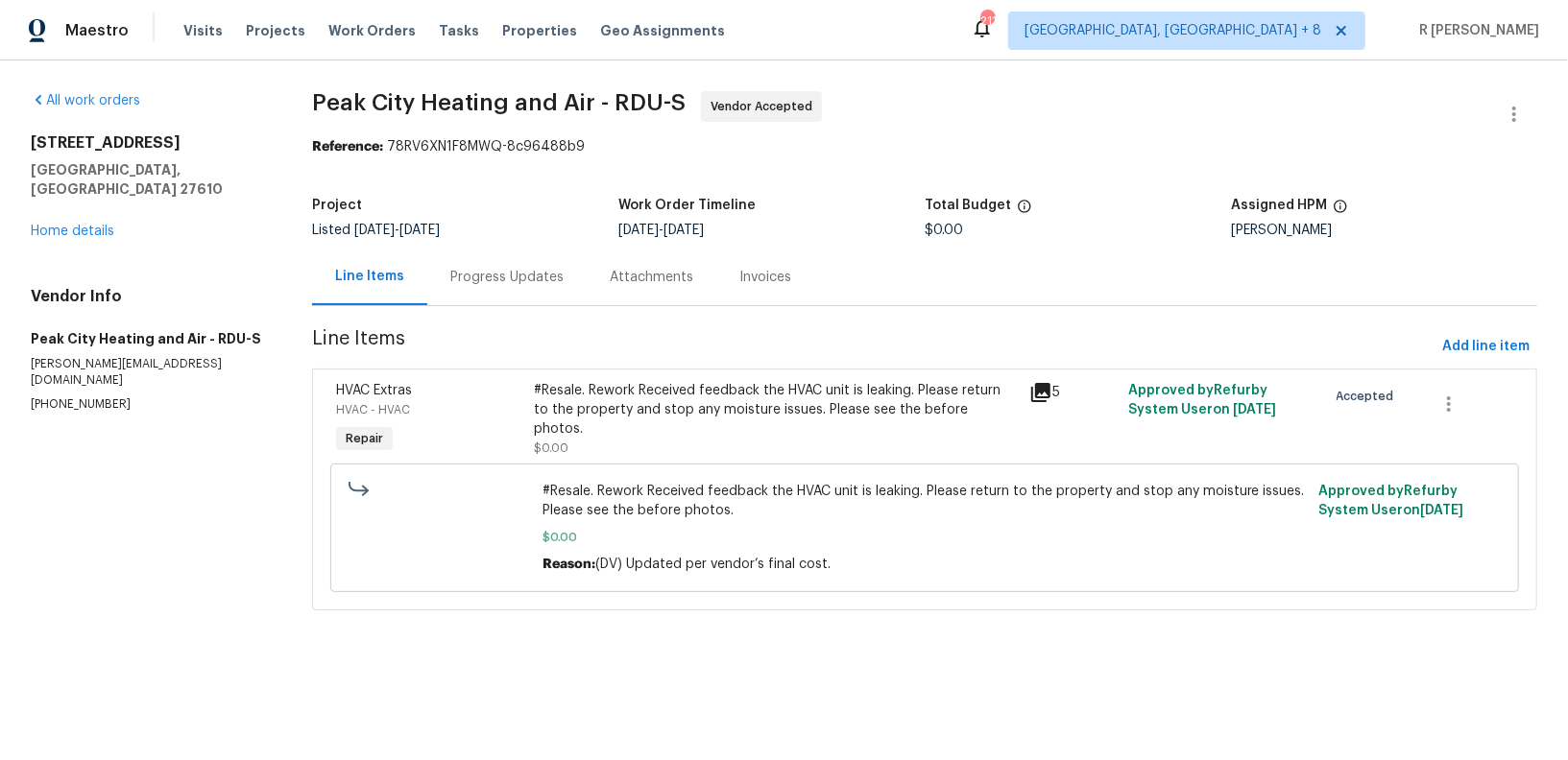
click at [508, 283] on div "Progress Updates" at bounding box center [507, 277] width 113 height 19
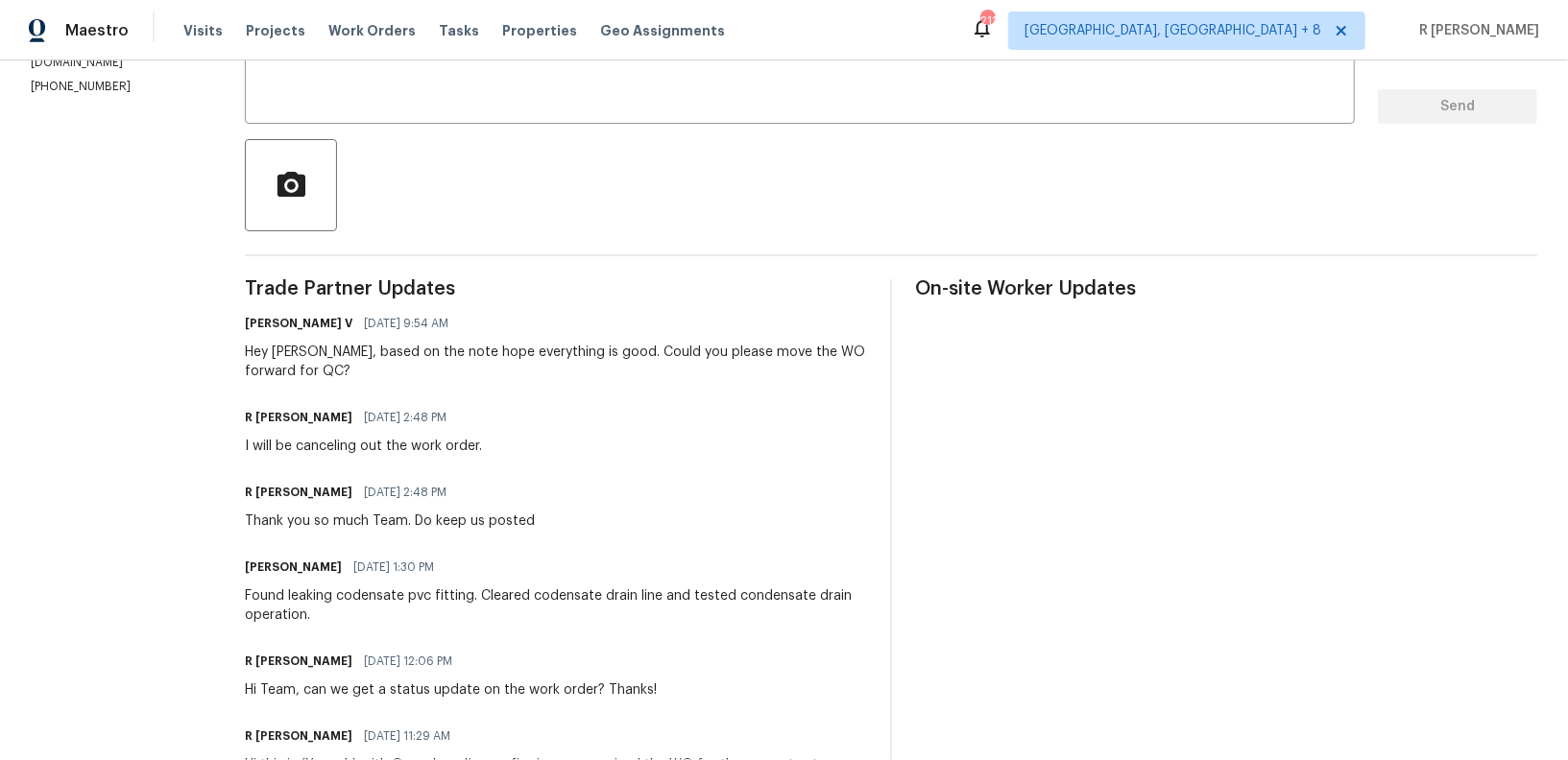
scroll to position [374, 0]
click at [433, 446] on div "I will be canceling out the work order." at bounding box center [363, 443] width 237 height 19
copy div "I will be canceling out the work order."
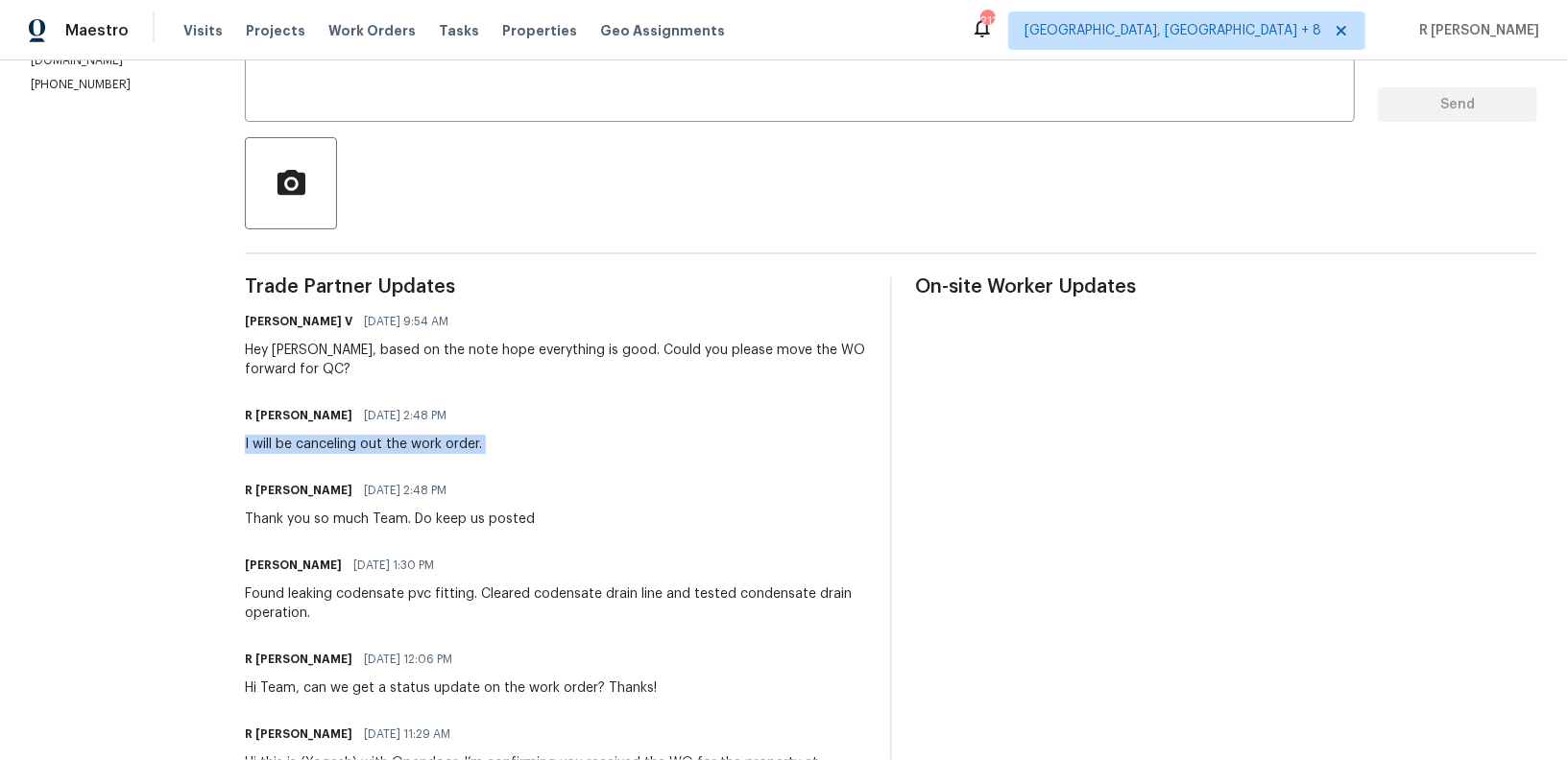
scroll to position [0, 0]
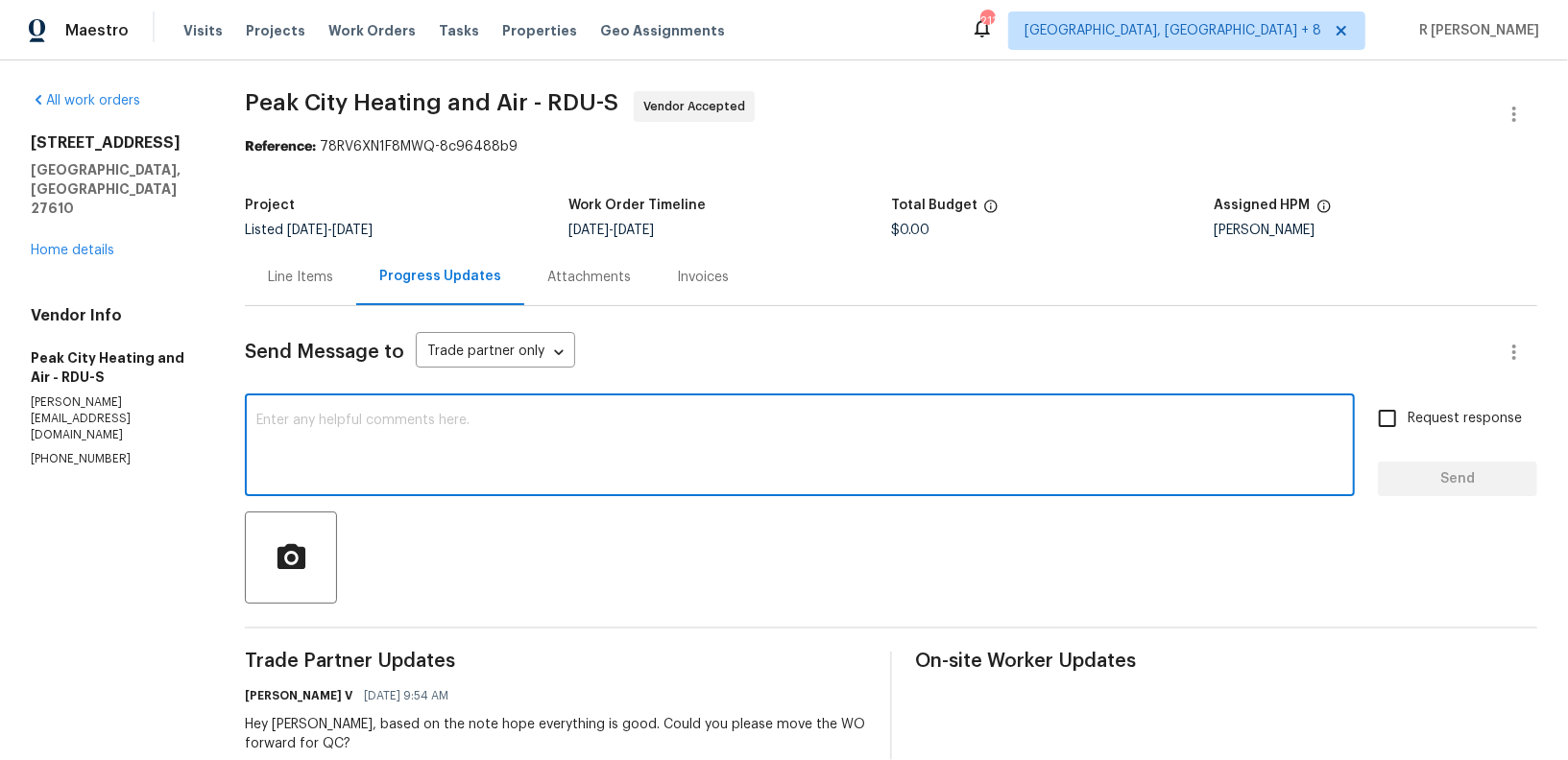
click at [581, 473] on textarea at bounding box center [800, 447] width 1088 height 67
paste textarea "I will be canceling out the work order."
click at [564, 415] on textarea "I will be canceling out the work order." at bounding box center [800, 447] width 1088 height 67
type textarea "I will be canceling out the work order. Thank you"
click at [1460, 429] on span "Request response" at bounding box center [1465, 419] width 114 height 20
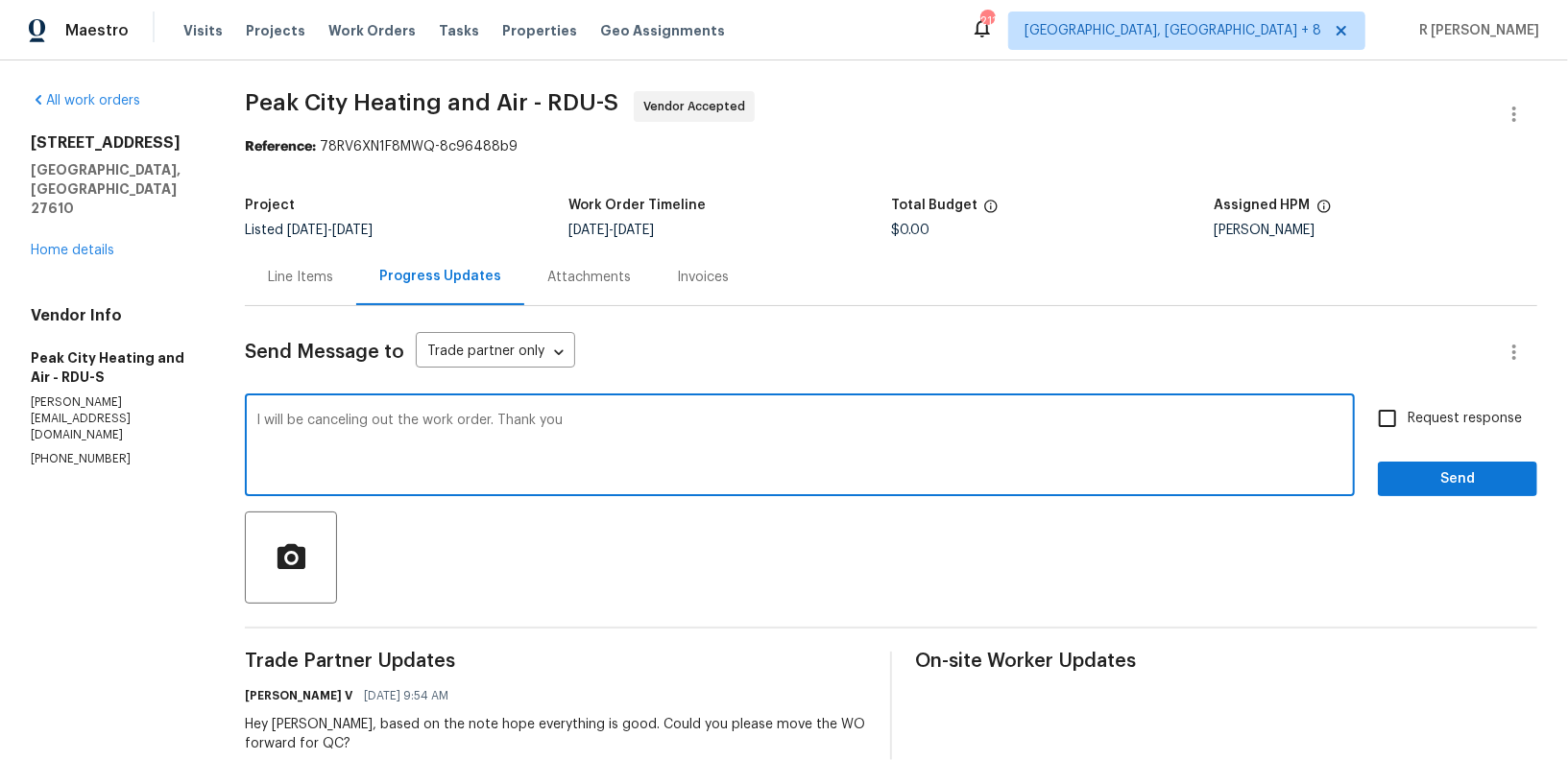
click at [1408, 429] on input "Request response" at bounding box center [1387, 419] width 41 height 41
checkbox input "true"
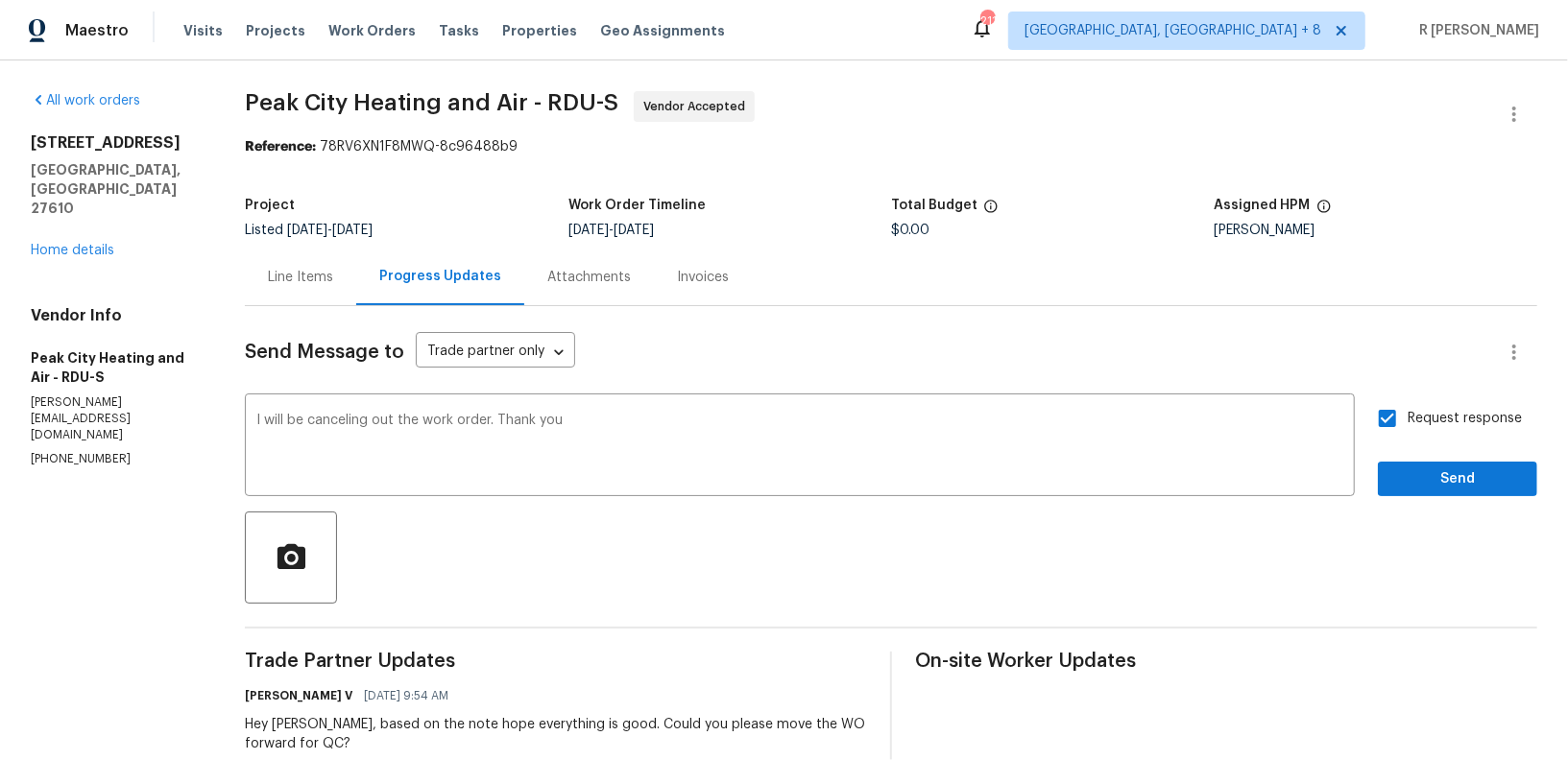
click at [1460, 506] on div "Send Message to Trade partner only Trade partner only ​ I will be canceling out…" at bounding box center [891, 767] width 1293 height 922
click at [1457, 486] on span "Send" at bounding box center [1458, 479] width 129 height 24
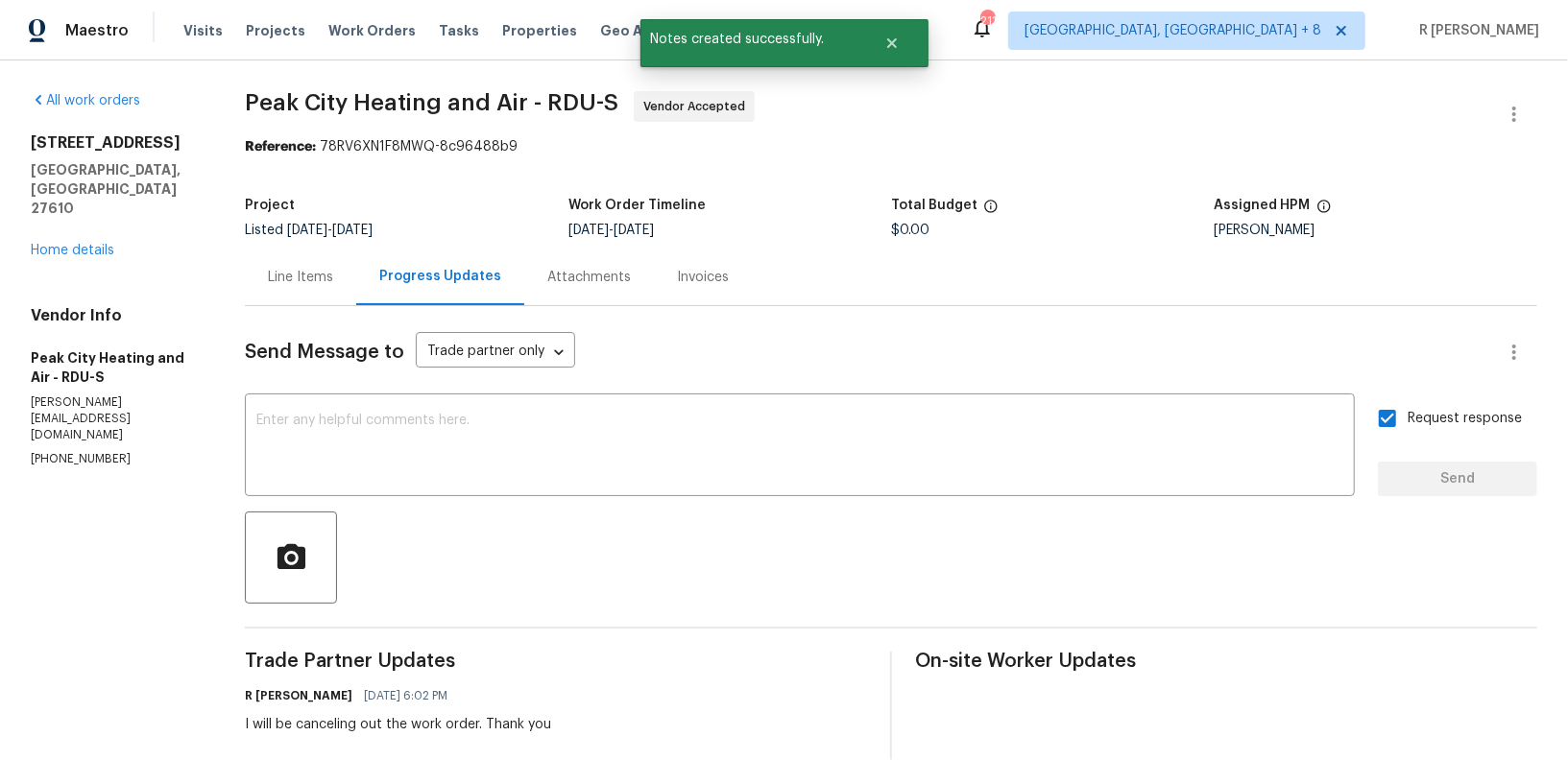
click at [285, 283] on div "Line Items" at bounding box center [301, 277] width 65 height 19
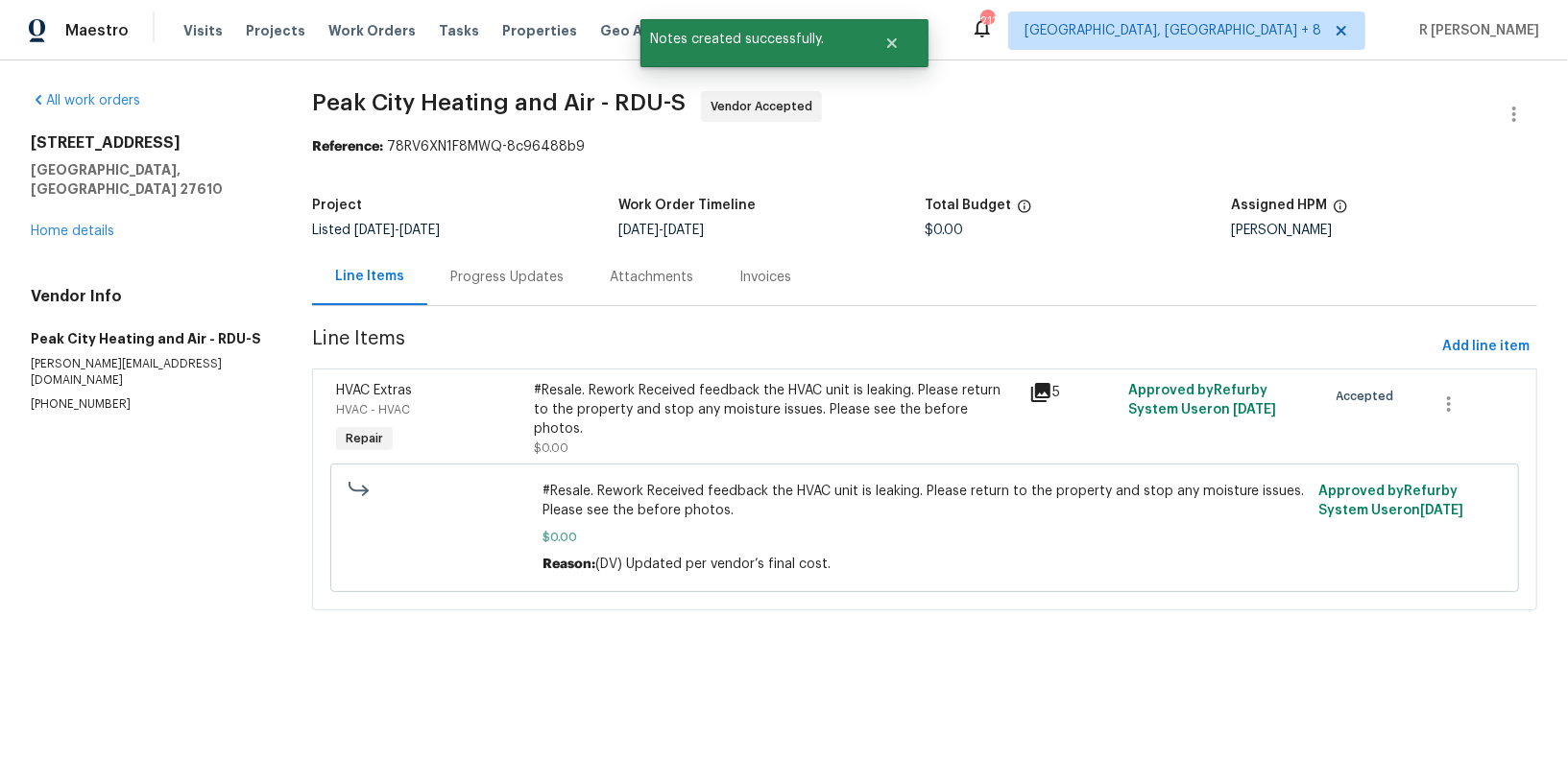
click at [776, 440] on div "#Resale. Rework Received feedback the HVAC unit is leaking. Please return to th…" at bounding box center [775, 419] width 495 height 88
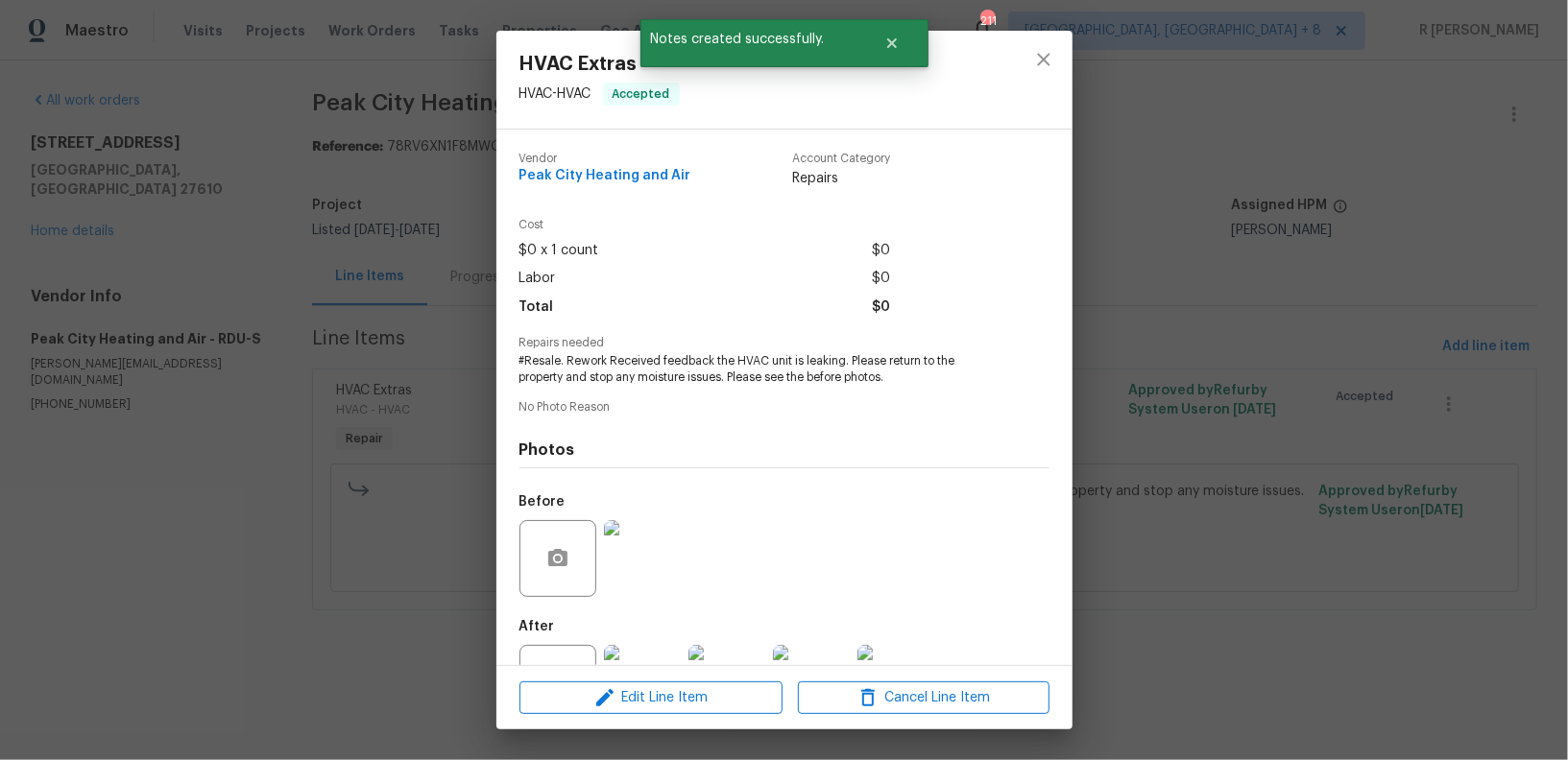
scroll to position [74, 0]
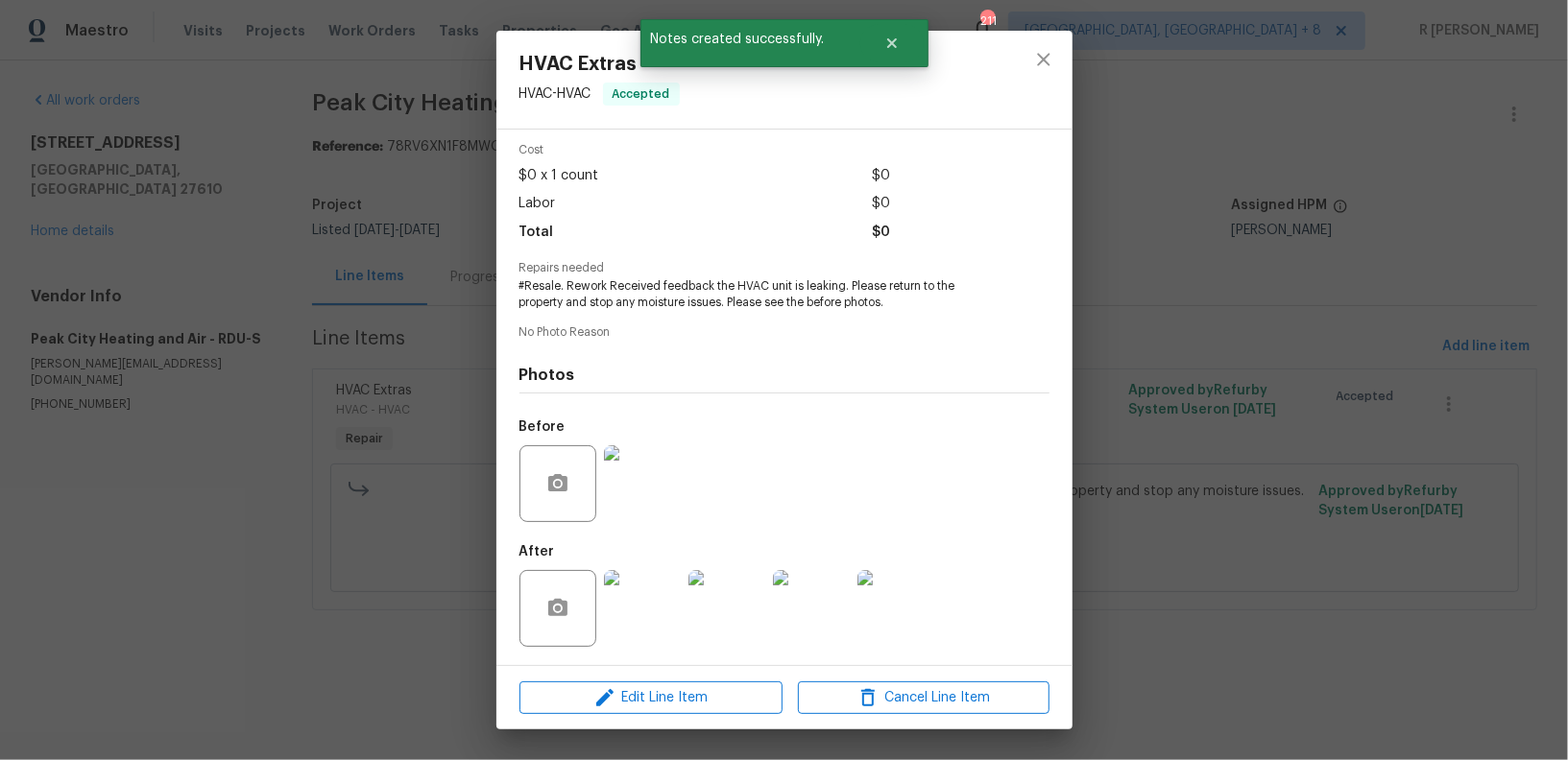
click at [647, 617] on img at bounding box center [642, 608] width 76 height 76
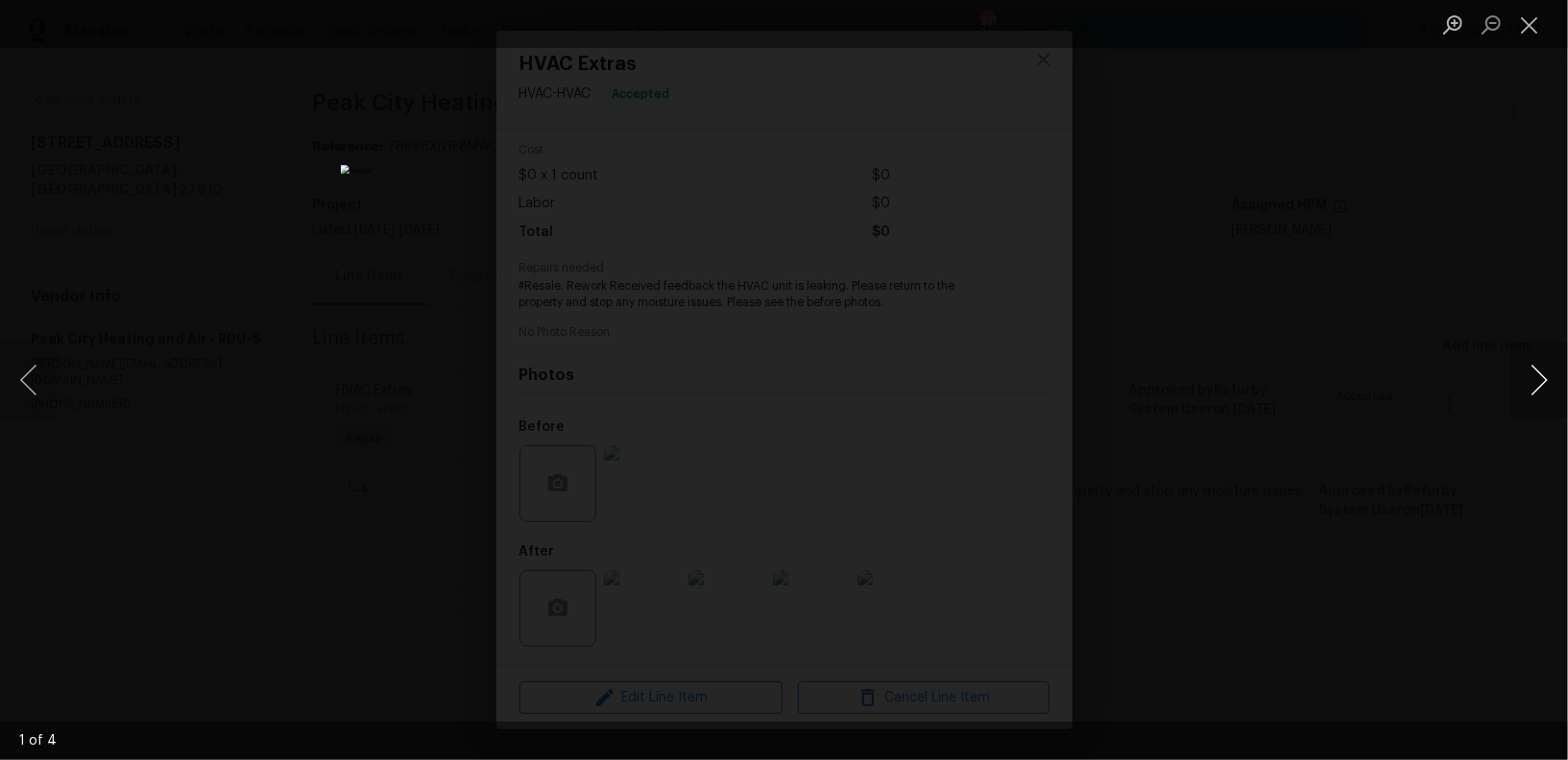
click at [1546, 377] on button "Next image" at bounding box center [1539, 380] width 58 height 76
click at [790, 343] on img "Lightbox" at bounding box center [785, 380] width 887 height 431
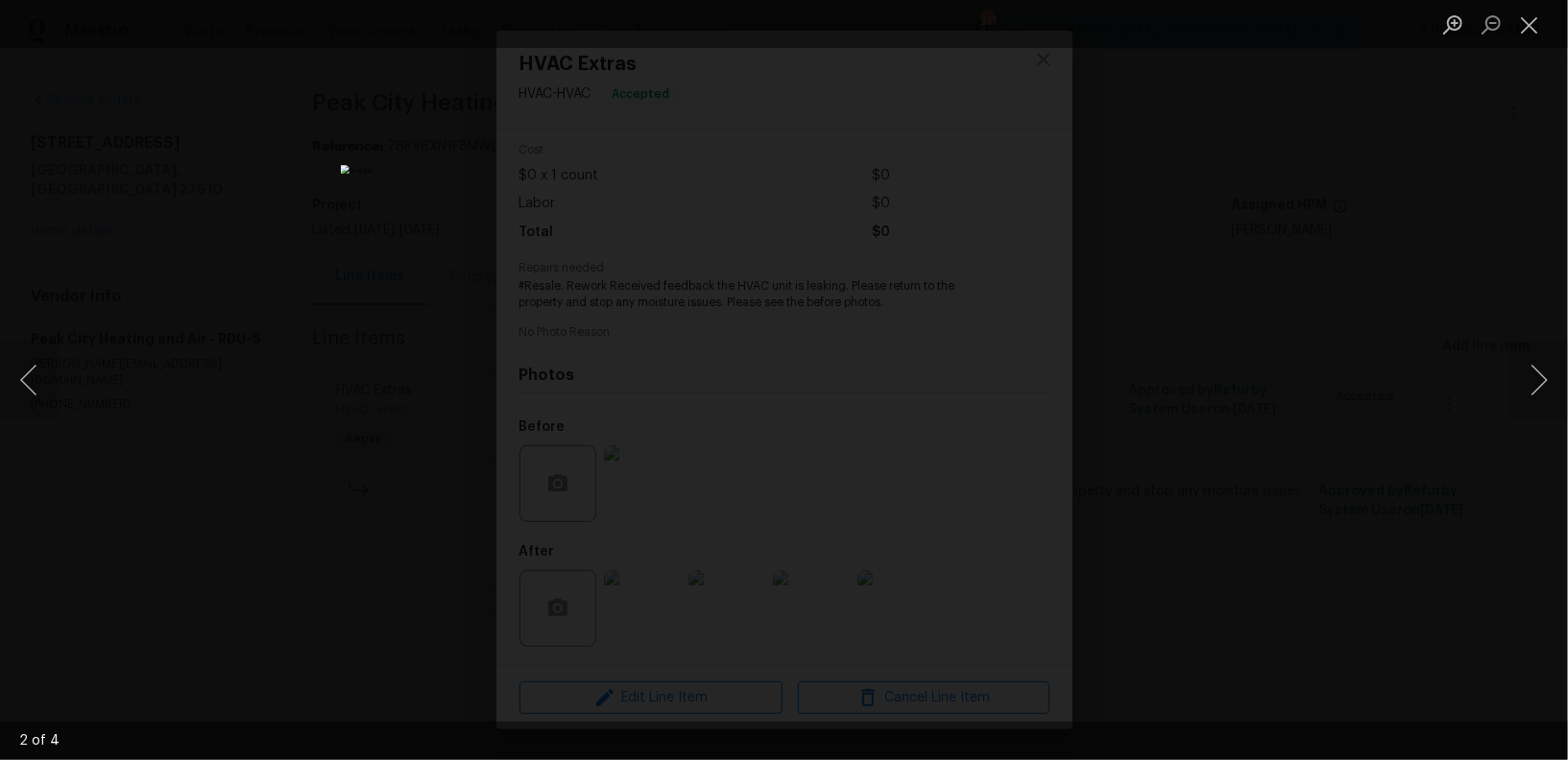
click at [790, 343] on img "Lightbox" at bounding box center [785, 380] width 887 height 431
click at [1541, 372] on button "Next image" at bounding box center [1539, 380] width 58 height 76
click at [1563, 355] on button "Next image" at bounding box center [1539, 380] width 58 height 76
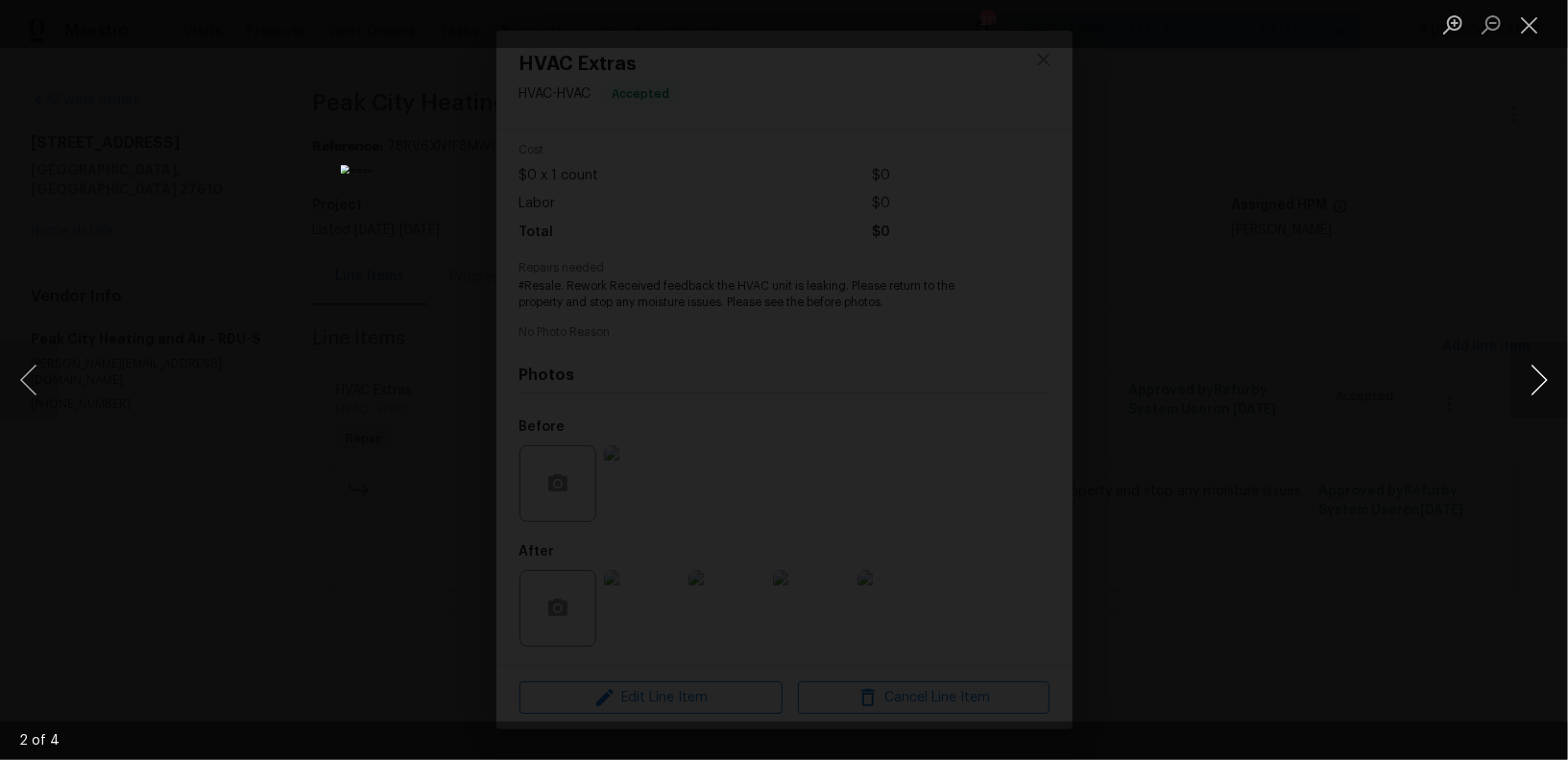
click at [1545, 371] on button "Next image" at bounding box center [1539, 380] width 58 height 76
click at [759, 321] on img "Lightbox" at bounding box center [784, 380] width 908 height 440
click at [780, 322] on img "Lightbox" at bounding box center [784, 380] width 908 height 440
click at [1534, 35] on button "Close lightbox" at bounding box center [1529, 25] width 39 height 34
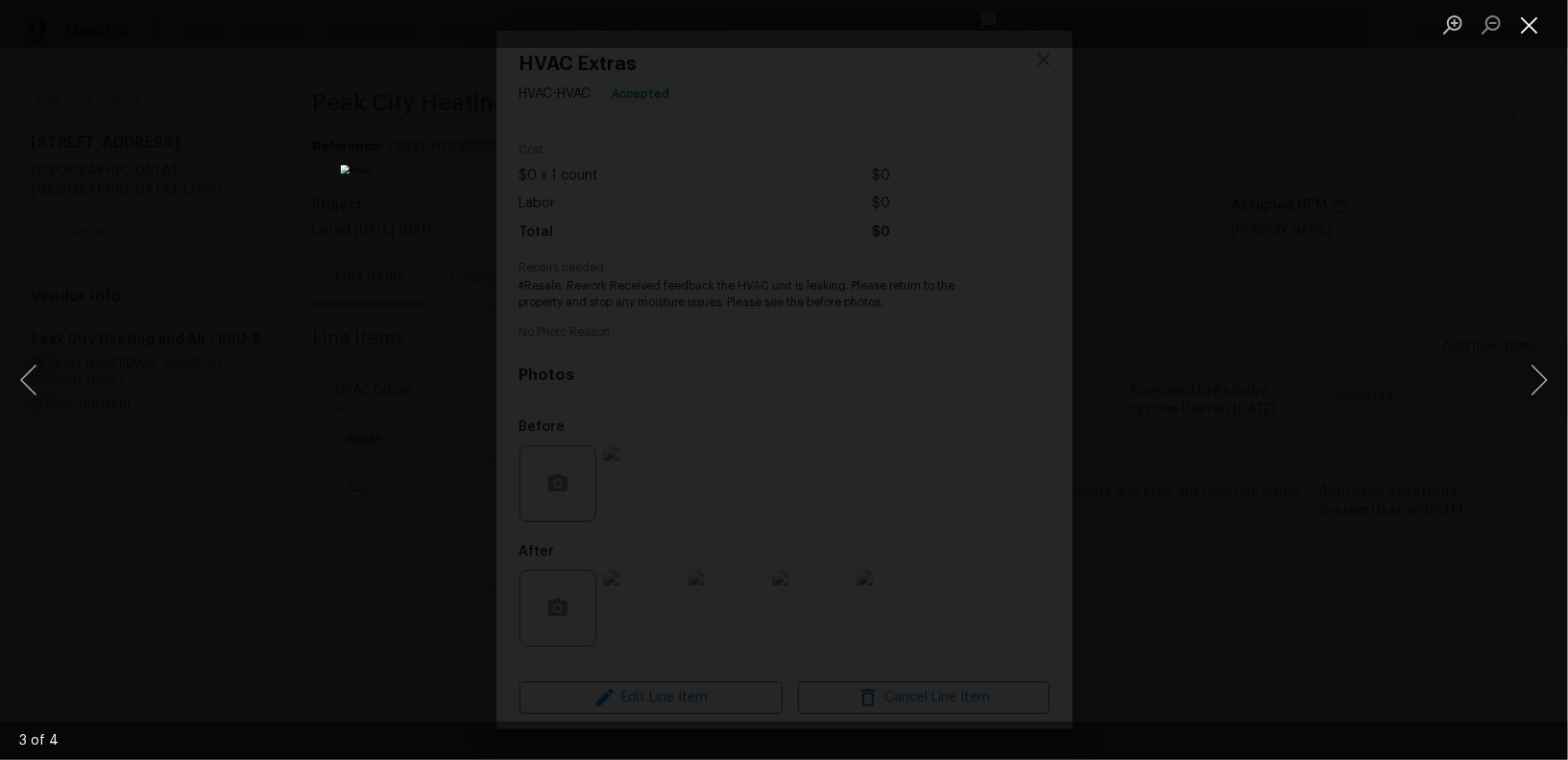
click at [1534, 35] on button "Close lightbox" at bounding box center [1529, 25] width 39 height 34
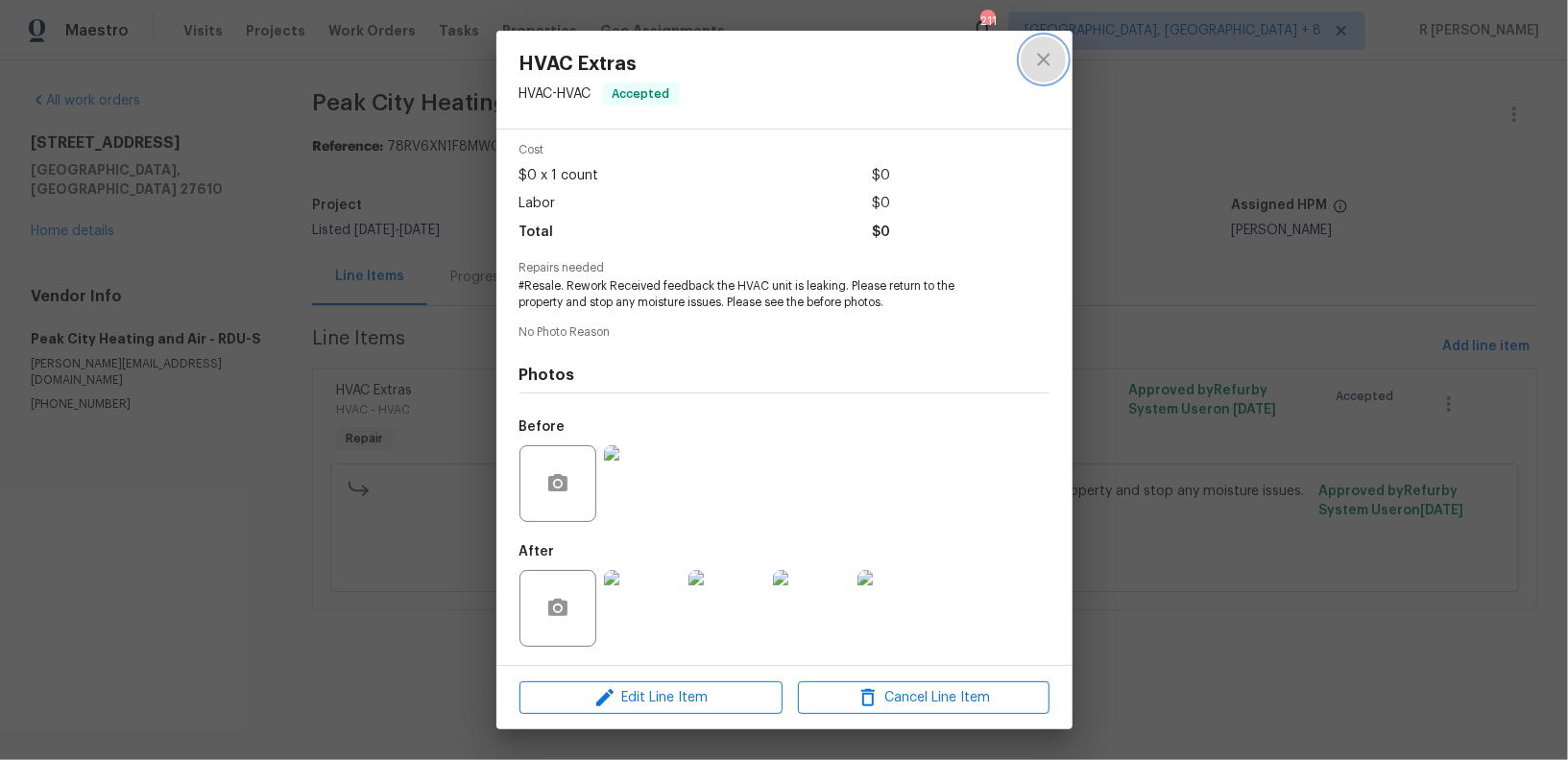
click at [1036, 68] on icon "close" at bounding box center [1043, 59] width 23 height 23
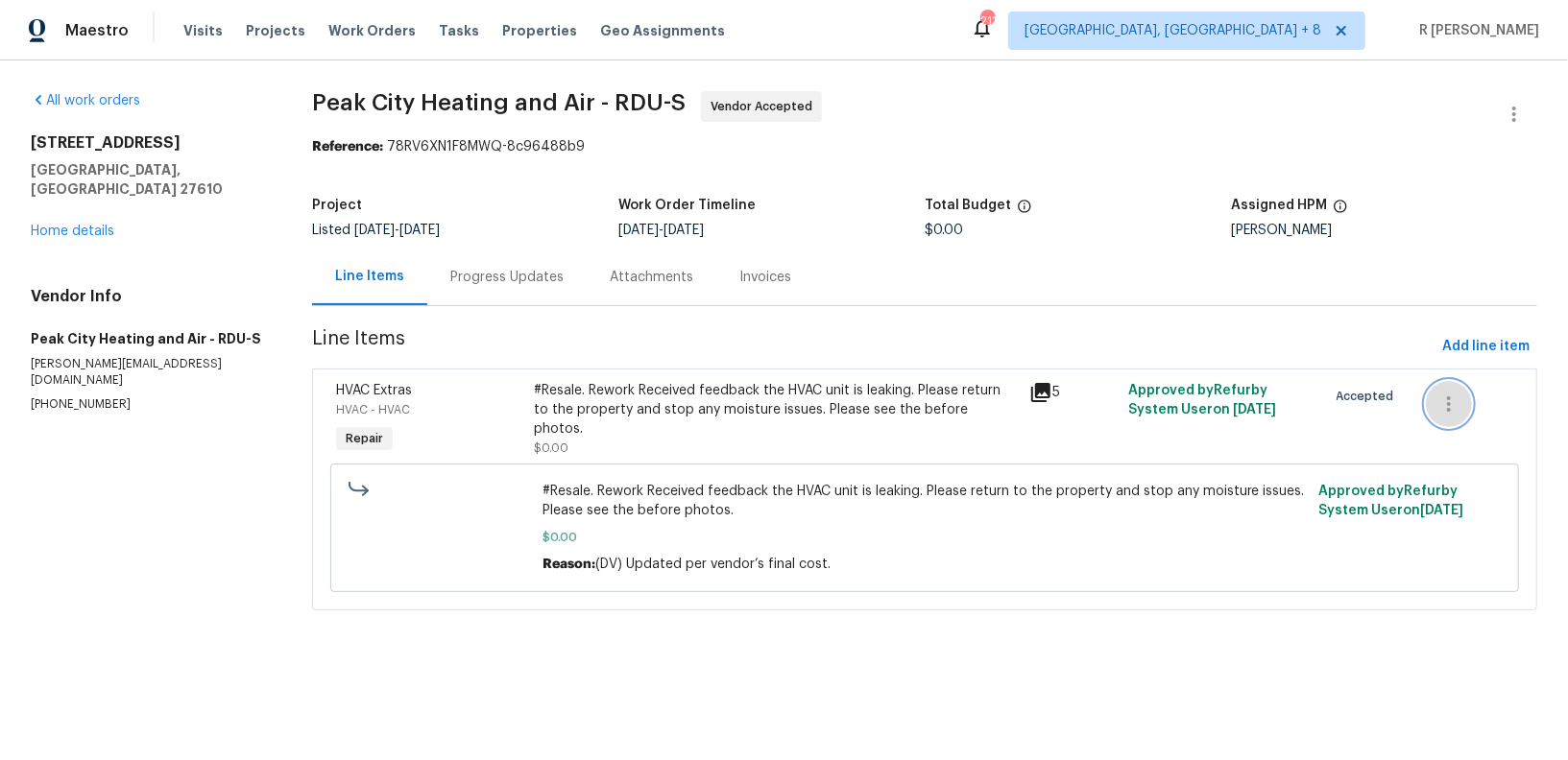
click at [1457, 399] on icon "button" at bounding box center [1449, 404] width 23 height 23
click at [1473, 408] on li "Cancel" at bounding box center [1463, 404] width 74 height 32
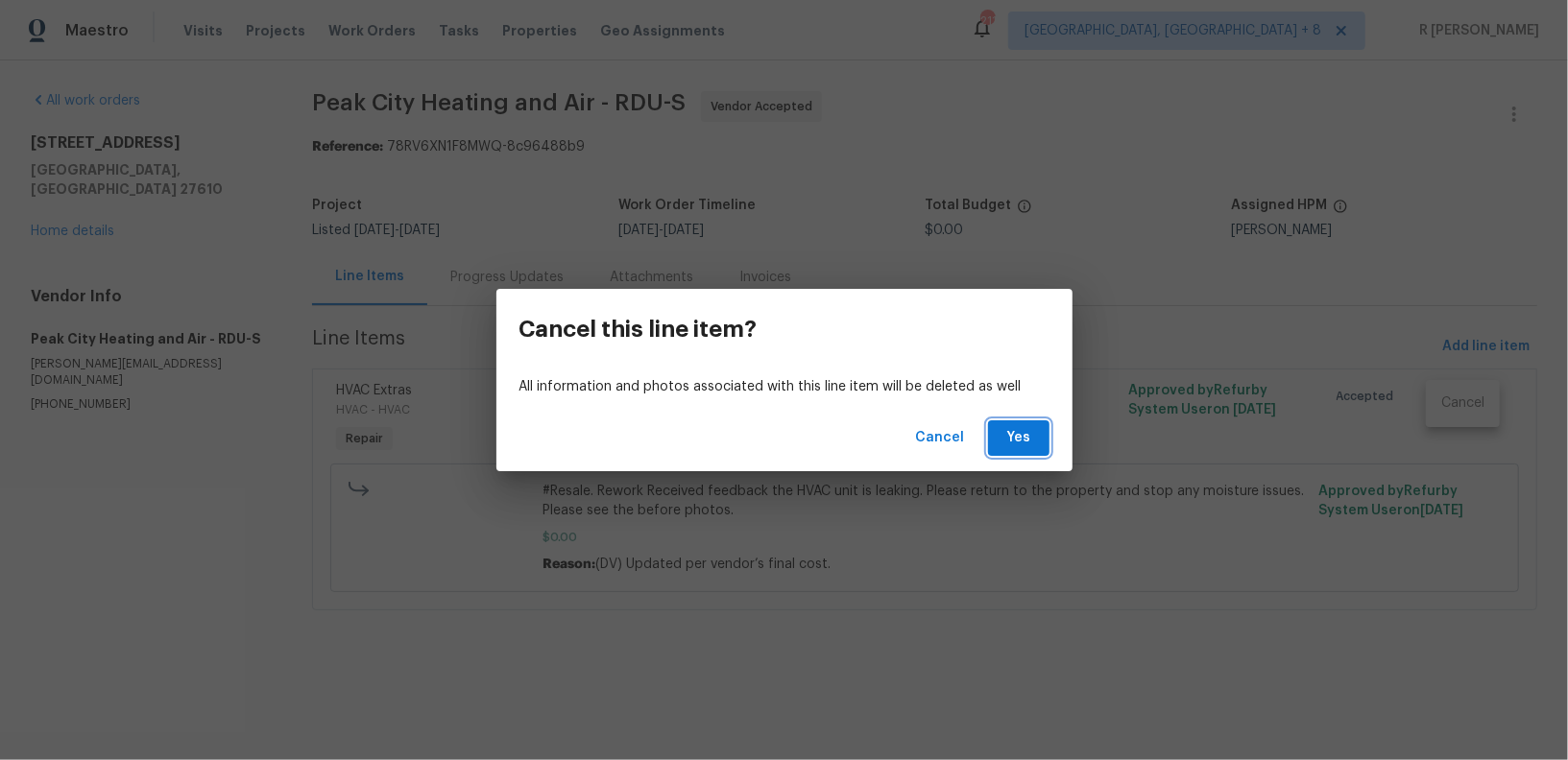
click at [1029, 437] on span "Yes" at bounding box center [1018, 439] width 31 height 24
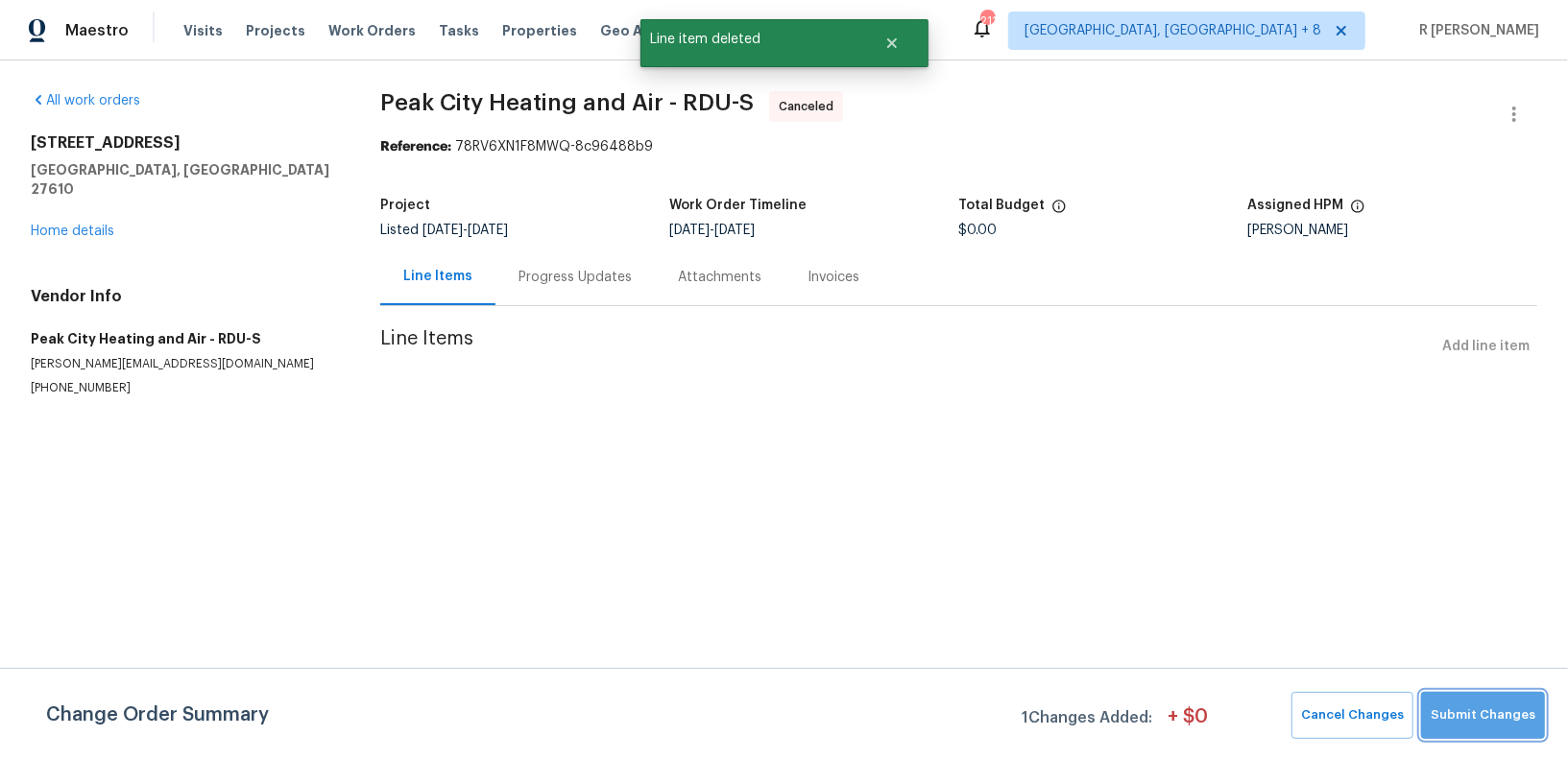
click at [1499, 707] on span "Submit Changes" at bounding box center [1483, 715] width 104 height 22
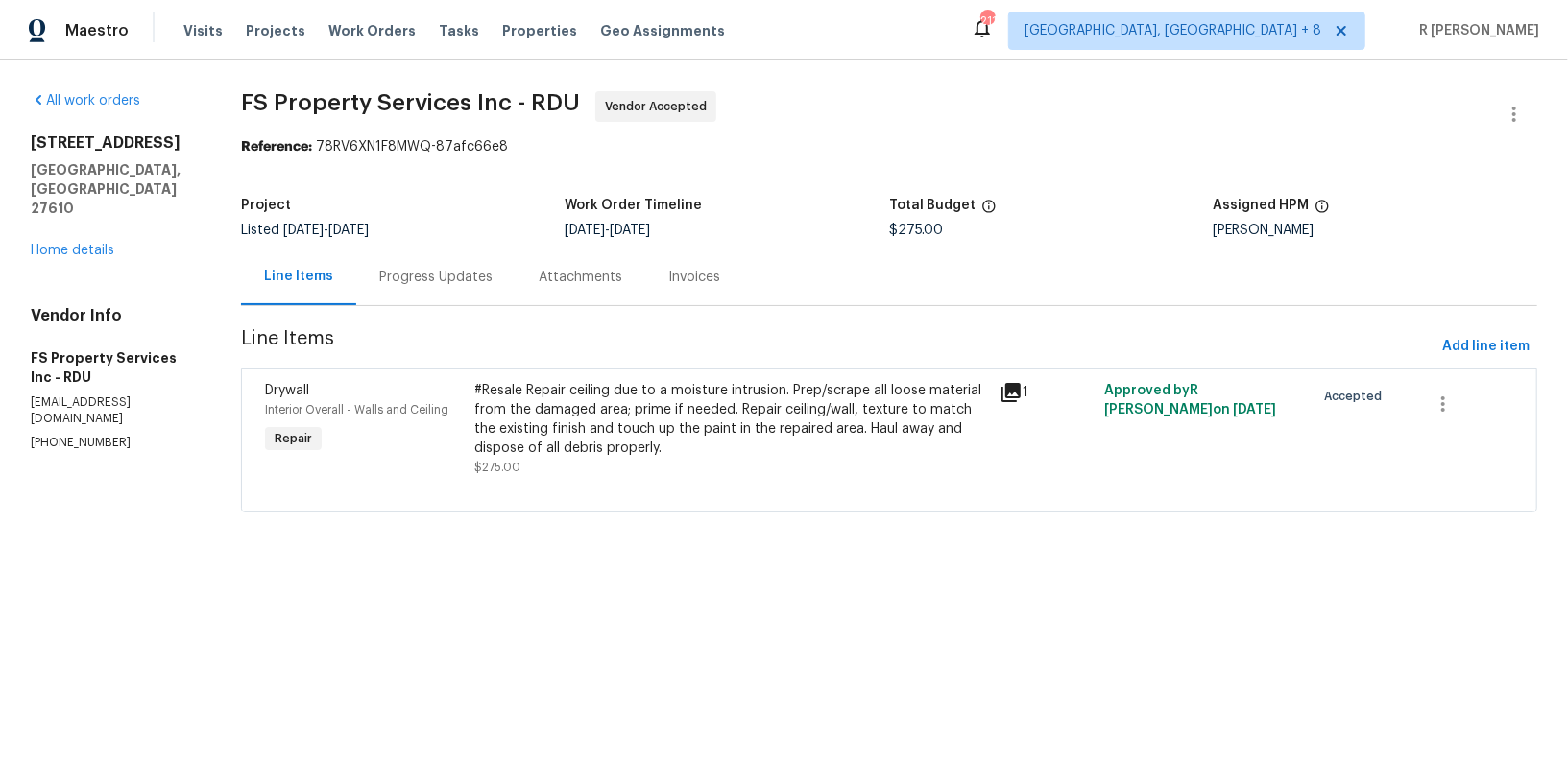
click at [434, 275] on div "Progress Updates" at bounding box center [436, 277] width 113 height 19
